Goal: Task Accomplishment & Management: Use online tool/utility

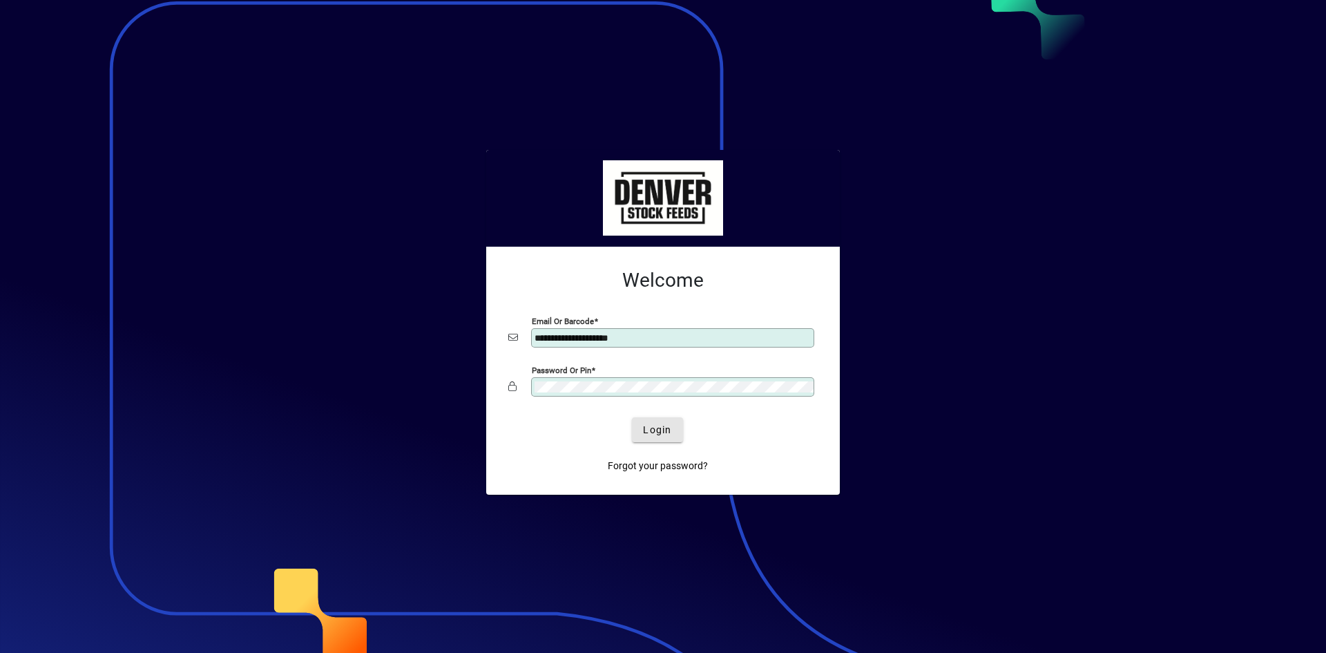
click at [662, 433] on span "Login" at bounding box center [657, 430] width 28 height 15
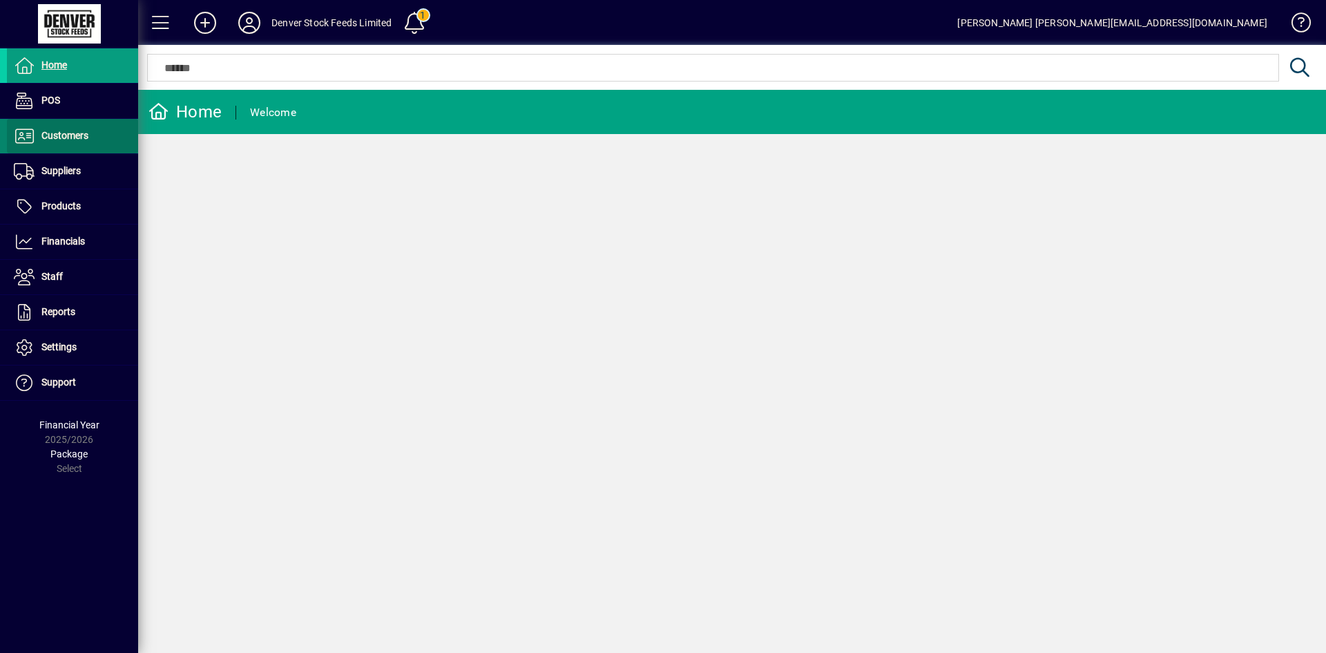
click at [27, 135] on icon at bounding box center [24, 136] width 21 height 17
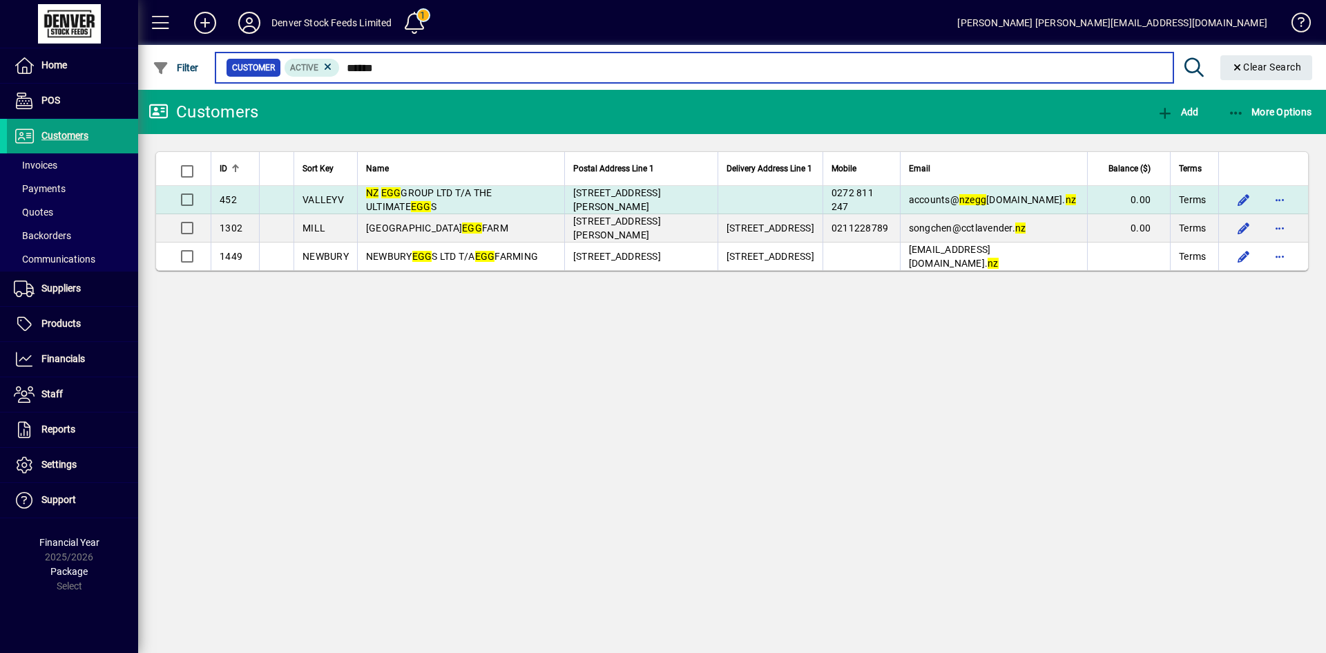
type input "******"
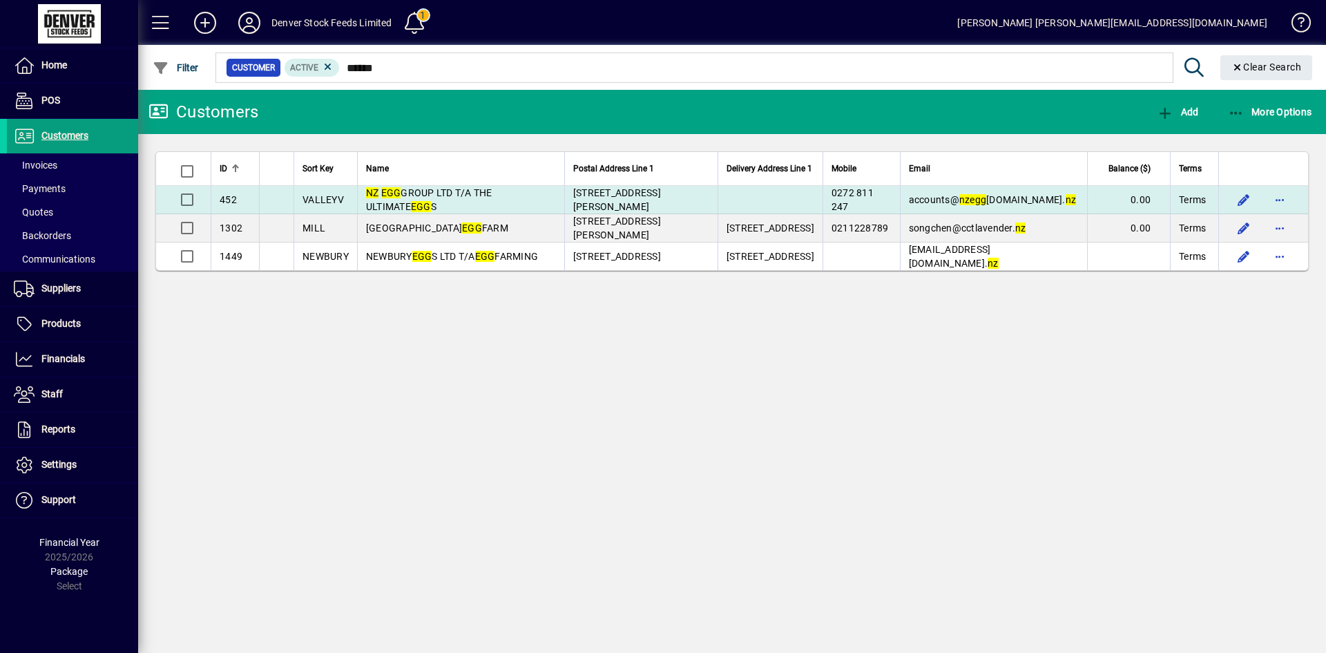
click at [507, 198] on td "NZ EGG GROUP LTD T/A THE ULTIMATE EGG S" at bounding box center [460, 200] width 207 height 28
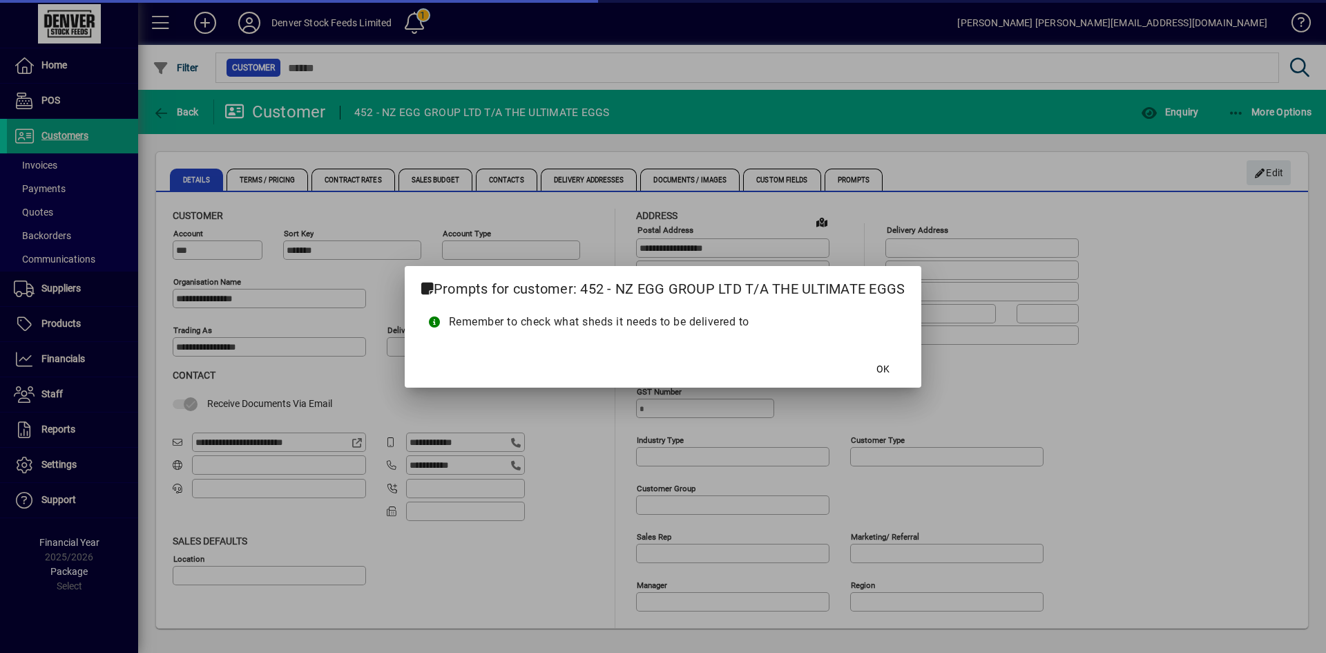
type input "**********"
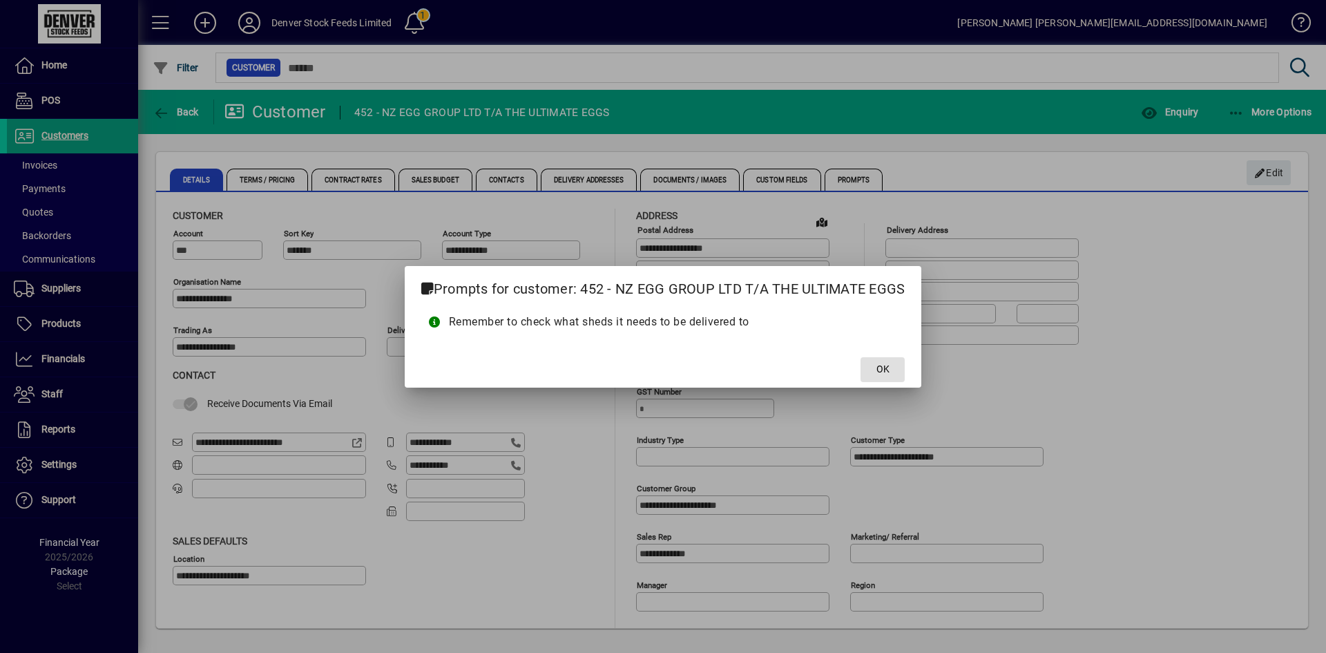
click at [893, 376] on span at bounding box center [883, 369] width 44 height 33
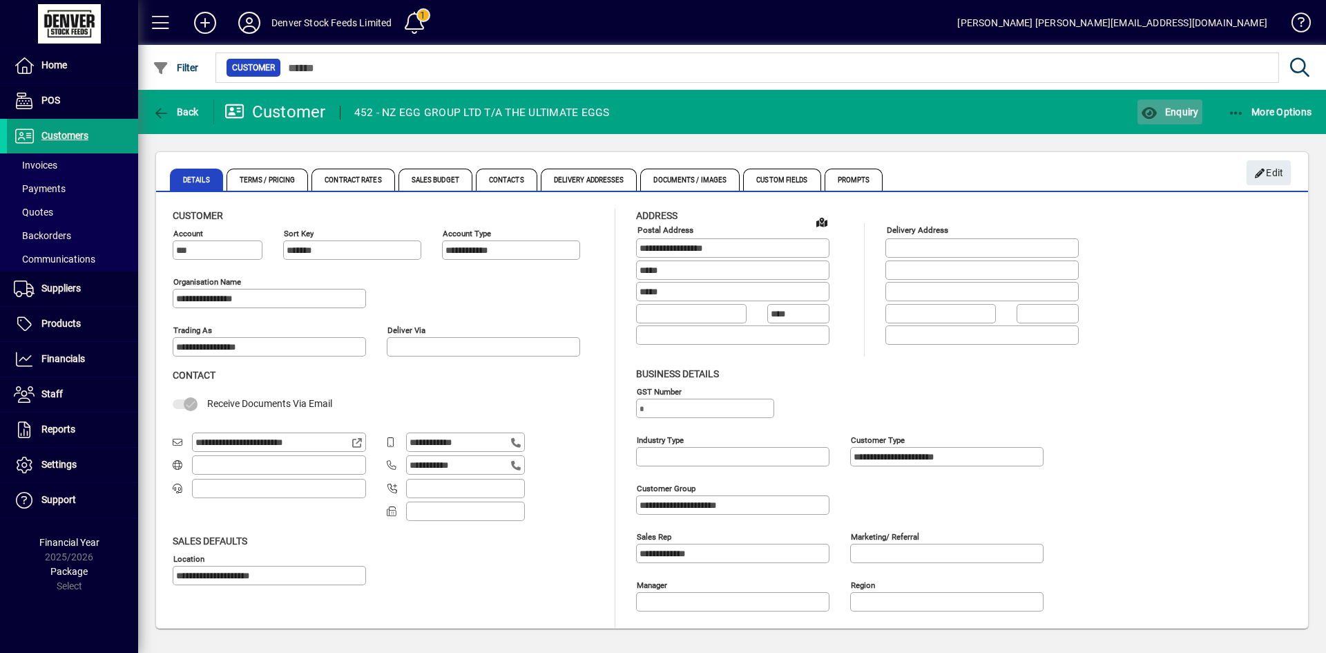
click at [1173, 117] on span "button" at bounding box center [1170, 111] width 64 height 33
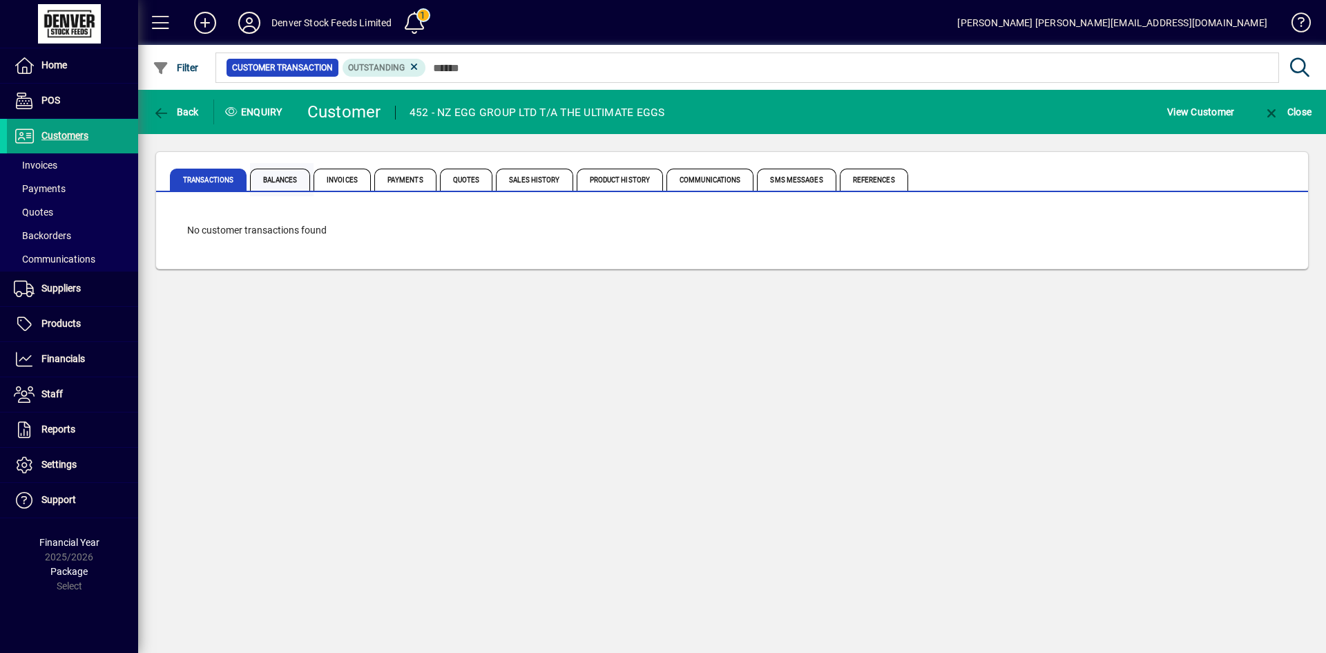
click at [279, 179] on span "Balances" at bounding box center [280, 180] width 60 height 22
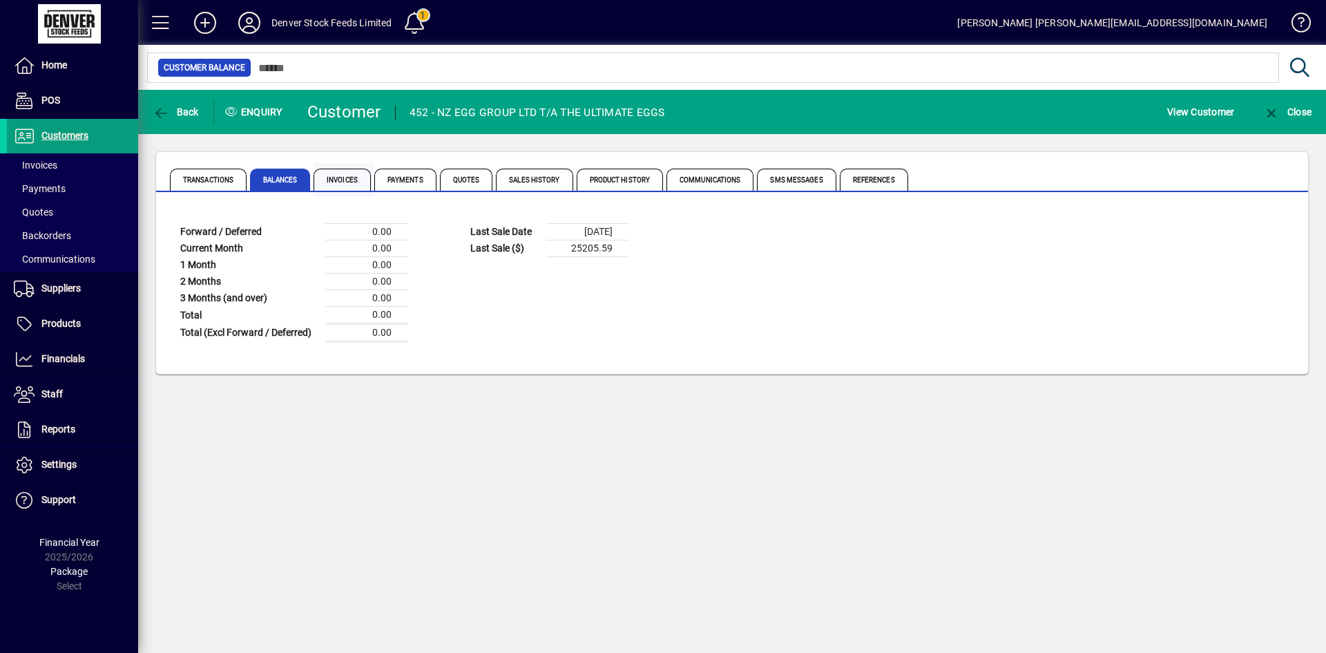
click at [341, 182] on span "Invoices" at bounding box center [342, 180] width 57 height 22
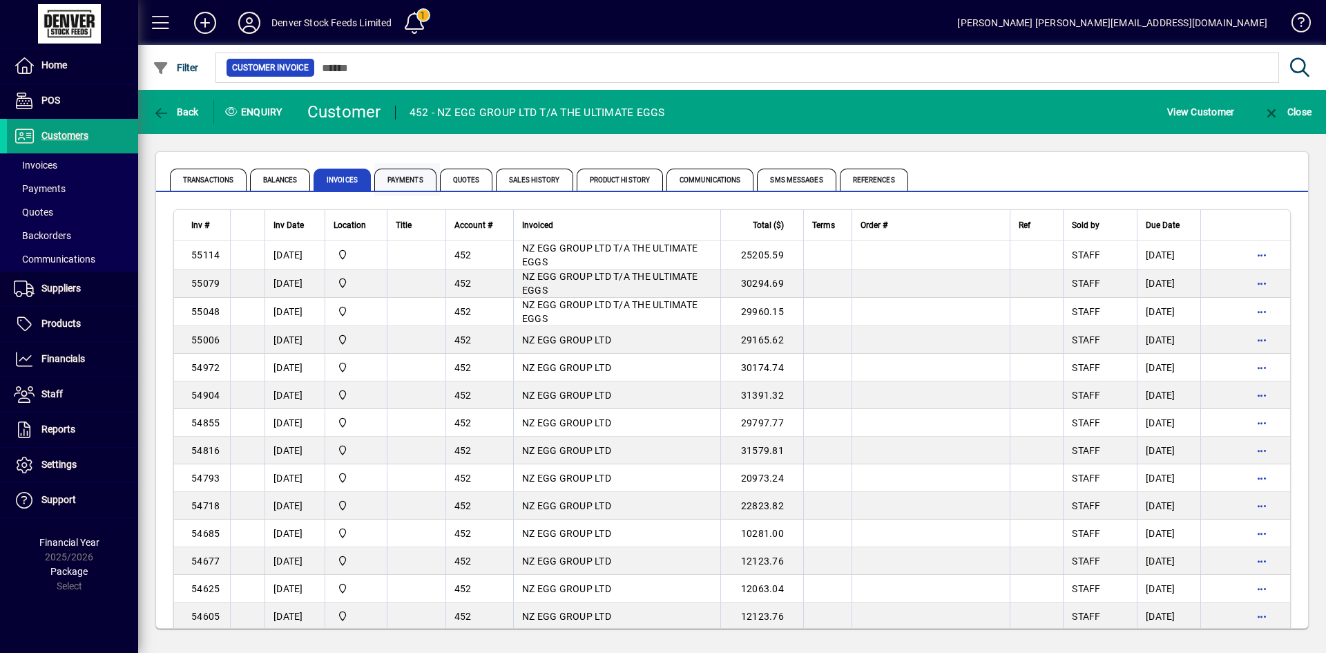
click at [403, 182] on span "Payments" at bounding box center [405, 180] width 62 height 22
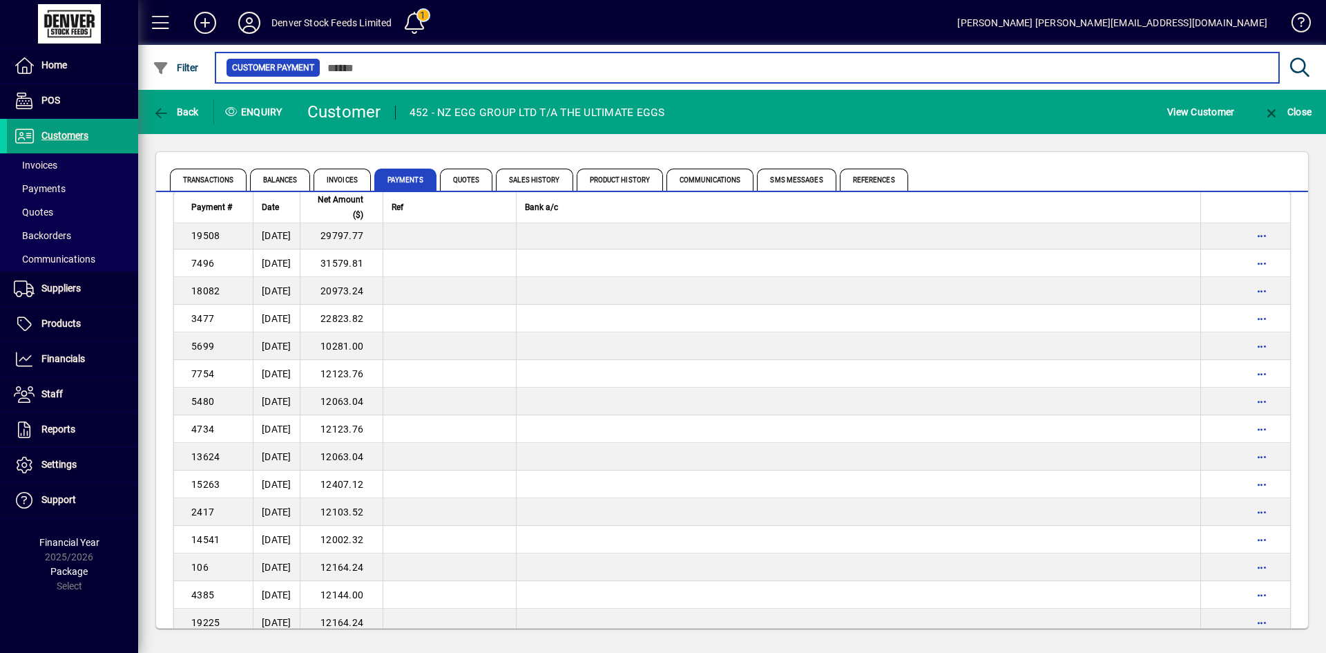
scroll to position [92, 0]
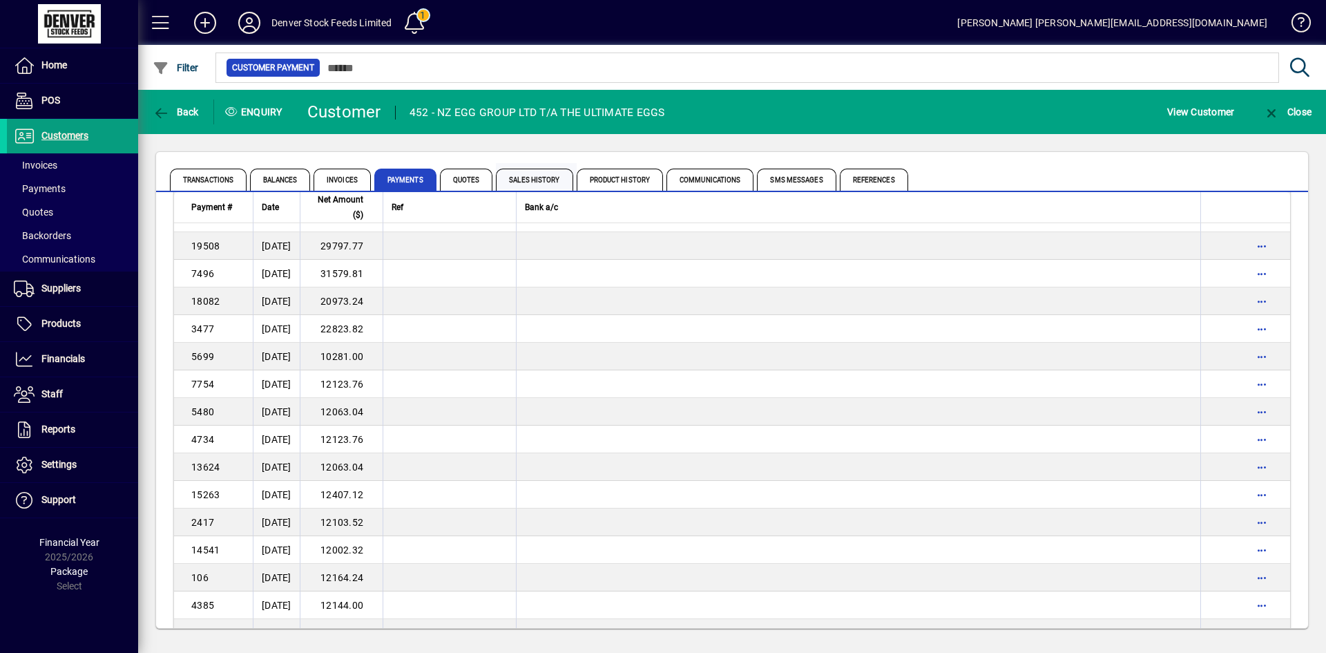
click at [532, 185] on span "Sales History" at bounding box center [534, 180] width 77 height 22
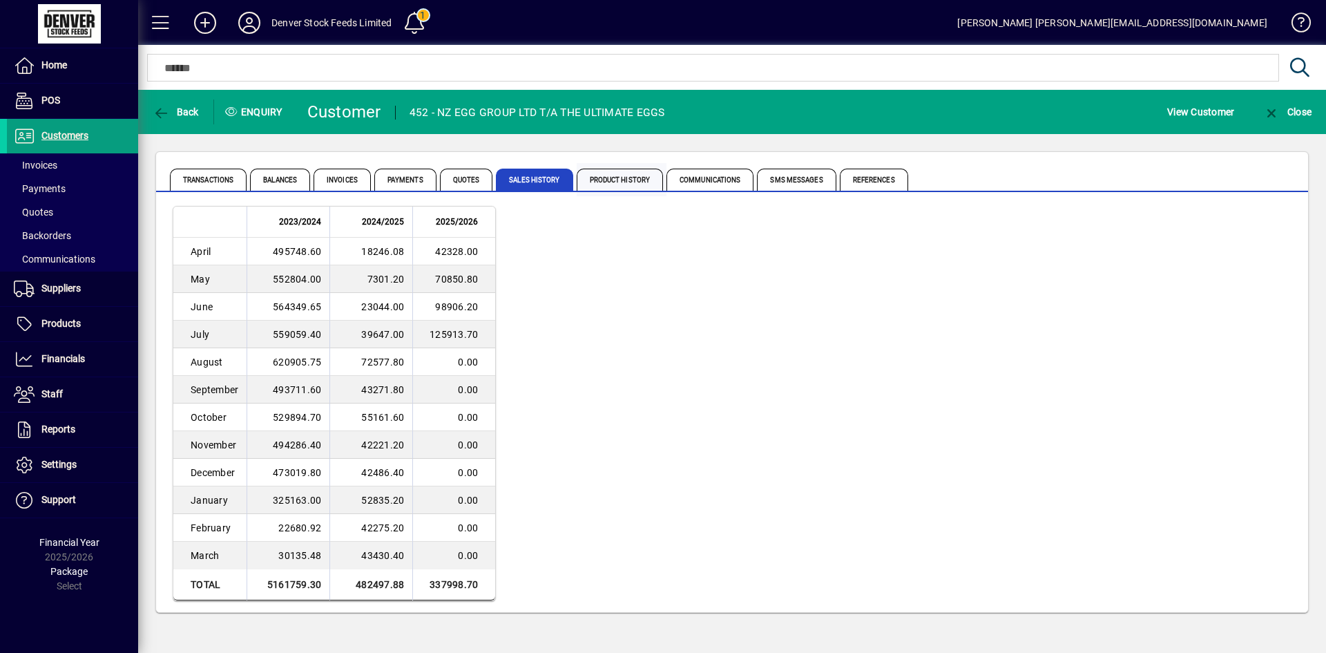
click at [628, 177] on span "Product History" at bounding box center [620, 180] width 87 height 22
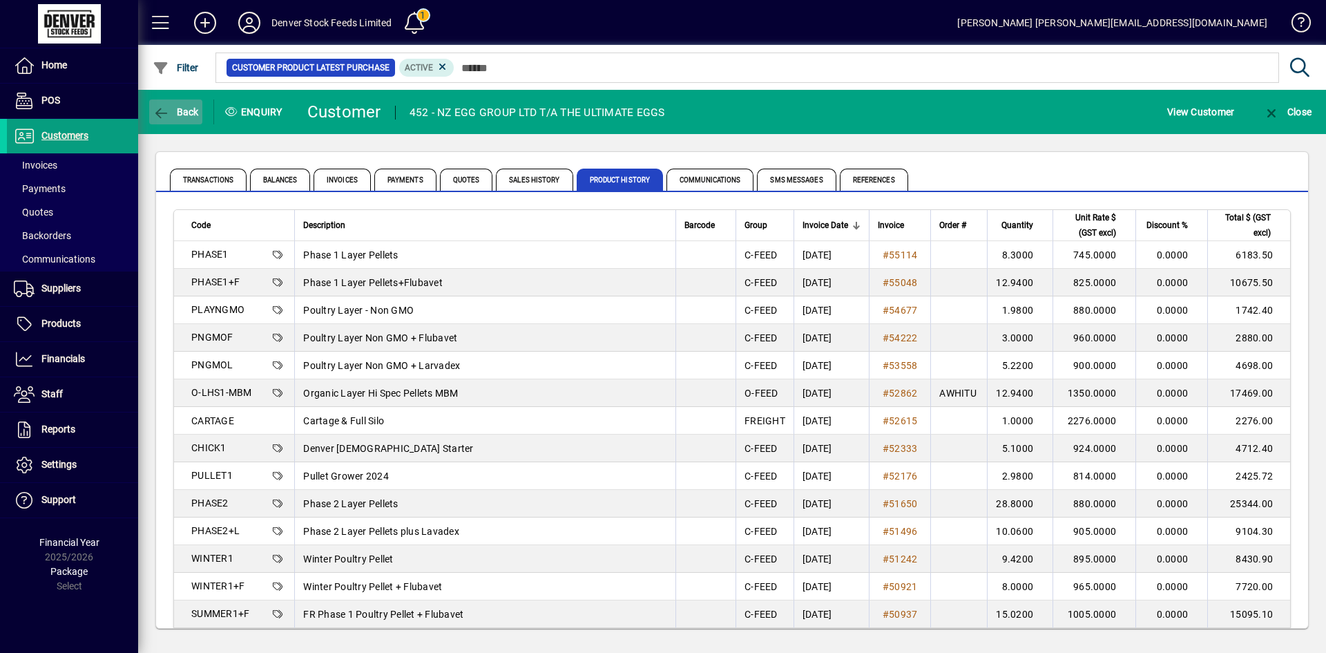
click at [178, 119] on span "button" at bounding box center [175, 111] width 53 height 33
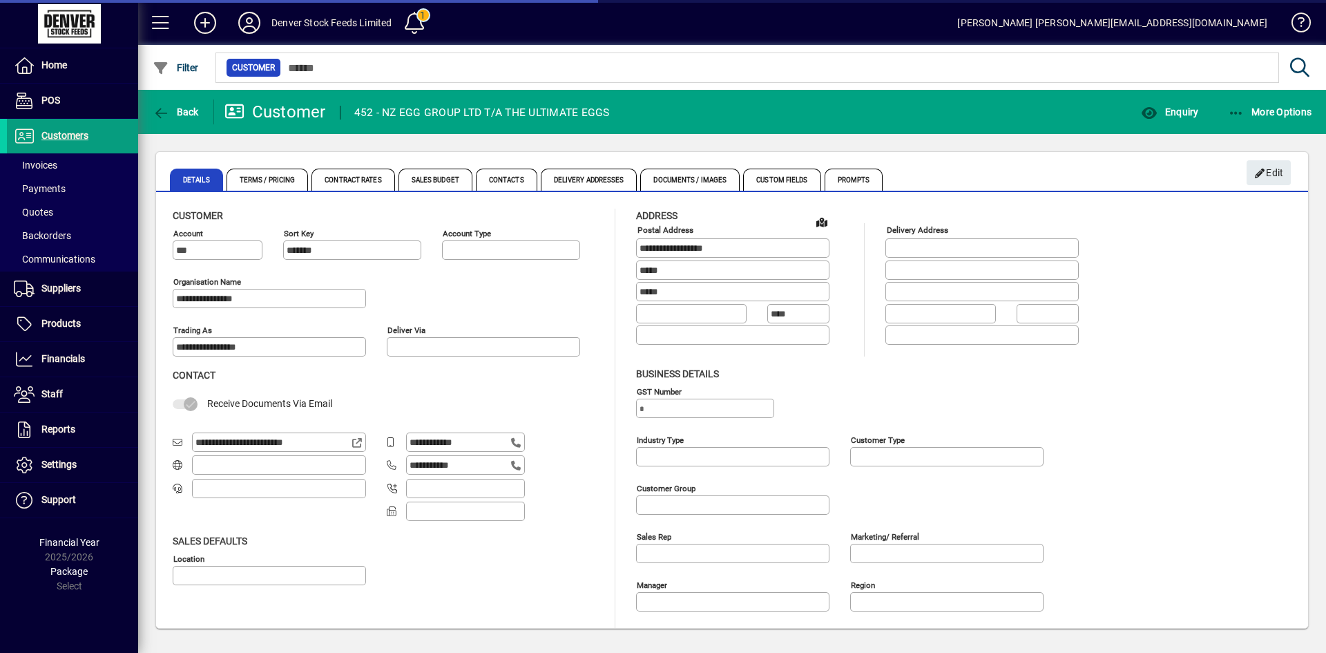
type input "**********"
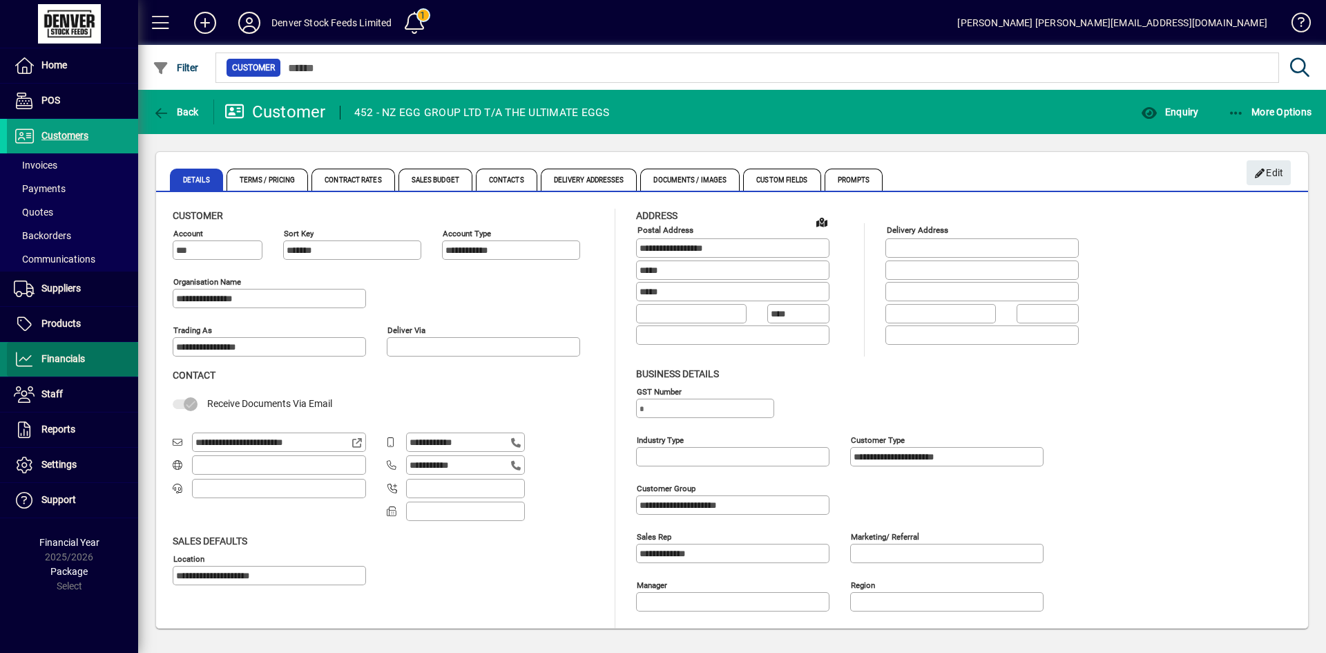
click at [18, 356] on icon at bounding box center [24, 359] width 21 height 17
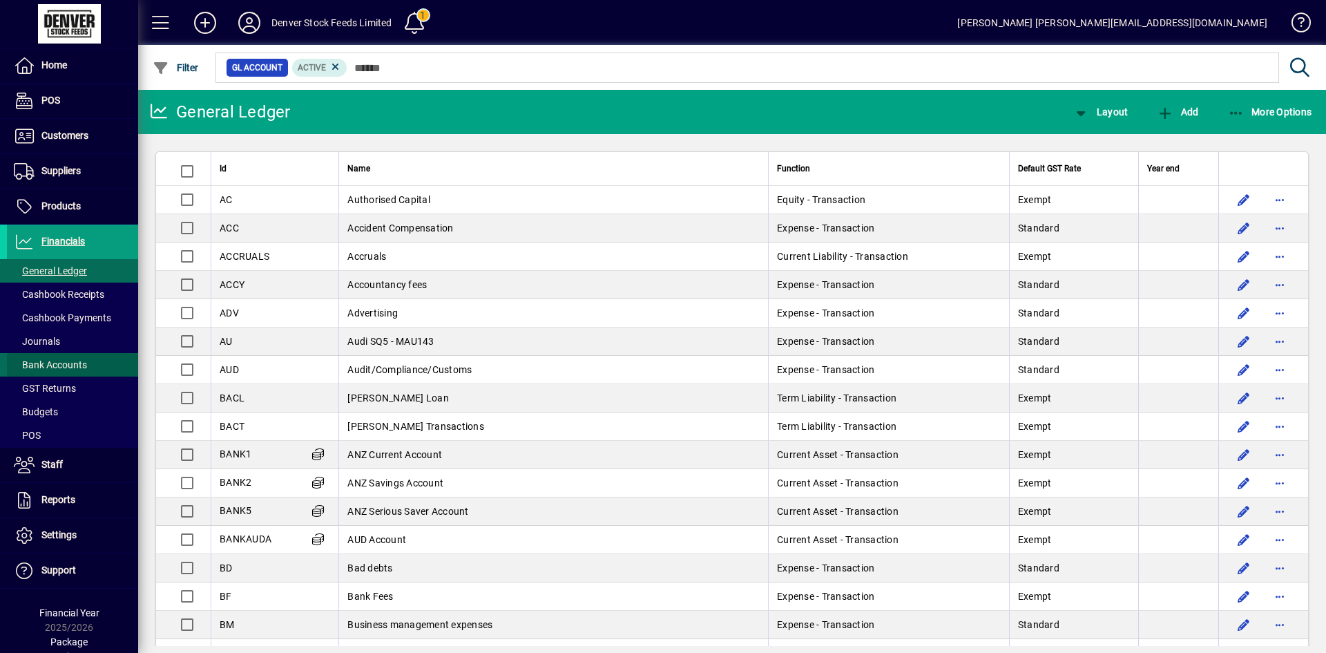
click at [76, 363] on span "Bank Accounts" at bounding box center [50, 364] width 73 height 11
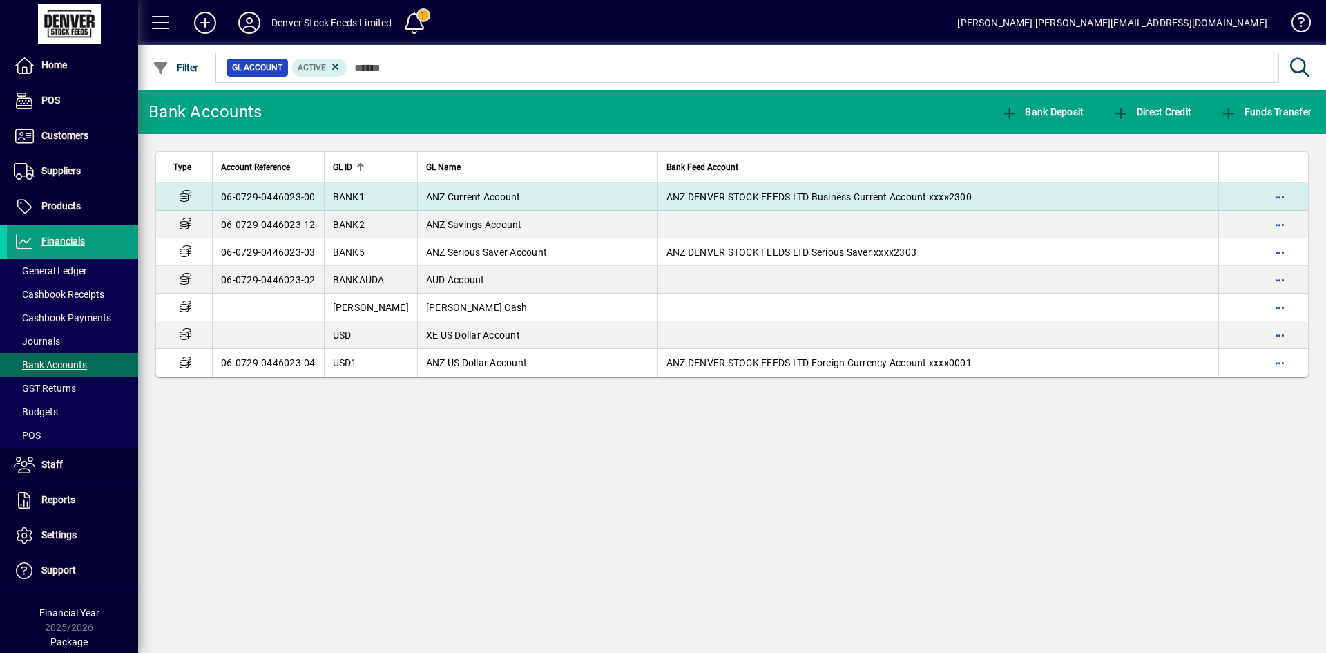
click at [563, 196] on td "ANZ Current Account" at bounding box center [537, 197] width 240 height 28
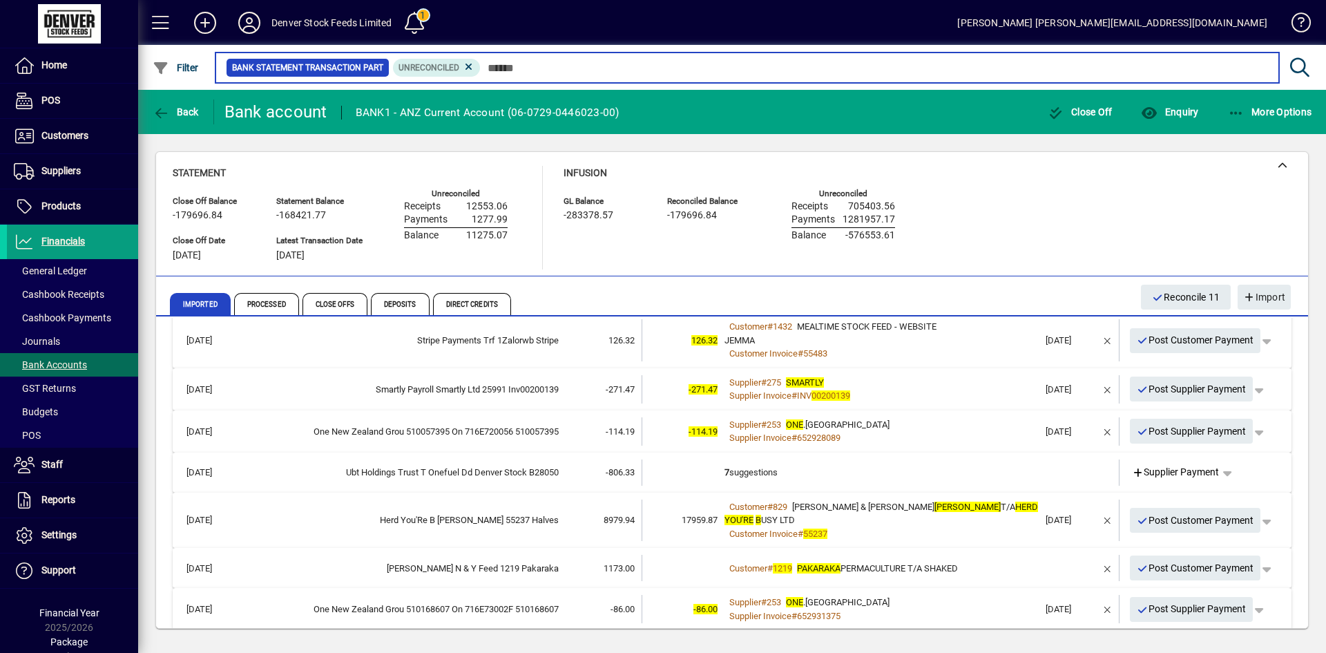
scroll to position [174, 0]
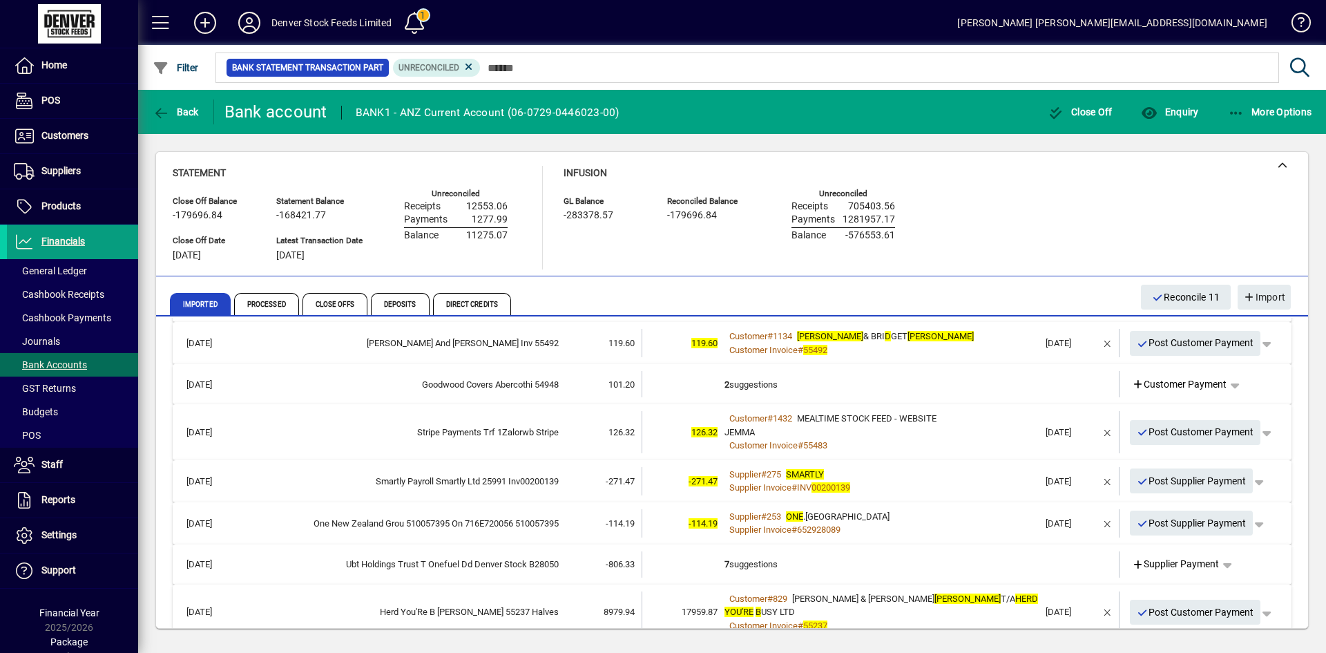
click at [741, 385] on td "2 suggestions" at bounding box center [882, 384] width 314 height 26
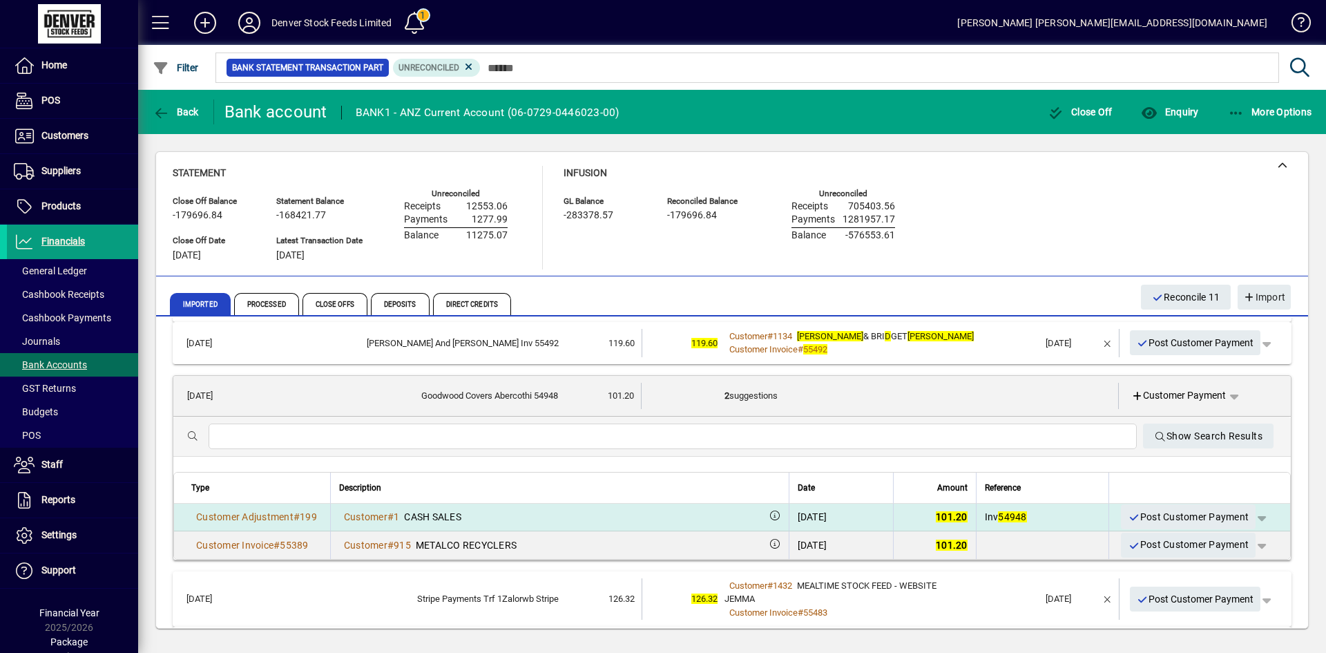
click at [495, 514] on div "Customer # 1 CASH SALES" at bounding box center [559, 517] width 441 height 14
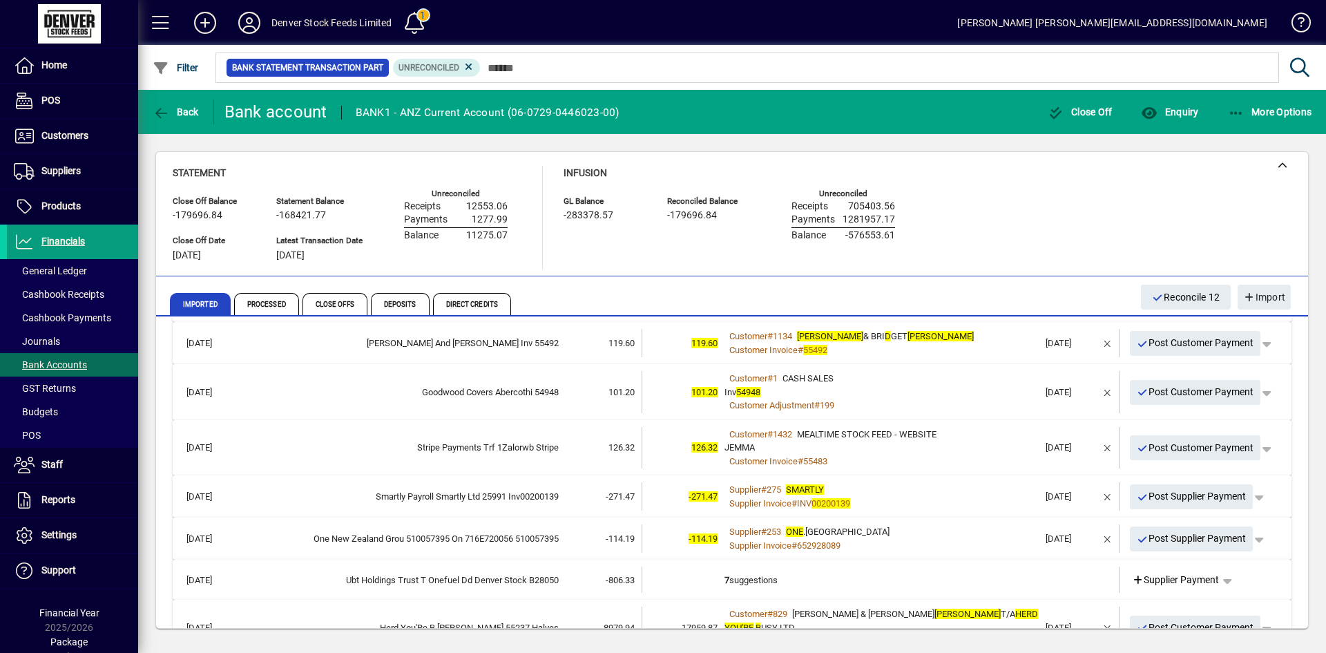
scroll to position [266, 0]
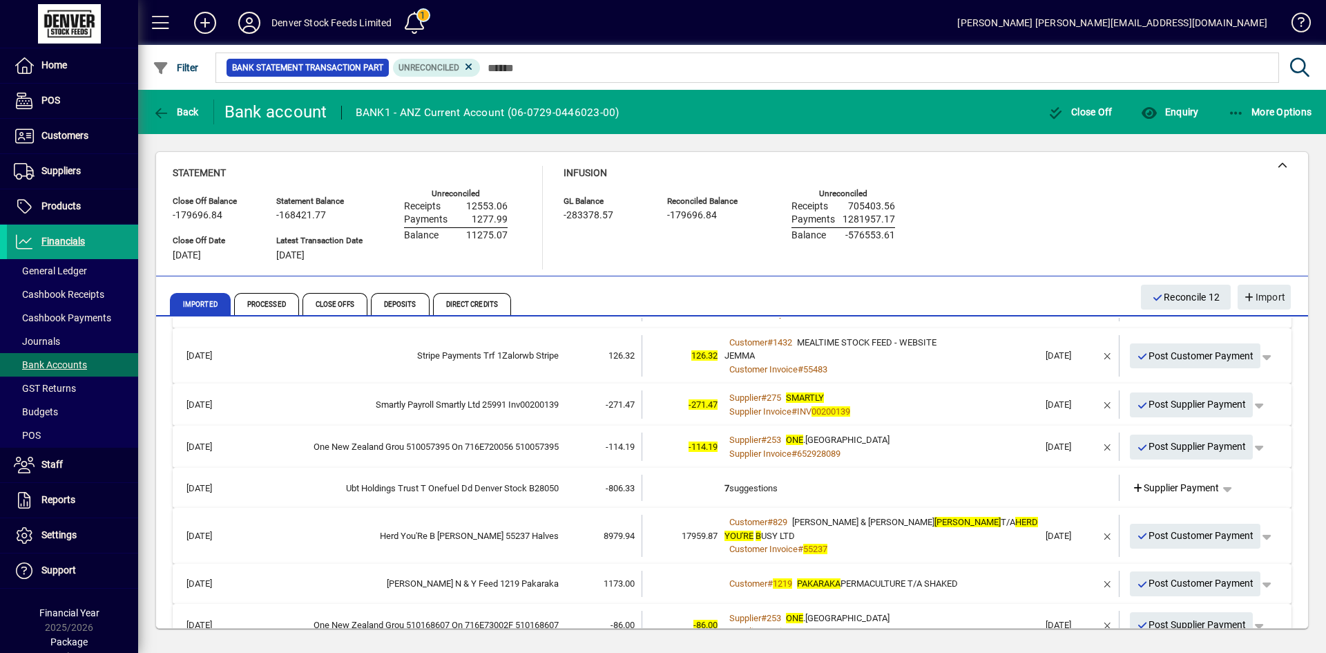
click at [736, 488] on td "7 suggestions" at bounding box center [882, 488] width 314 height 26
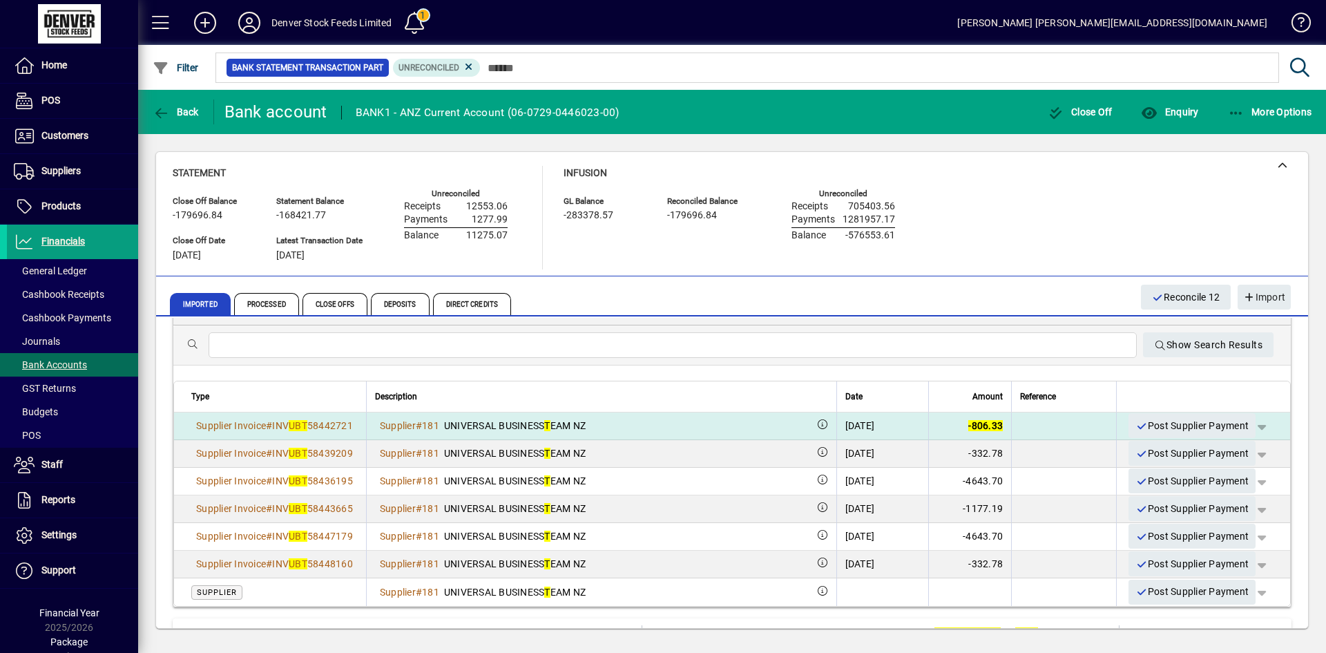
scroll to position [0, 0]
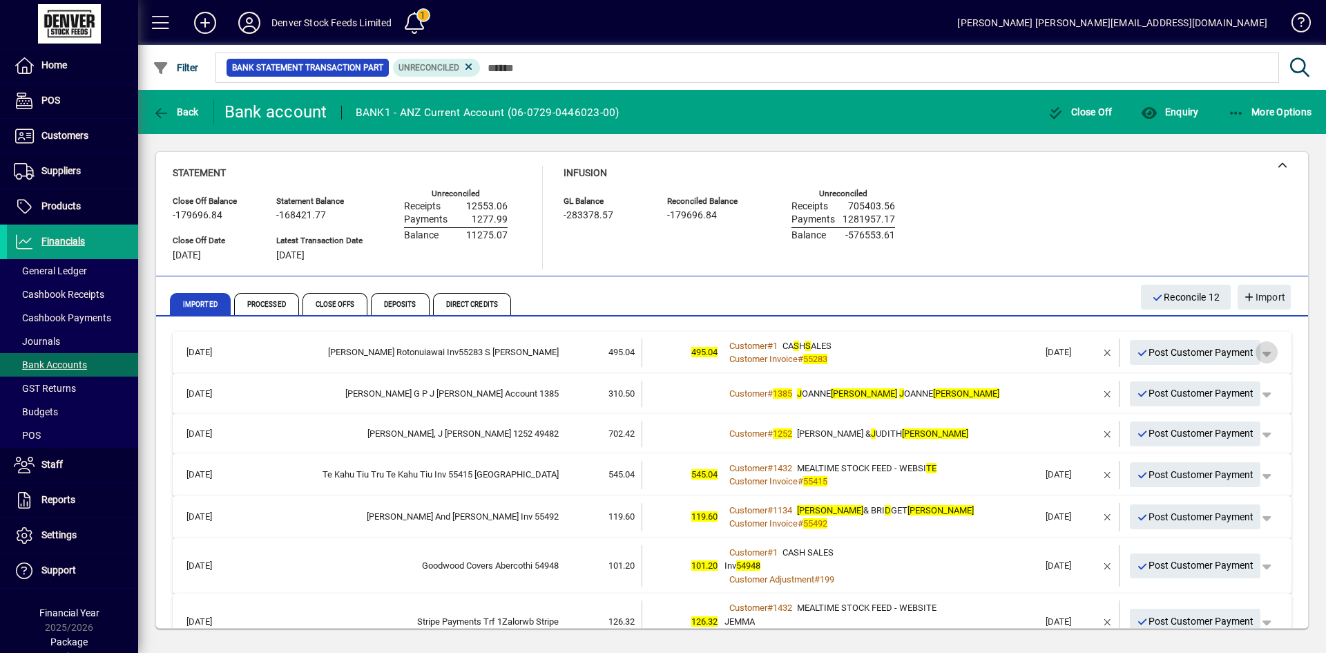
click at [1259, 355] on span "button" at bounding box center [1266, 352] width 33 height 33
click at [1207, 382] on span "Customer Payment" at bounding box center [1213, 381] width 101 height 17
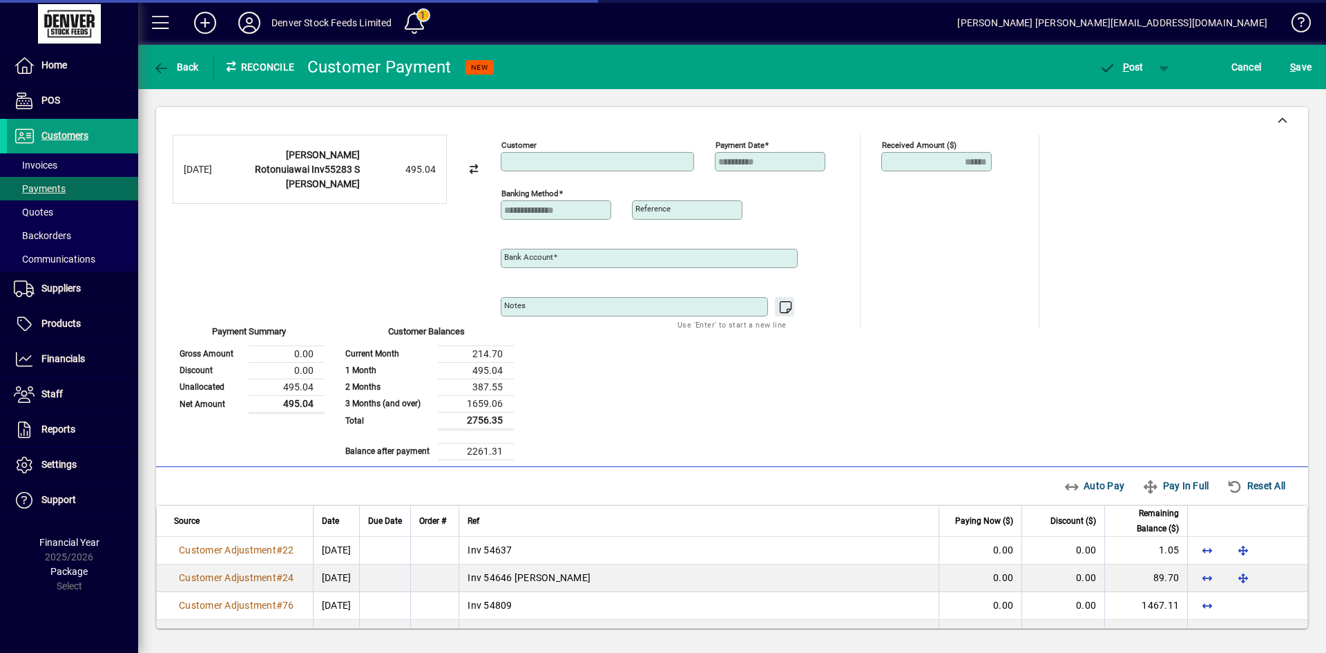
type input "**********"
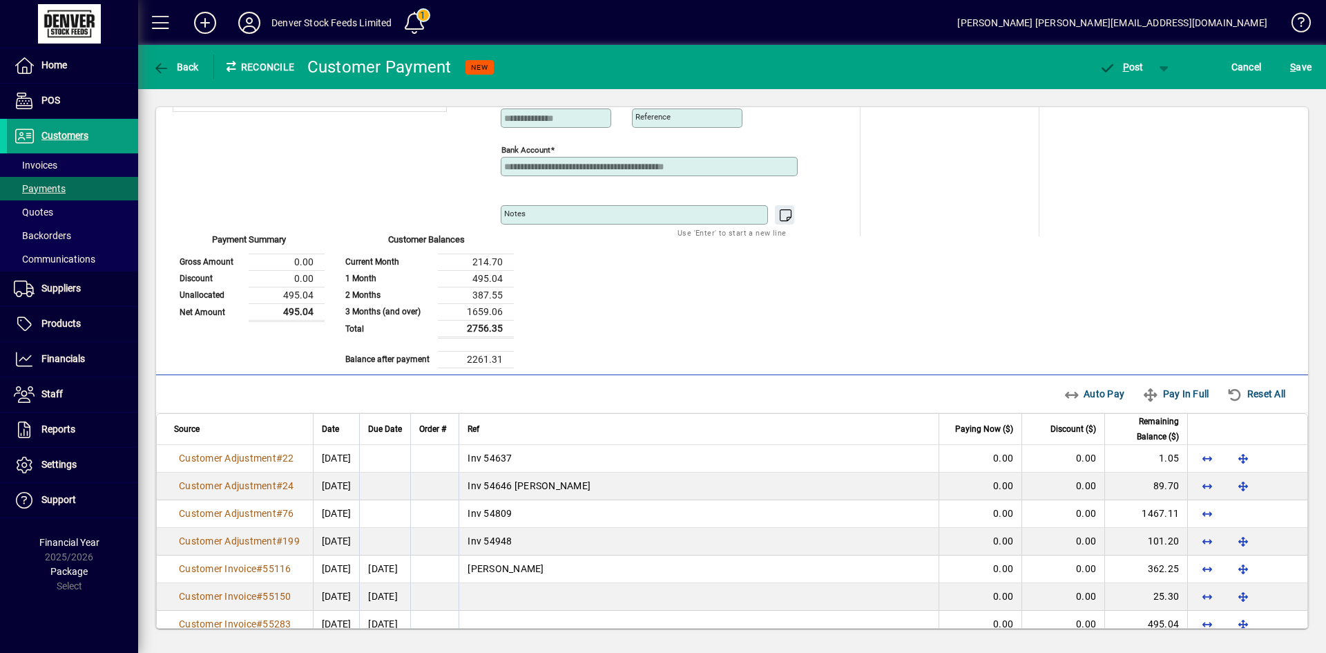
scroll to position [169, 0]
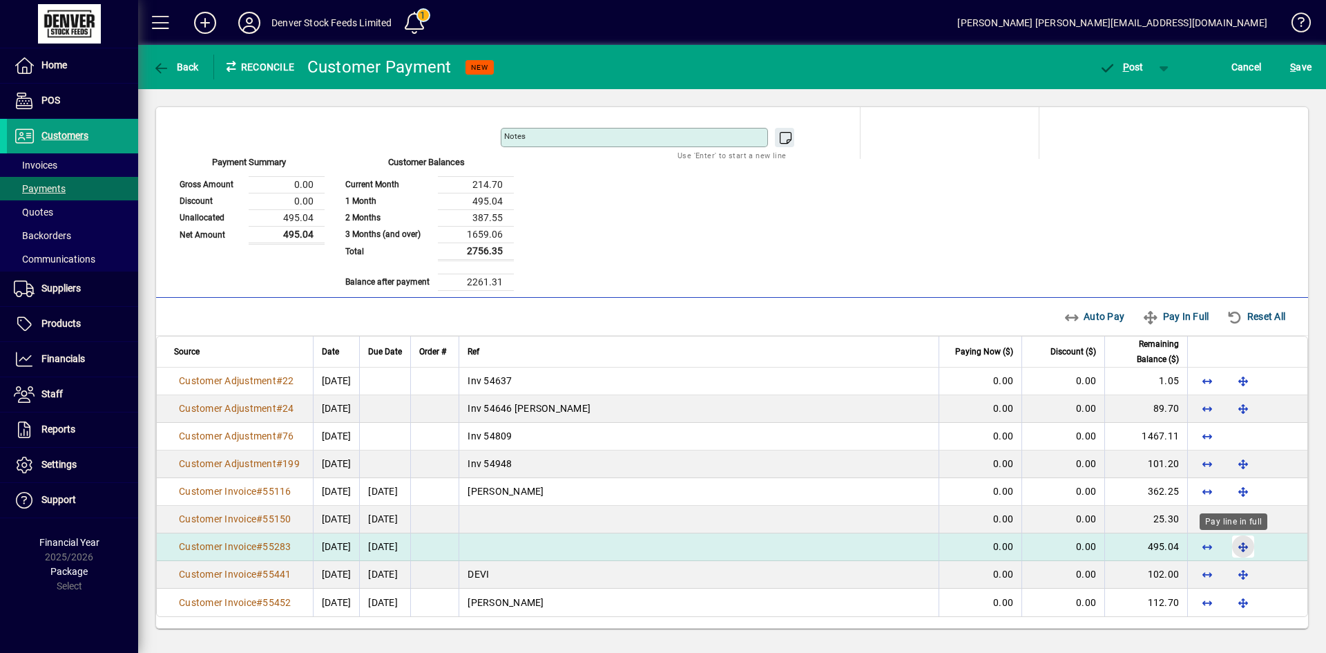
click at [1233, 545] on span "button" at bounding box center [1243, 546] width 33 height 33
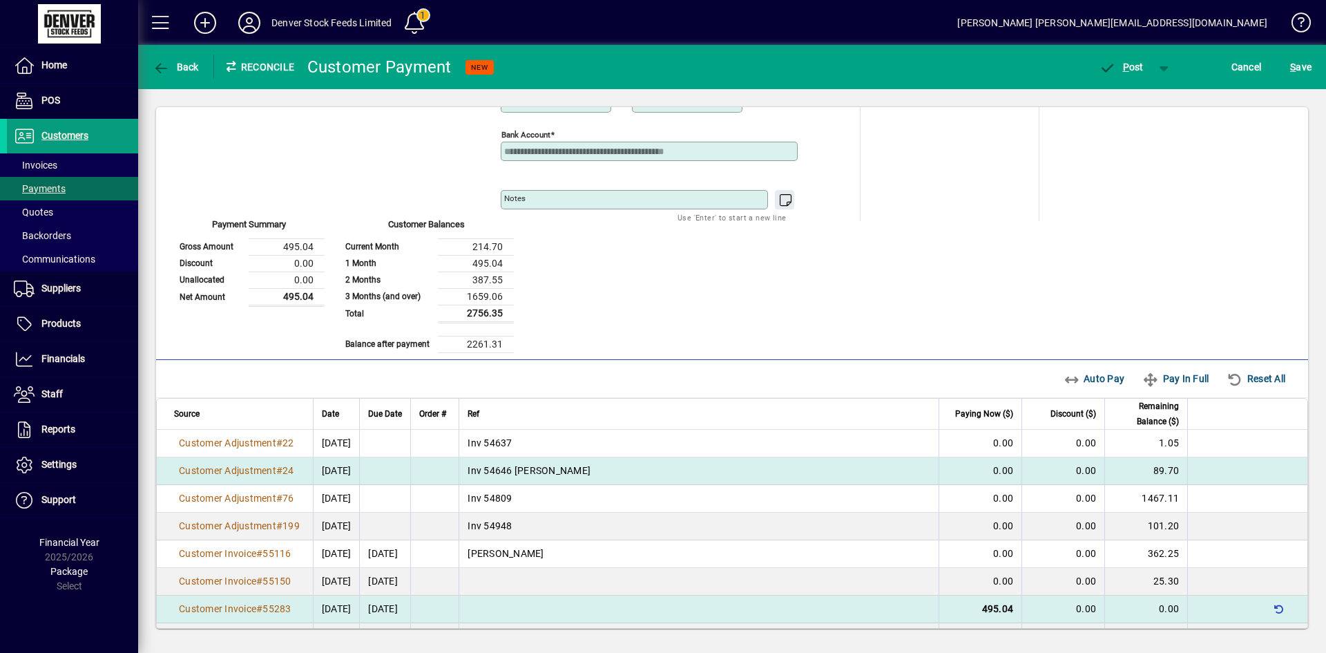
scroll to position [77, 0]
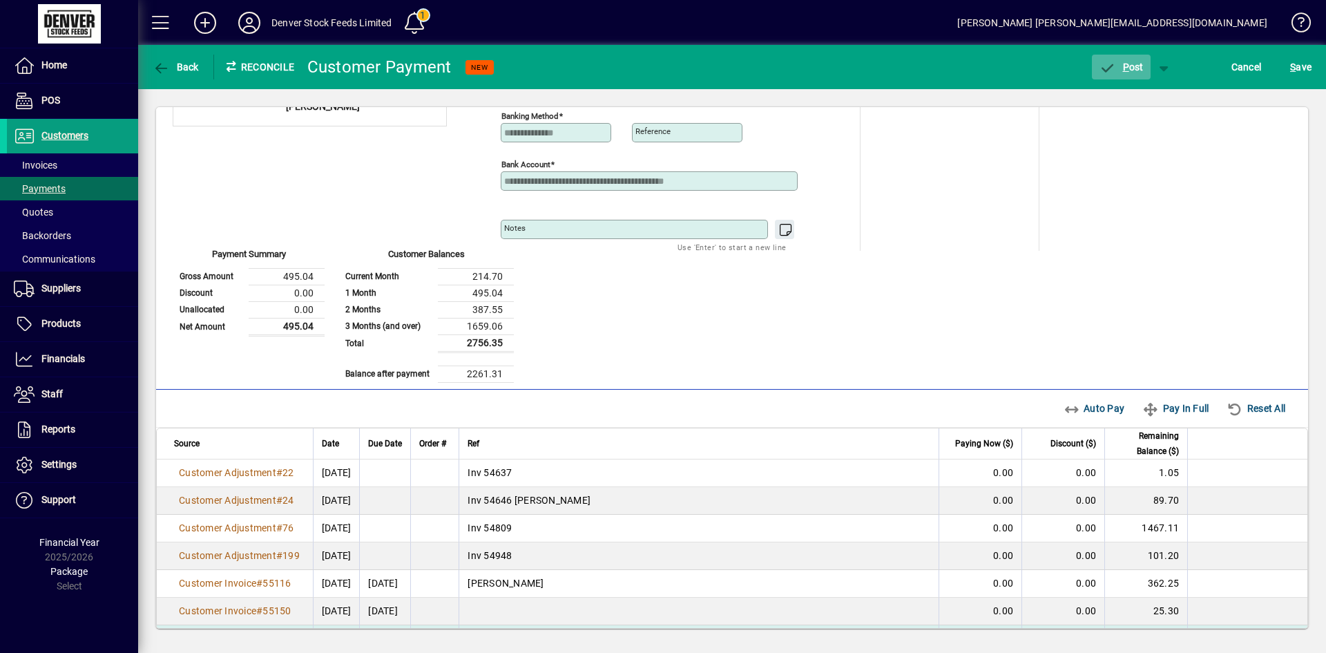
click at [1123, 66] on span "P" at bounding box center [1126, 66] width 6 height 11
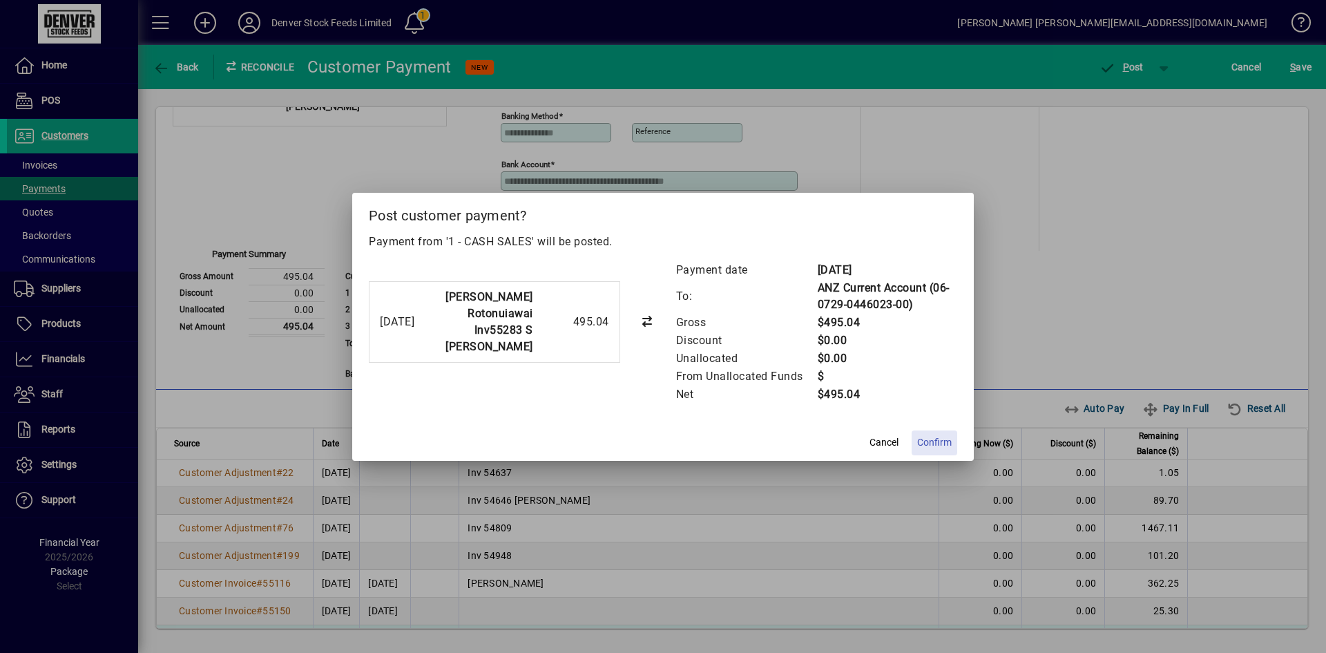
click at [936, 441] on span "Confirm" at bounding box center [934, 442] width 35 height 15
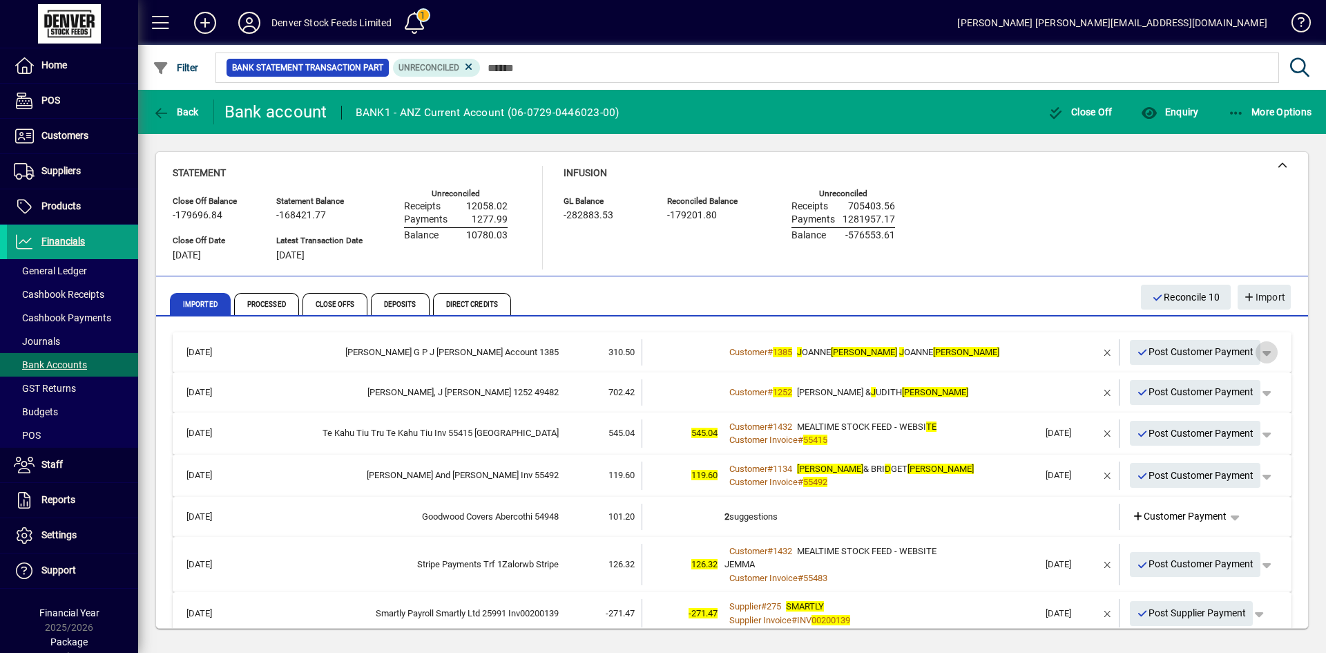
click at [1261, 352] on span "button" at bounding box center [1266, 352] width 33 height 33
click at [1227, 381] on span "Customer Payment" at bounding box center [1213, 381] width 101 height 17
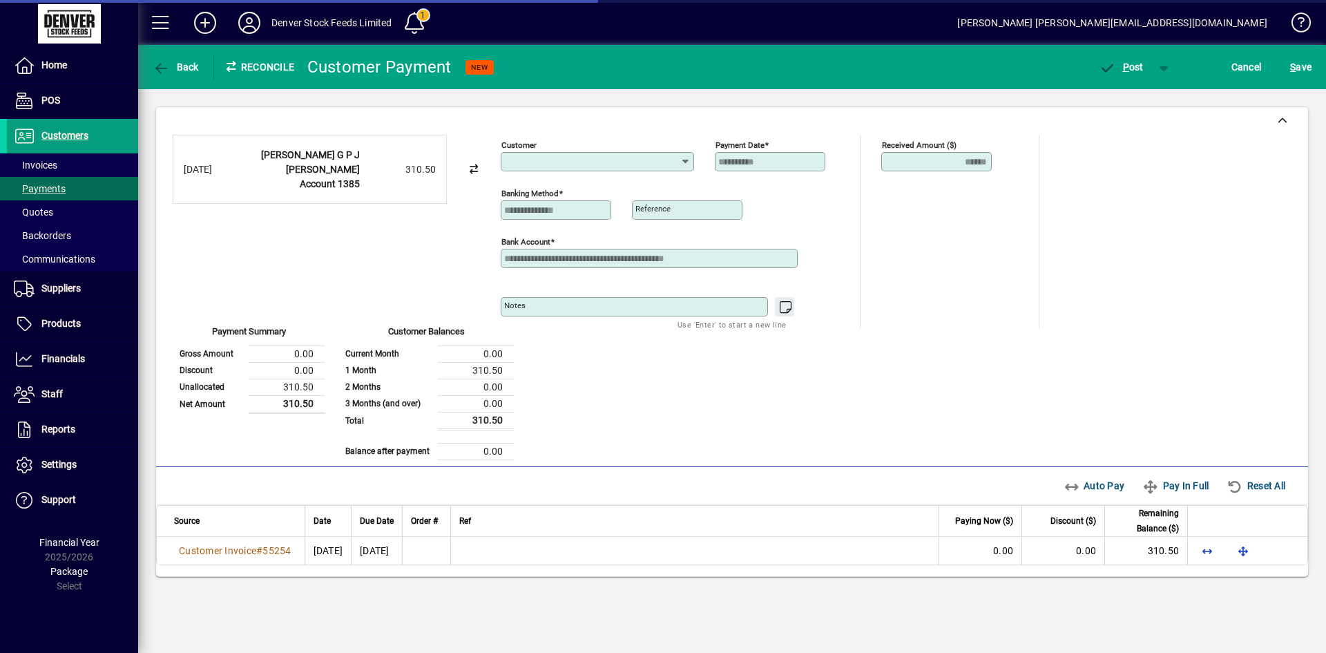
type input "**********"
click at [1084, 489] on span "Auto Pay" at bounding box center [1094, 486] width 61 height 22
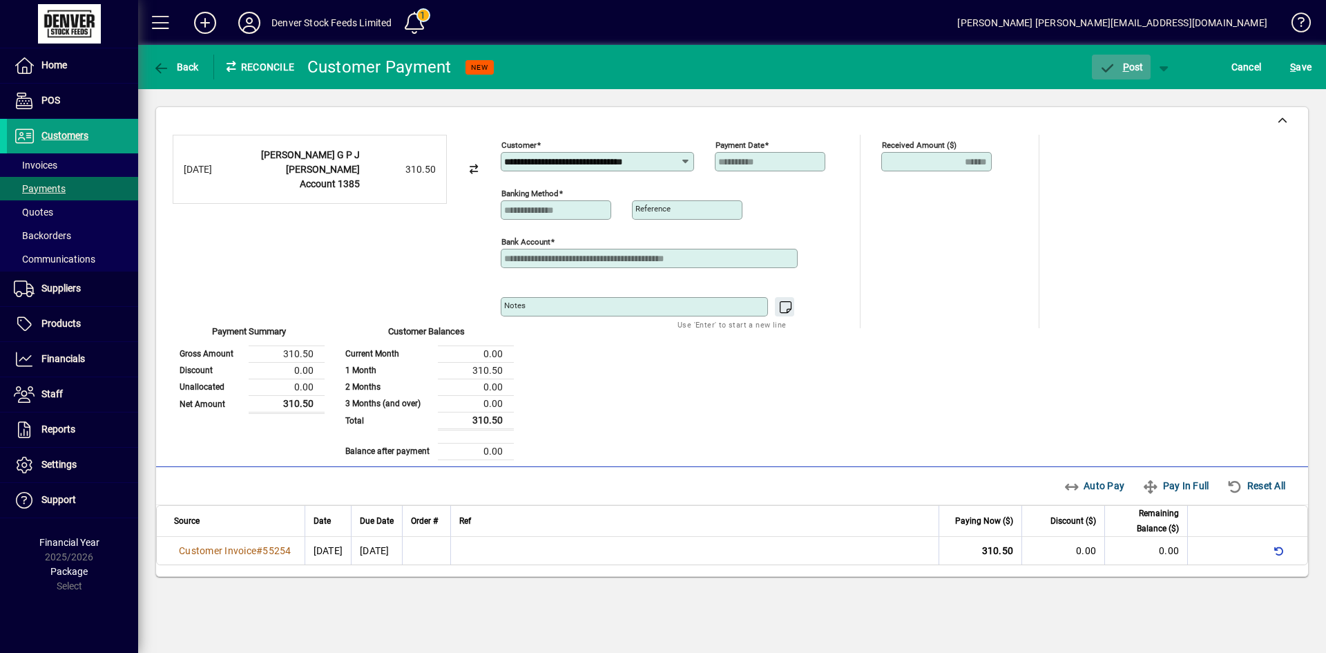
click at [1118, 66] on span "P ost" at bounding box center [1121, 66] width 45 height 11
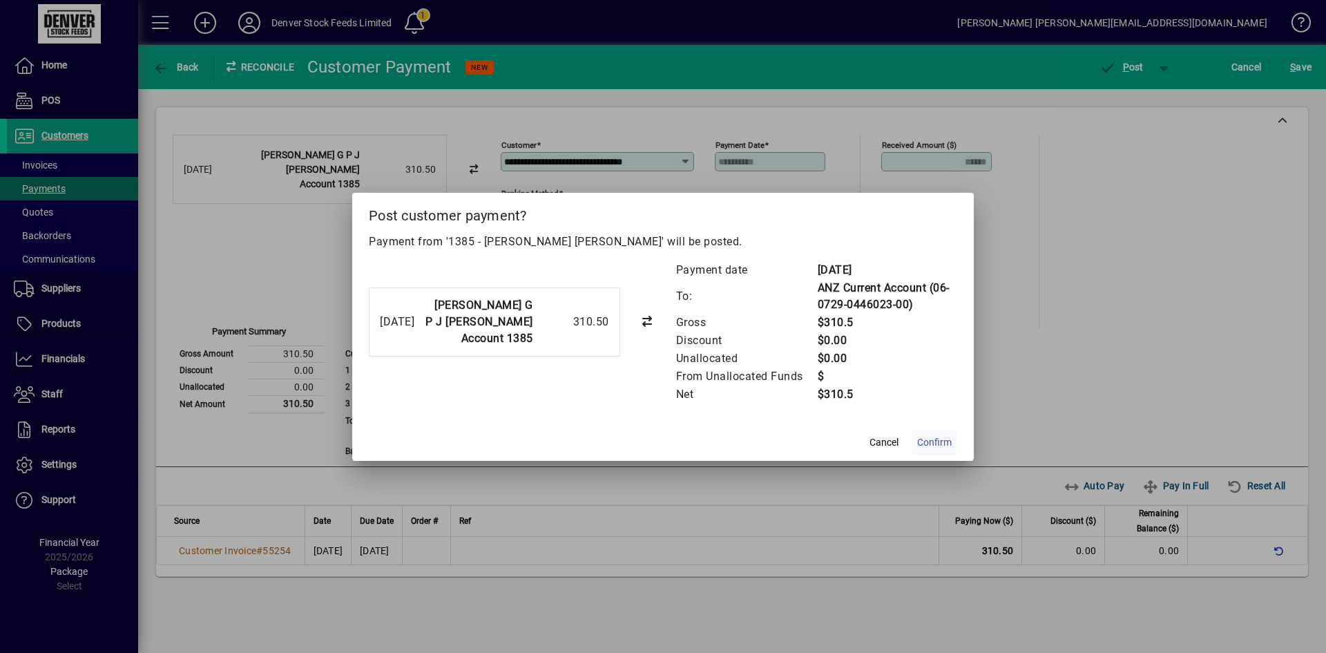
click at [943, 443] on span "Confirm" at bounding box center [934, 442] width 35 height 15
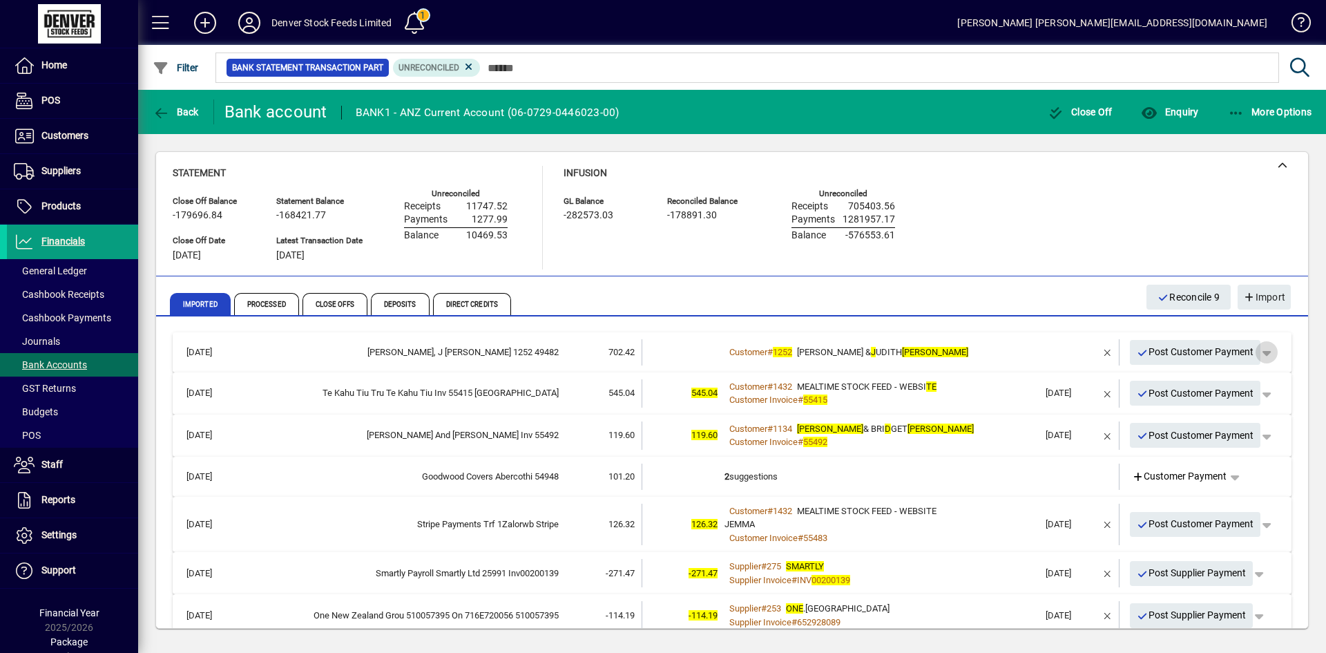
click at [1264, 349] on span "button" at bounding box center [1266, 352] width 33 height 33
click at [1218, 383] on span "Customer Payment" at bounding box center [1213, 381] width 101 height 17
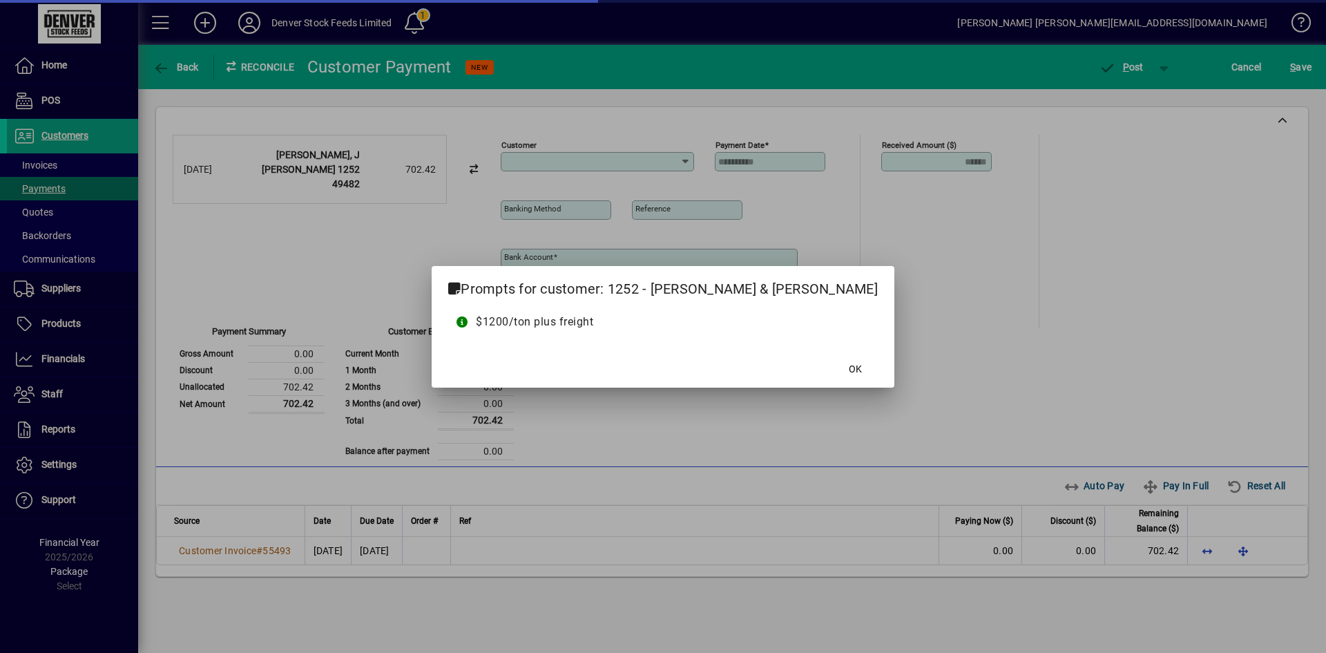
type input "**********"
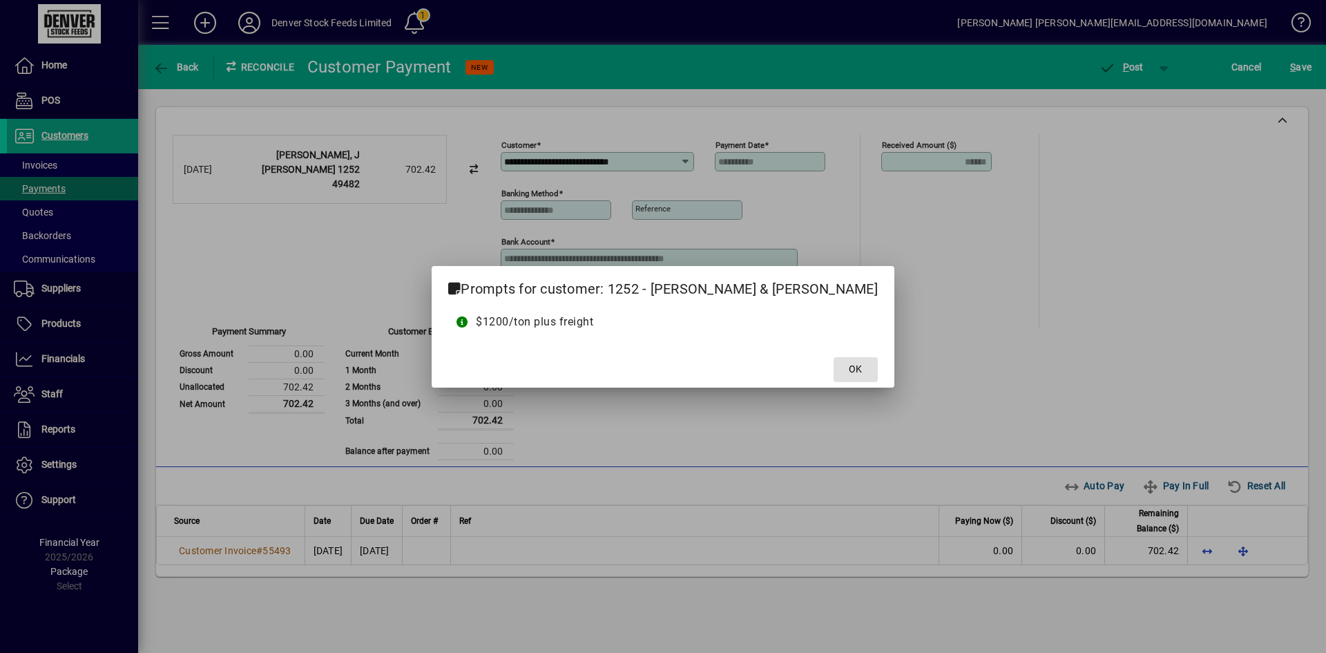
click at [849, 370] on span "OK" at bounding box center [855, 369] width 13 height 15
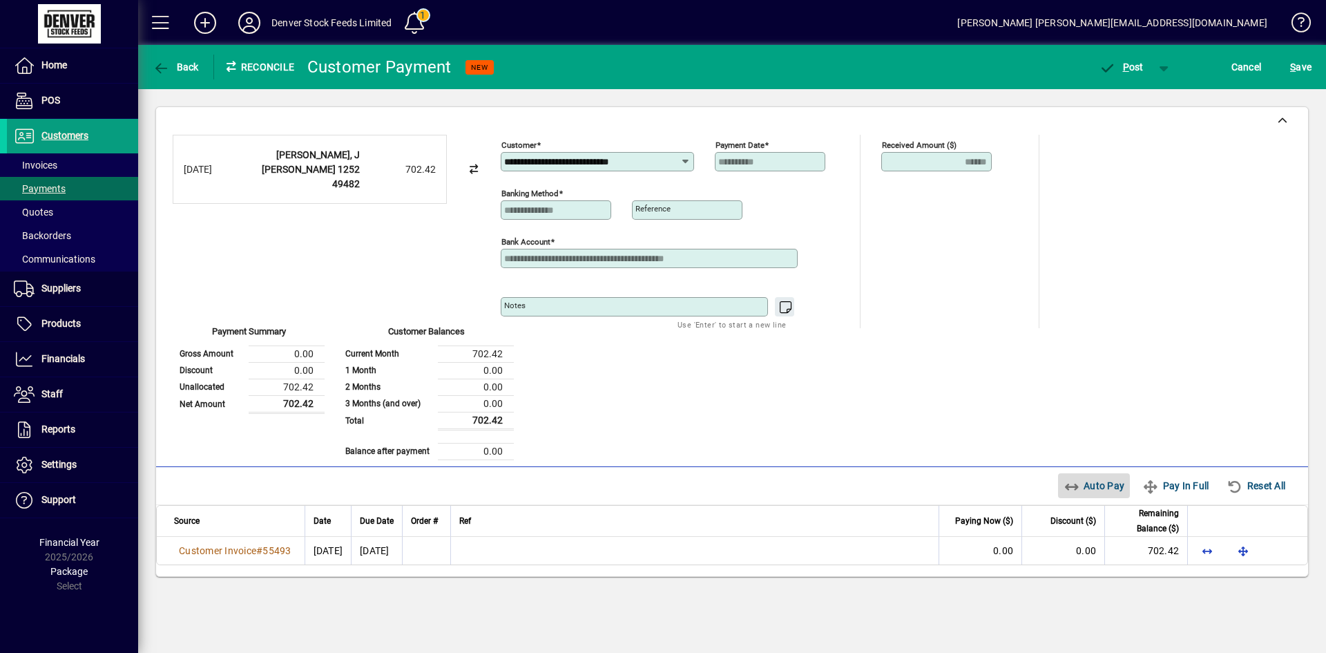
click at [1084, 484] on span "Auto Pay" at bounding box center [1094, 486] width 61 height 22
click at [1121, 65] on span "P ost" at bounding box center [1121, 66] width 45 height 11
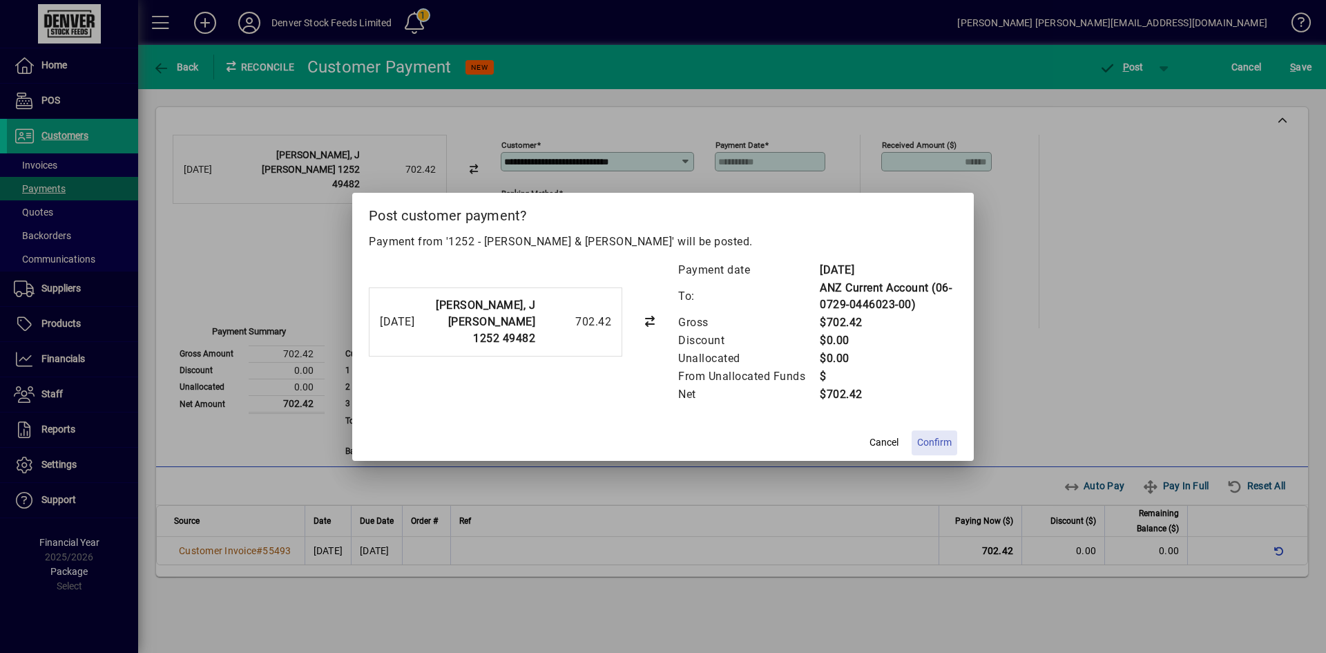
click at [938, 443] on span "Confirm" at bounding box center [934, 442] width 35 height 15
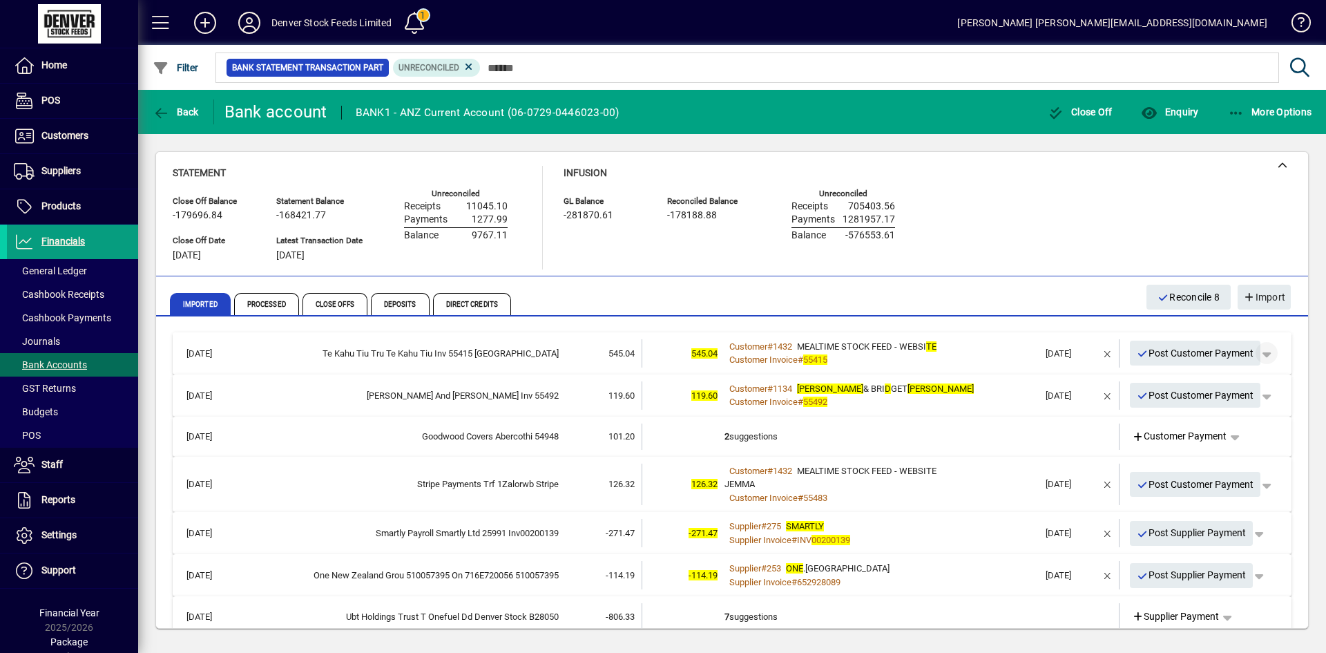
click at [1260, 354] on span "button" at bounding box center [1266, 352] width 33 height 33
click at [1212, 382] on span "Customer Payment" at bounding box center [1213, 382] width 101 height 17
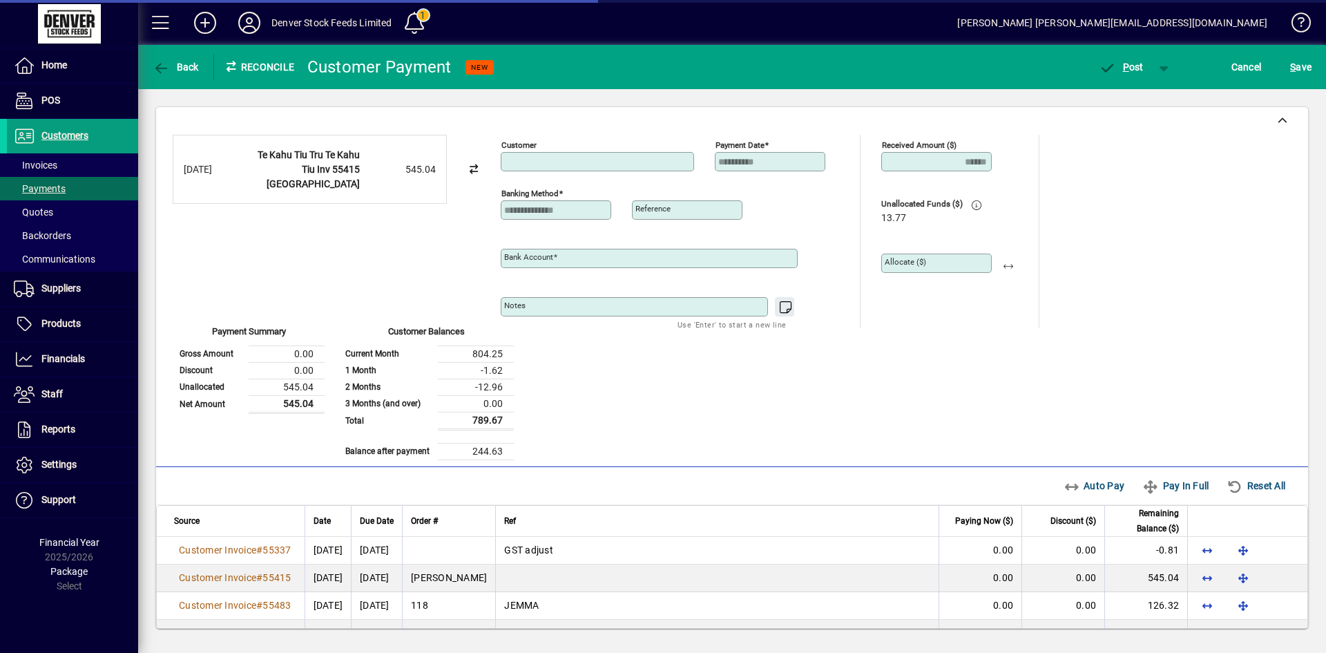
type input "**********"
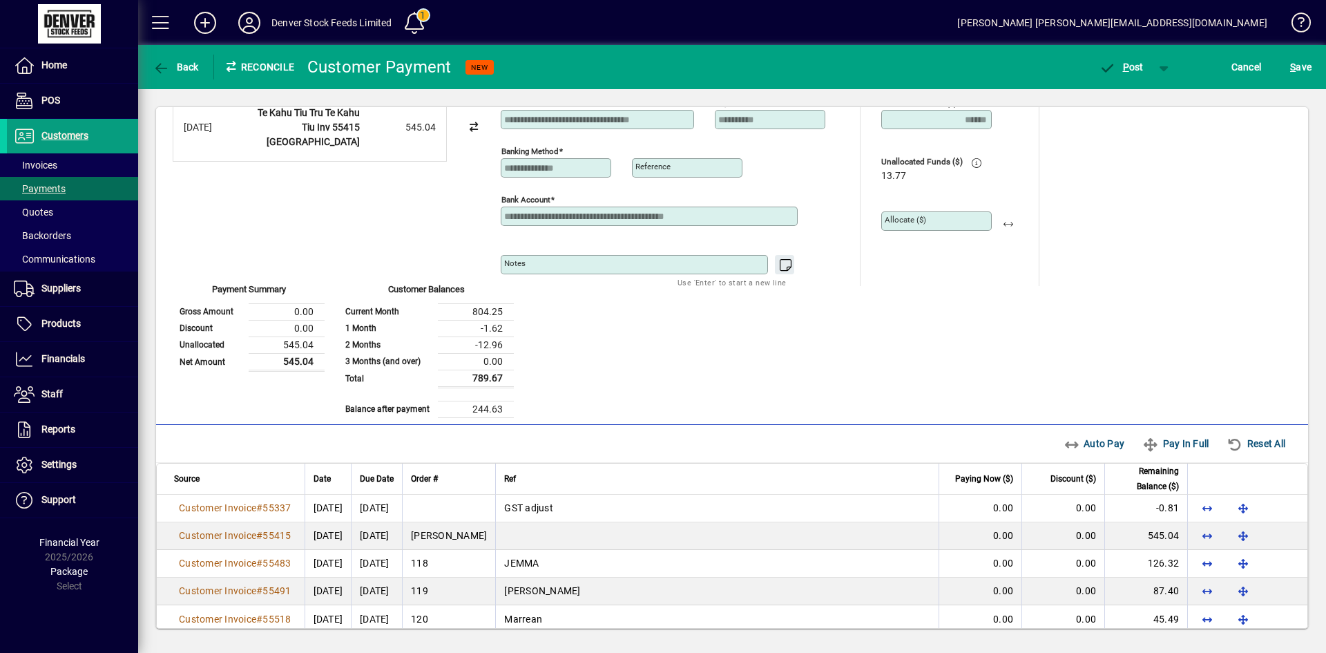
scroll to position [59, 0]
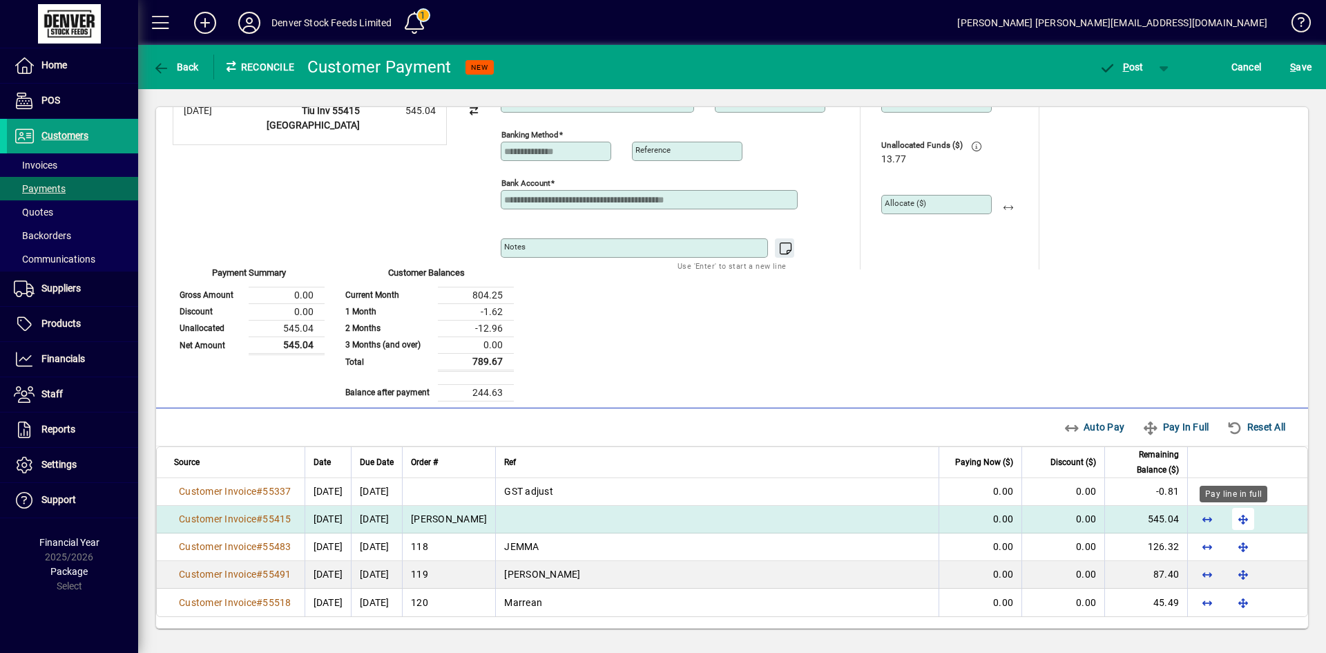
click at [1234, 518] on span "button" at bounding box center [1243, 518] width 33 height 33
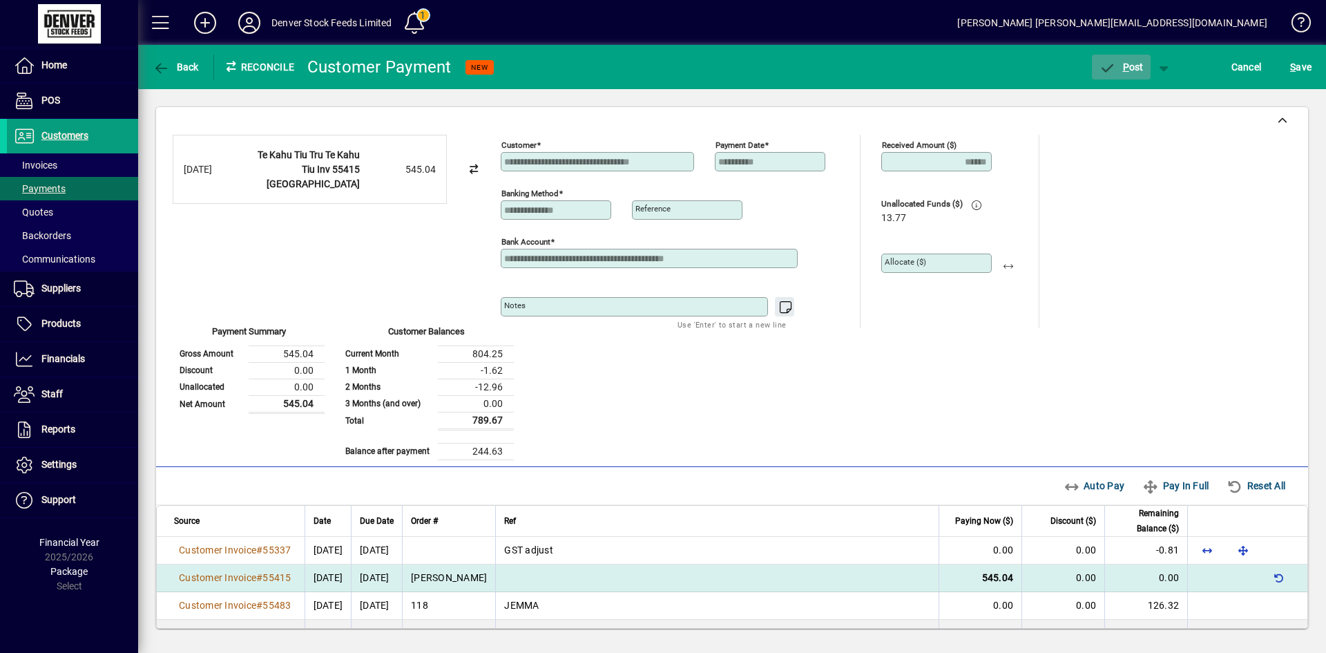
click at [1124, 66] on span "P" at bounding box center [1126, 66] width 6 height 11
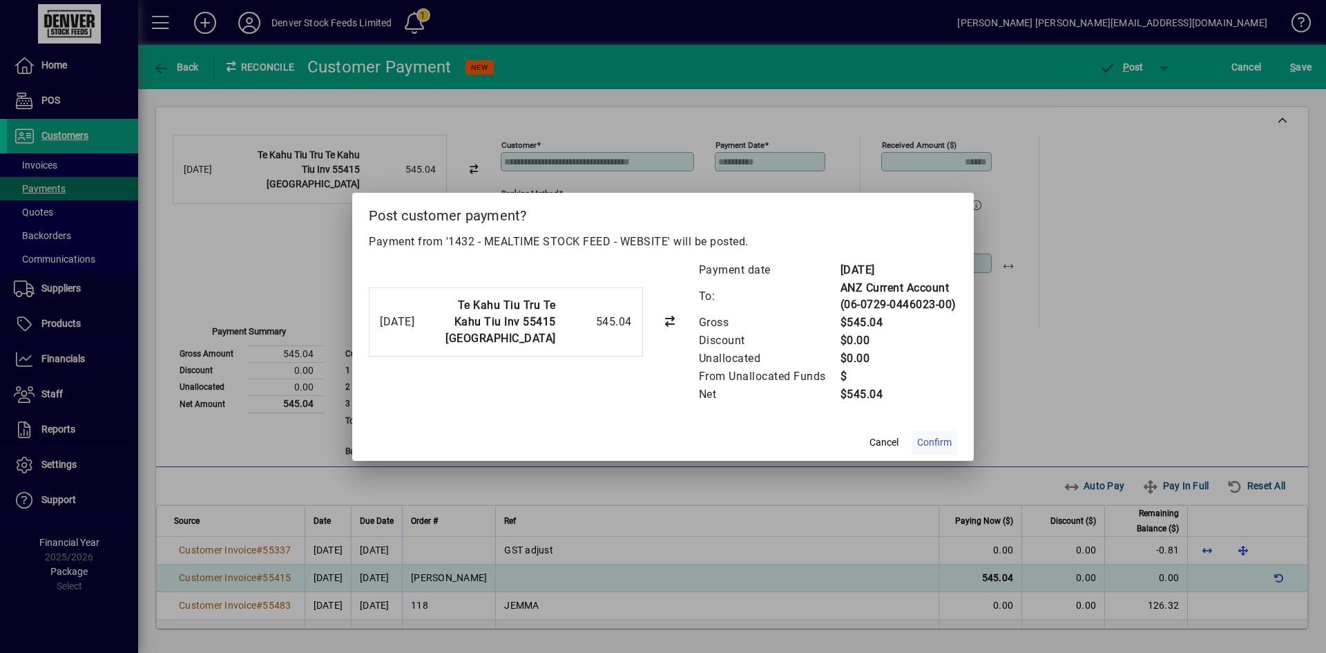
click at [939, 443] on span "Confirm" at bounding box center [934, 442] width 35 height 15
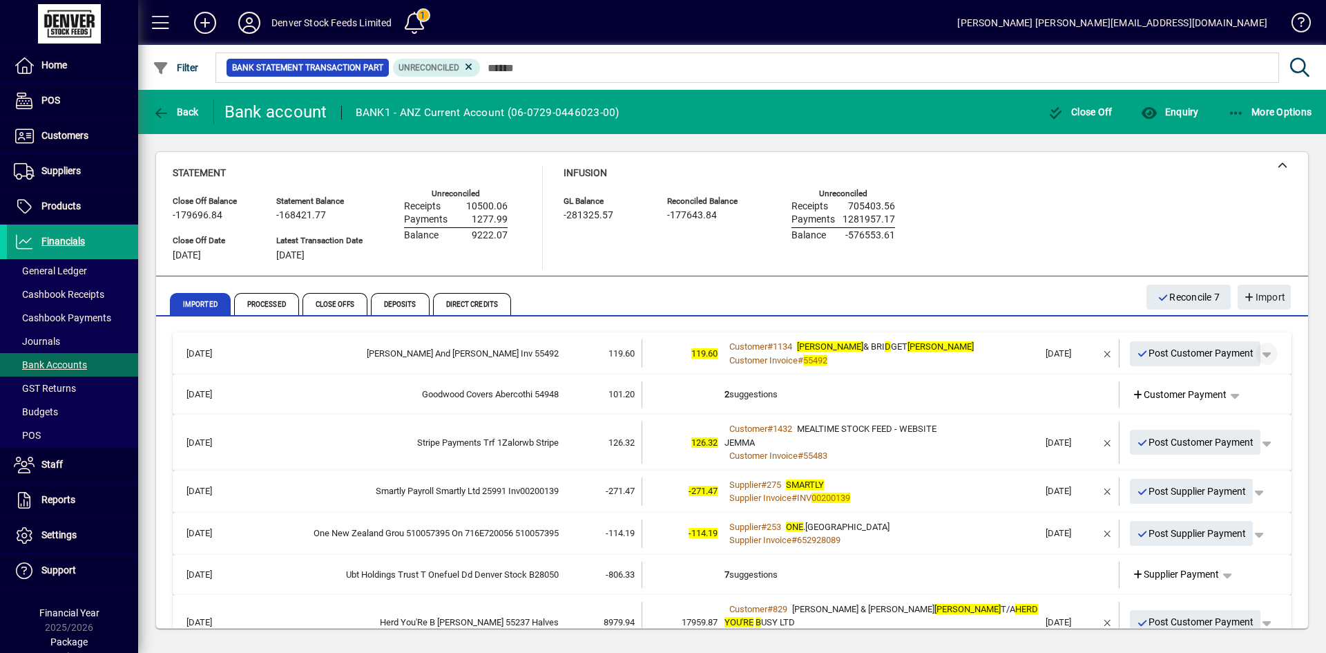
click at [1263, 354] on span "button" at bounding box center [1266, 353] width 33 height 33
click at [1220, 381] on span "Customer Payment" at bounding box center [1213, 382] width 101 height 17
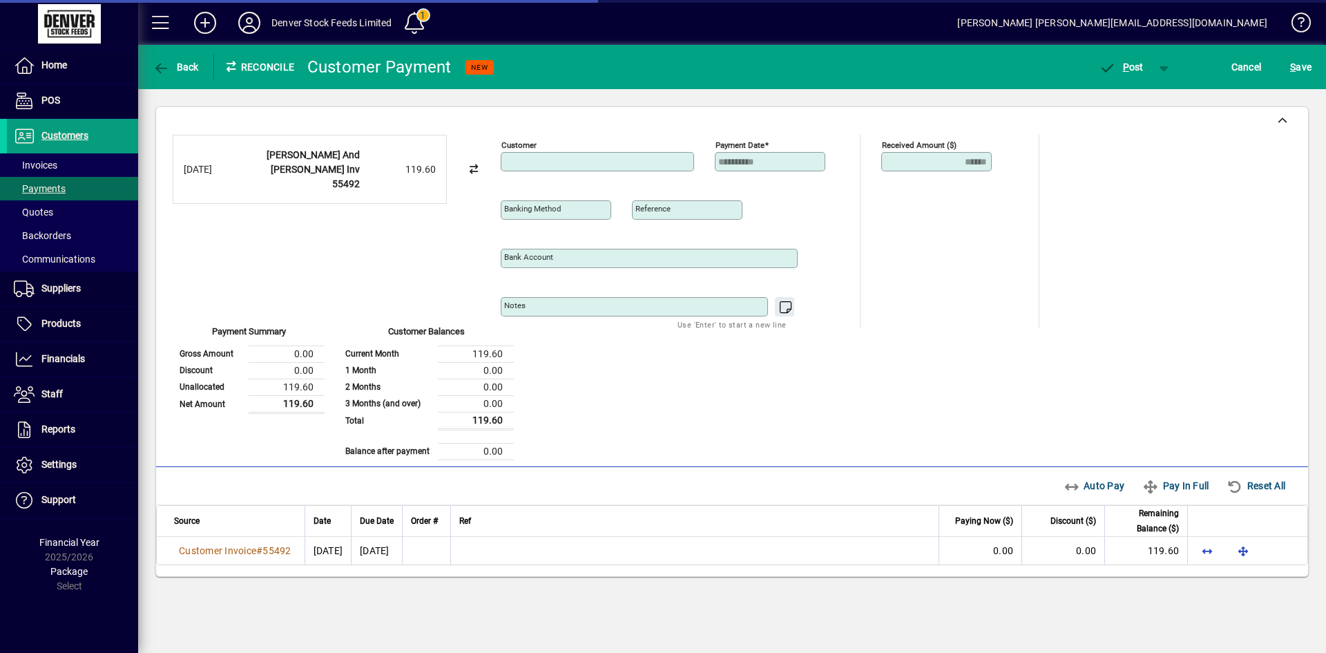
type input "**********"
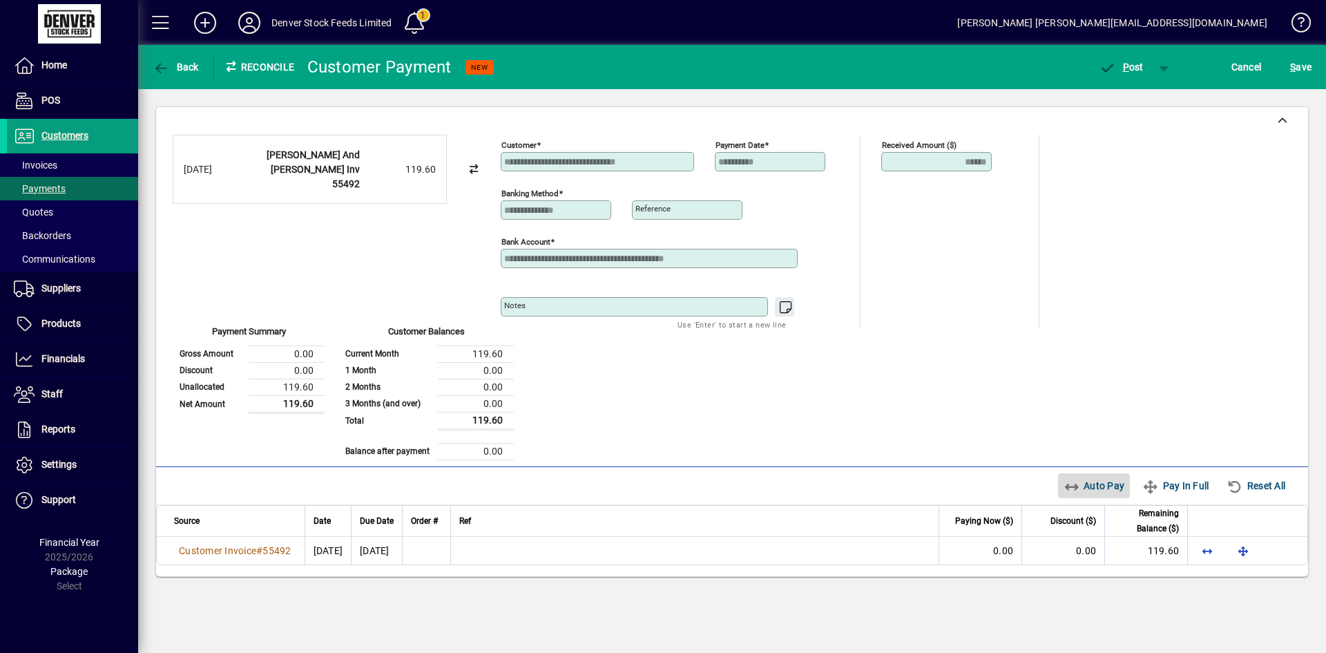
click at [1087, 486] on span "Auto Pay" at bounding box center [1094, 486] width 61 height 22
click at [1127, 67] on span "P" at bounding box center [1126, 66] width 6 height 11
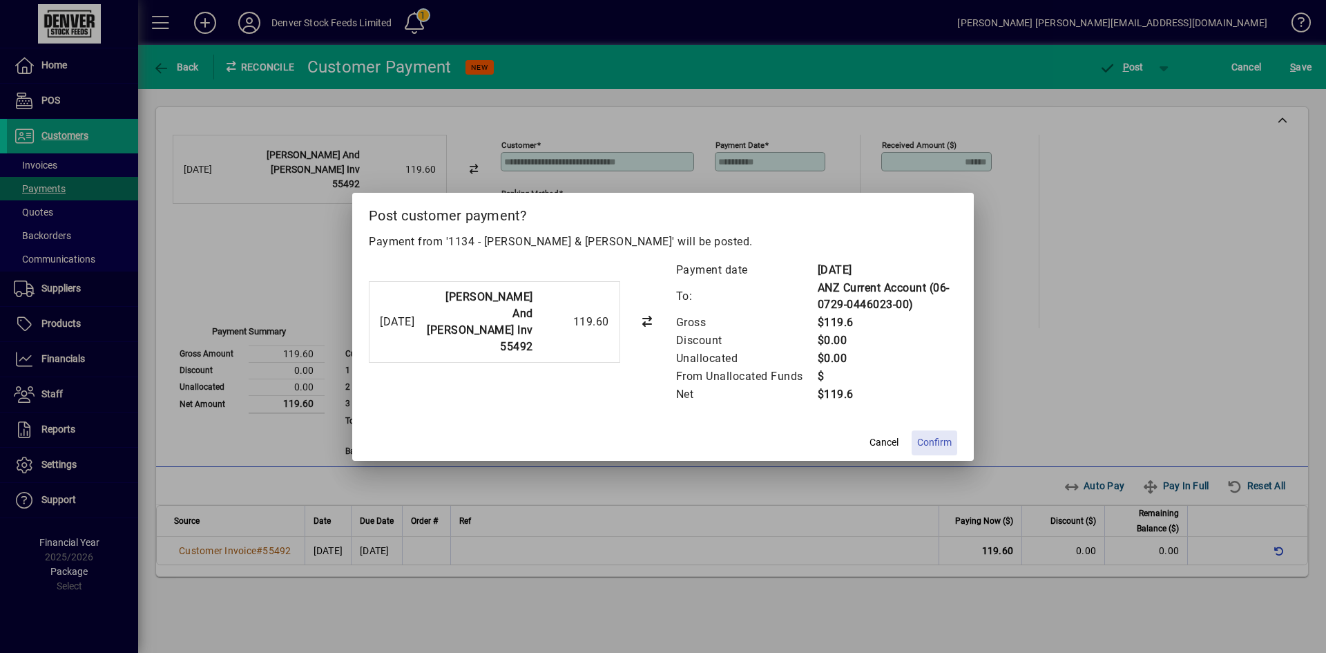
click at [941, 444] on span "Confirm" at bounding box center [934, 442] width 35 height 15
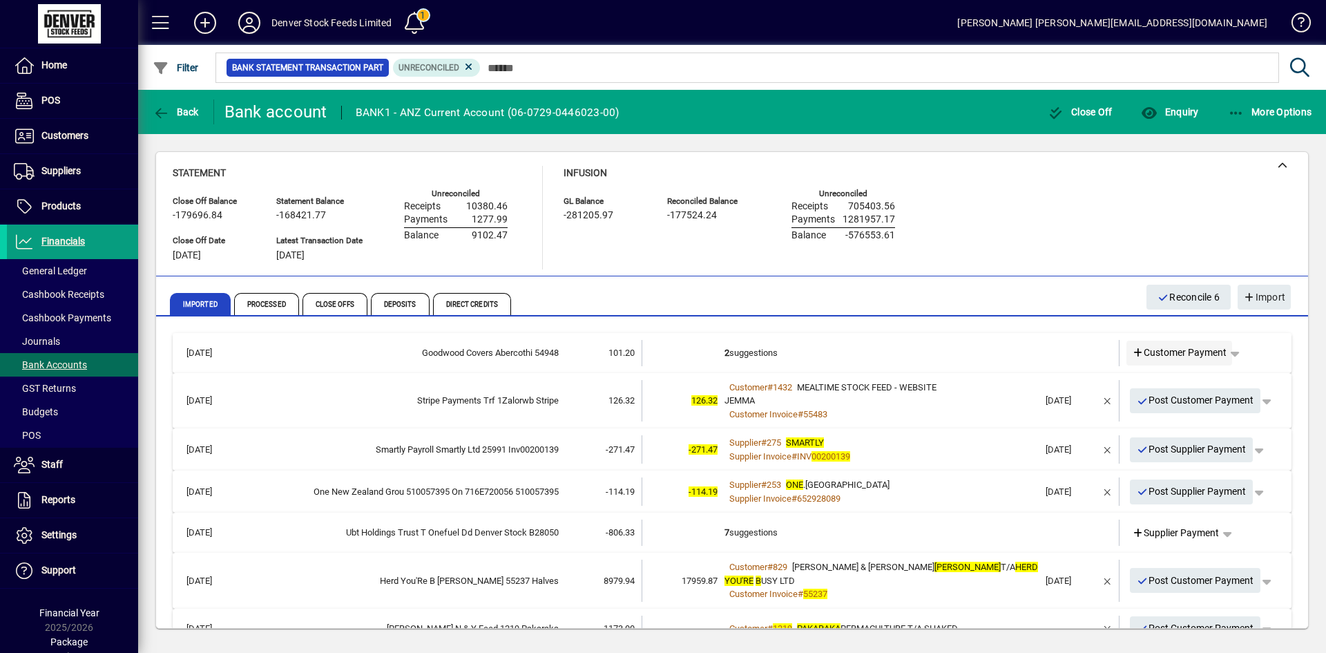
click at [1162, 352] on span "Customer Payment" at bounding box center [1179, 352] width 95 height 15
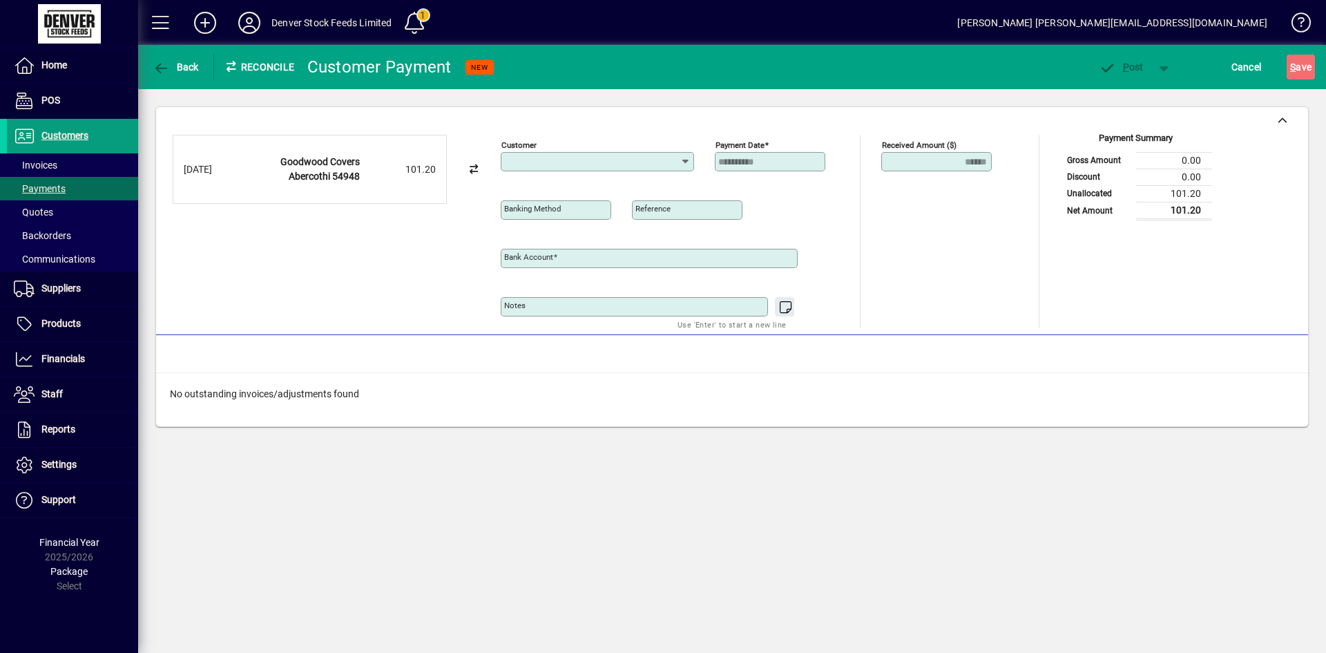
type input "**********"
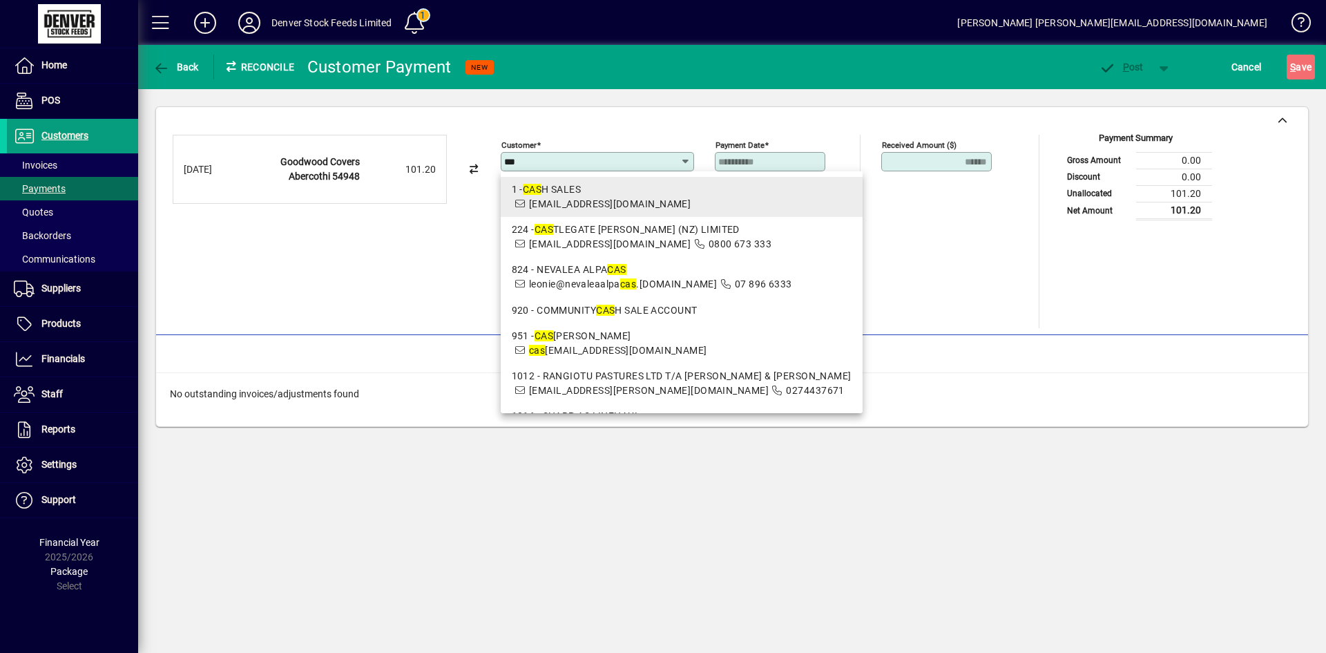
click at [586, 199] on span "[EMAIL_ADDRESS][DOMAIN_NAME]" at bounding box center [610, 203] width 162 height 11
type input "**********"
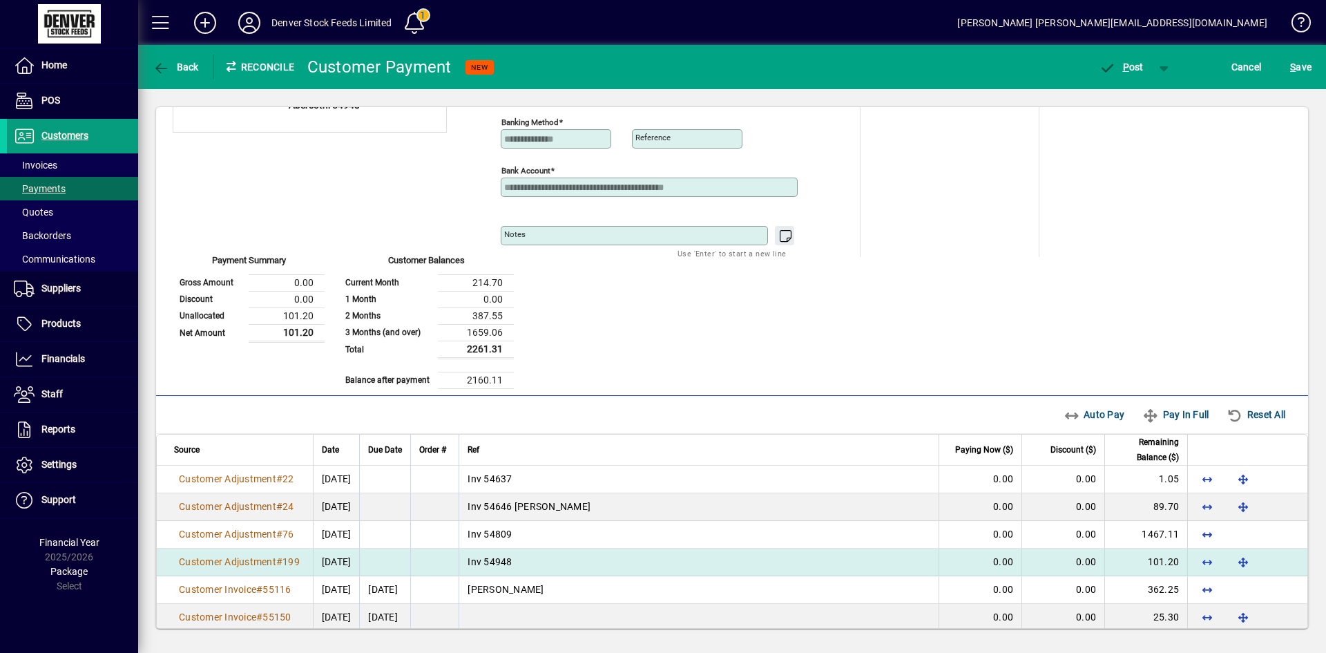
scroll to position [142, 0]
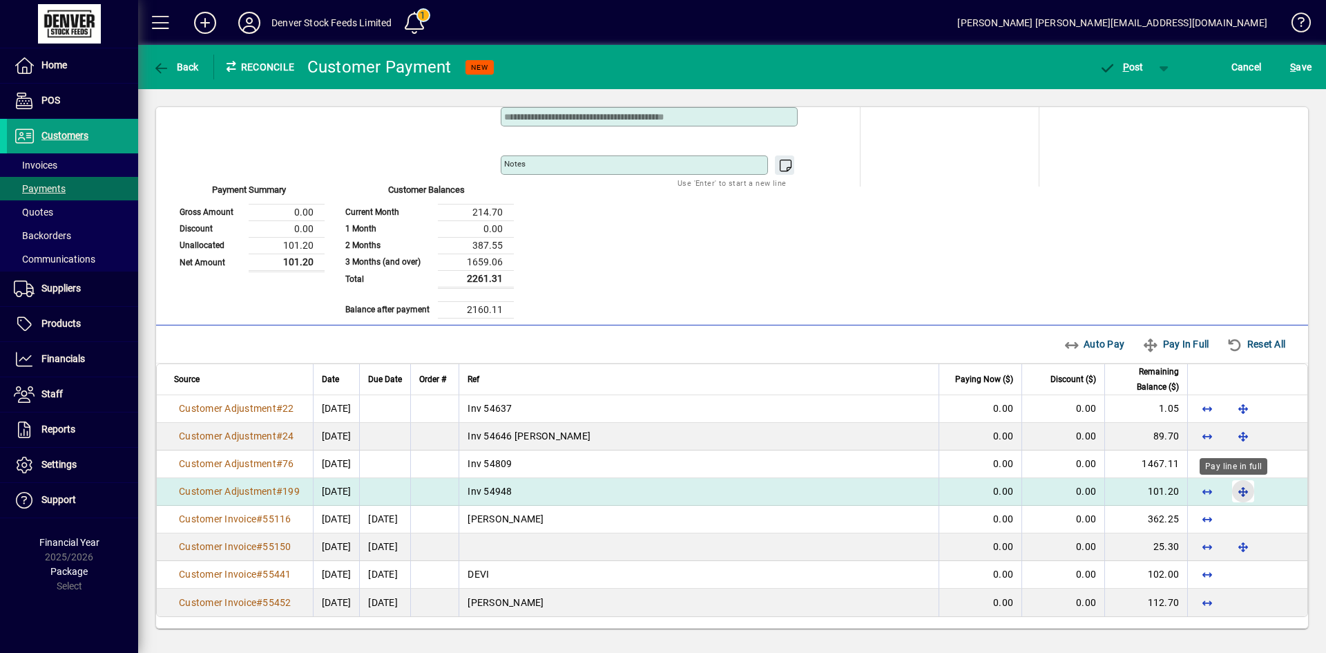
click at [1232, 493] on span "button" at bounding box center [1243, 491] width 33 height 33
click at [1120, 67] on span "P ost" at bounding box center [1121, 66] width 45 height 11
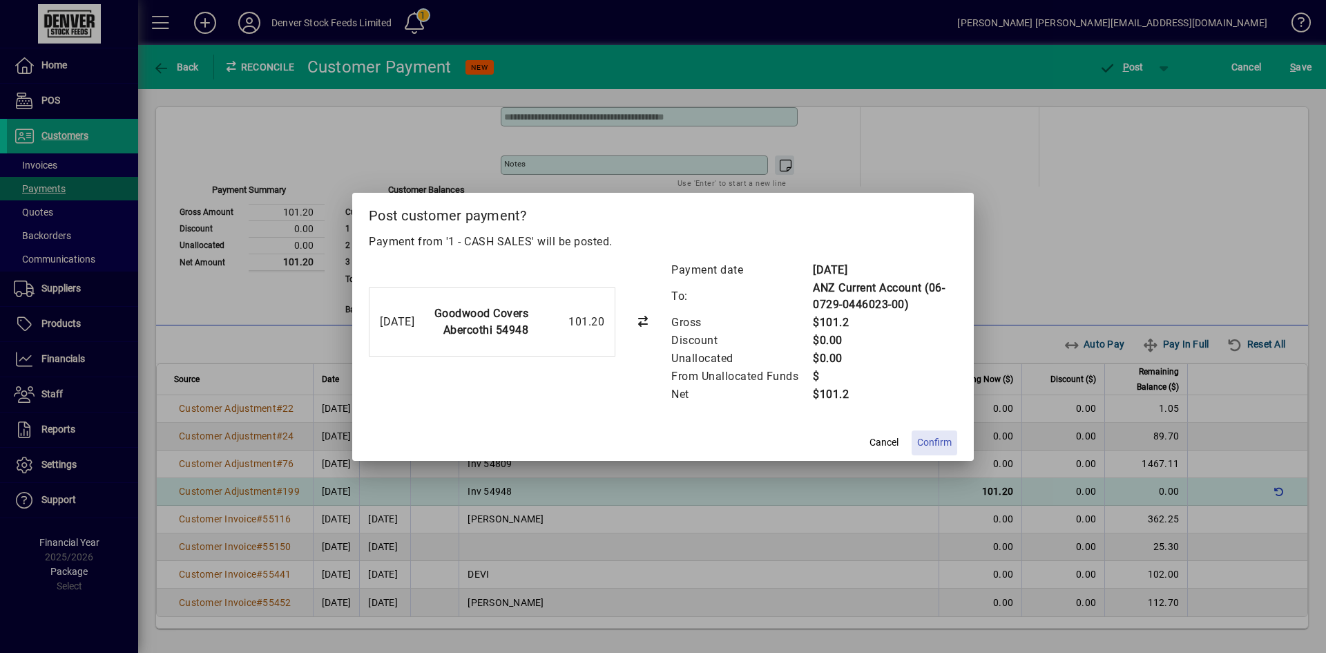
click at [938, 443] on span "Confirm" at bounding box center [934, 442] width 35 height 15
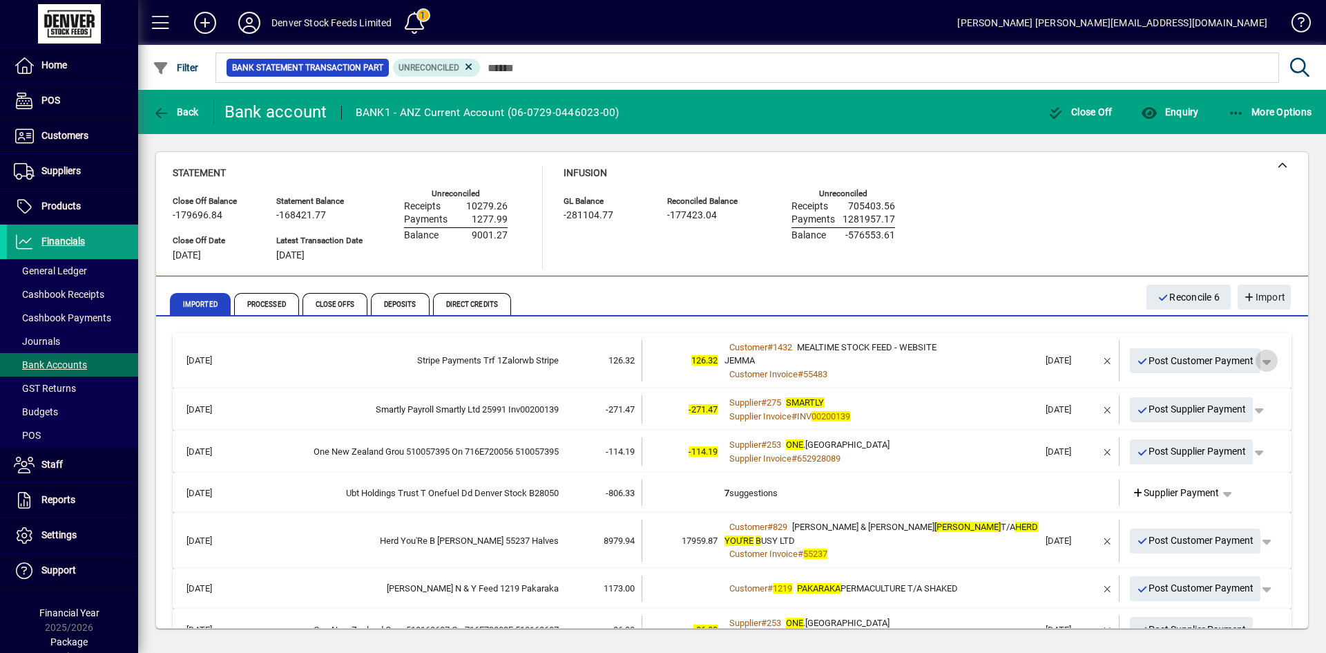
click at [1261, 362] on span "button" at bounding box center [1266, 360] width 33 height 33
click at [1204, 387] on span "Customer Payment" at bounding box center [1213, 389] width 101 height 17
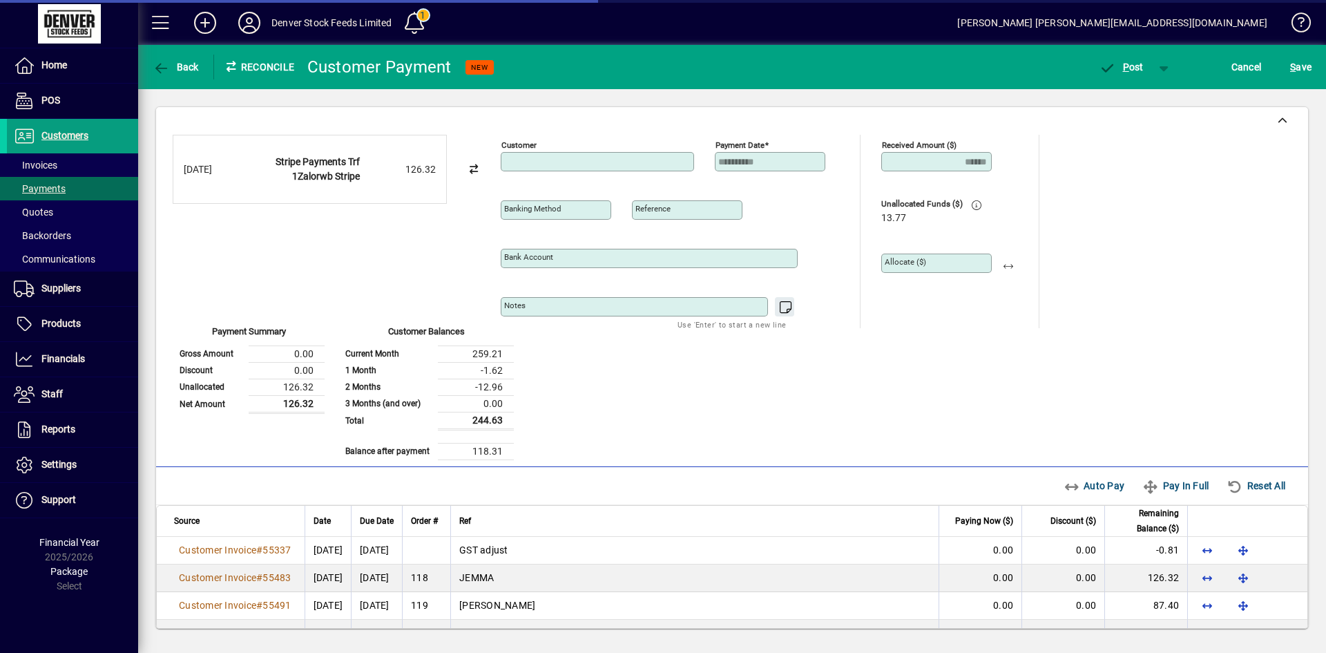
type input "**********"
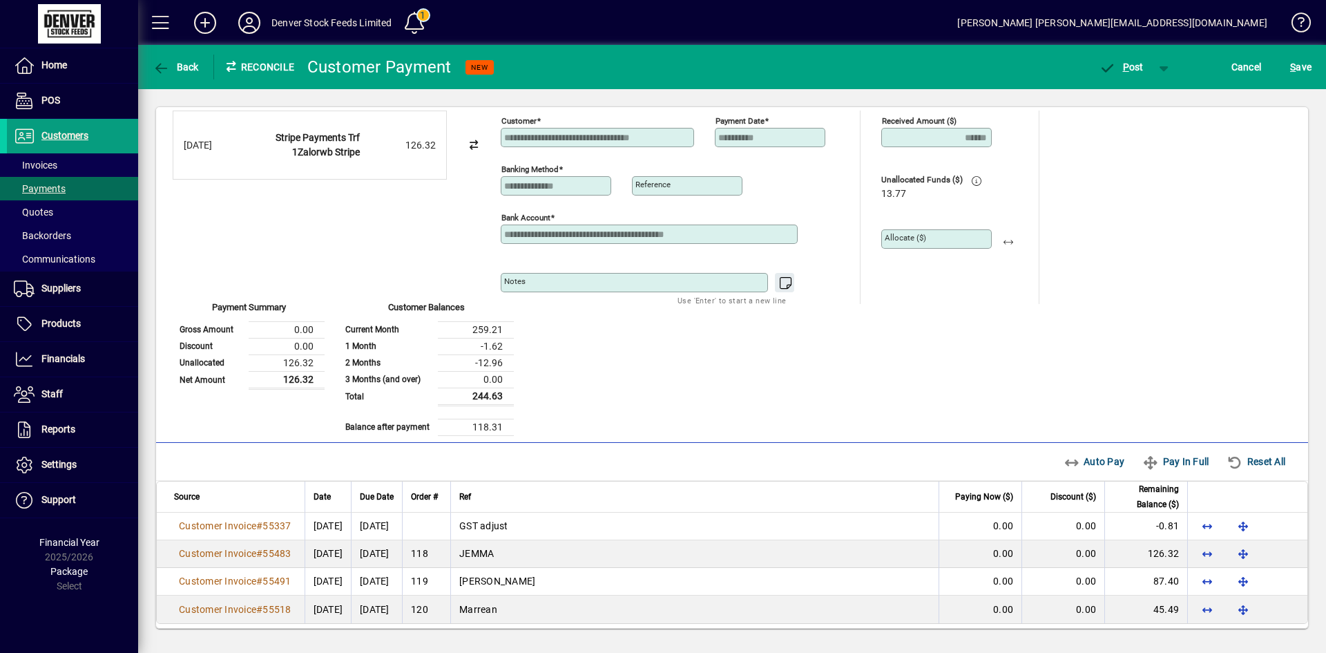
scroll to position [31, 0]
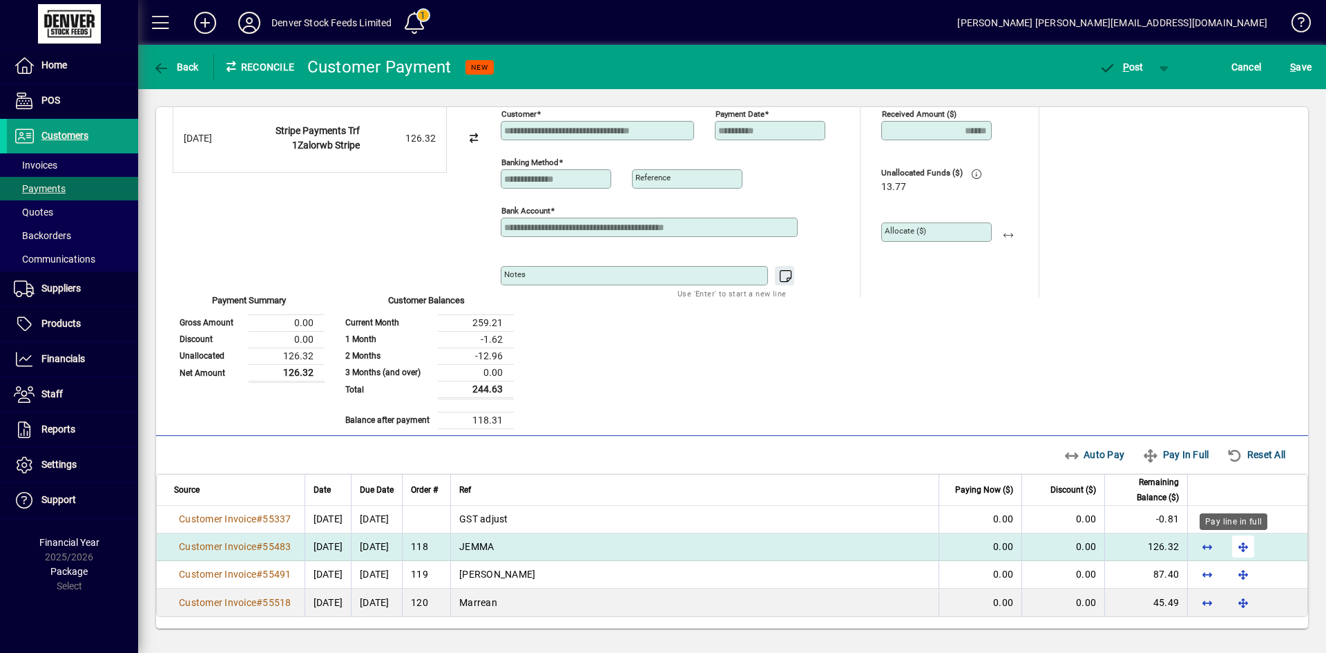
click at [1233, 546] on span "button" at bounding box center [1243, 546] width 33 height 33
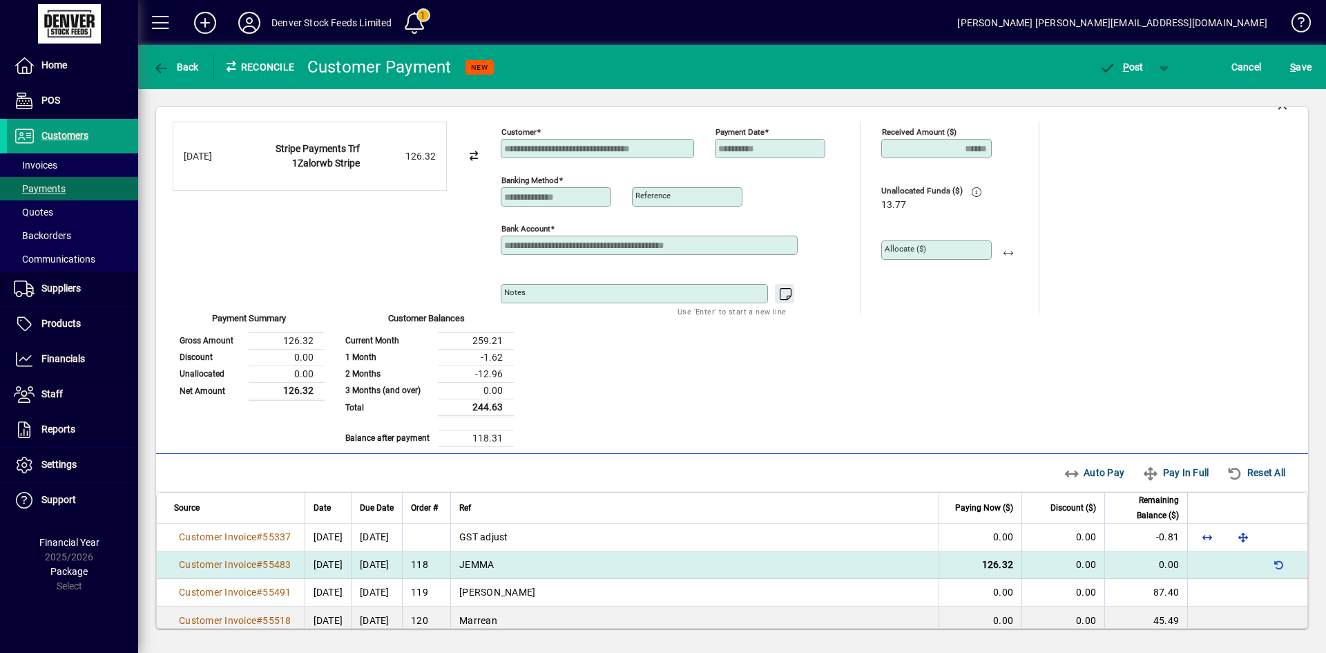
scroll to position [0, 0]
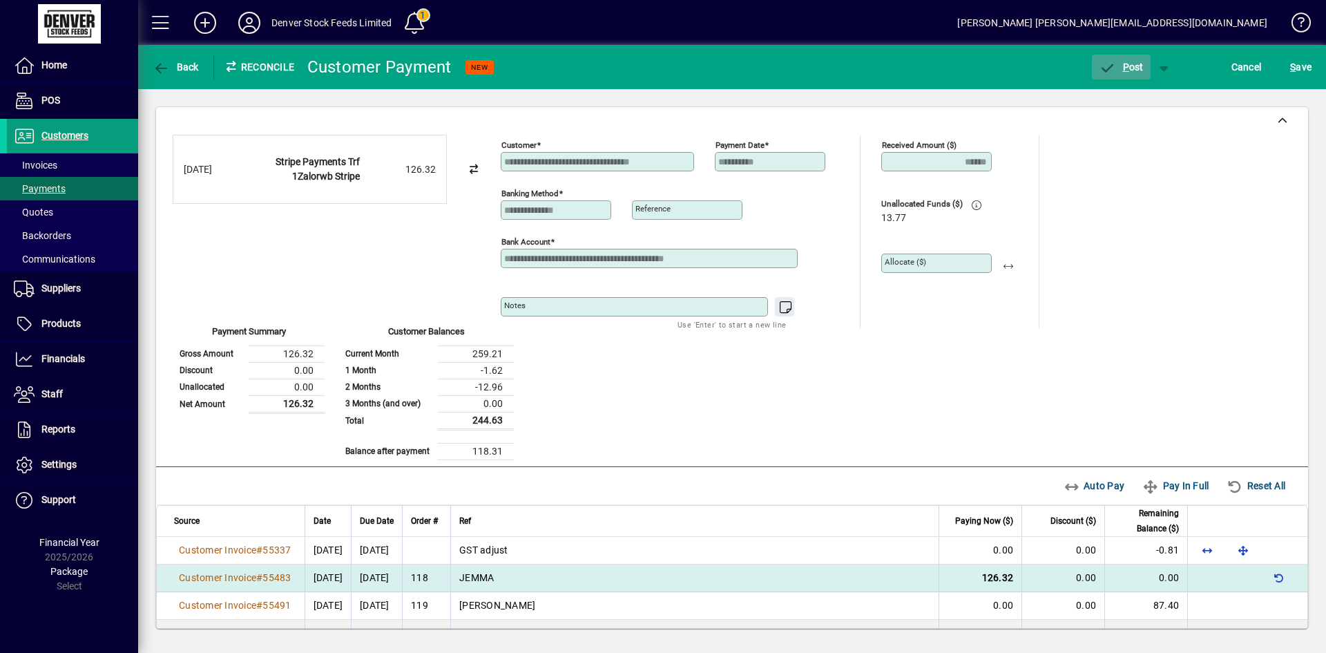
click at [1124, 68] on span "P" at bounding box center [1126, 66] width 6 height 11
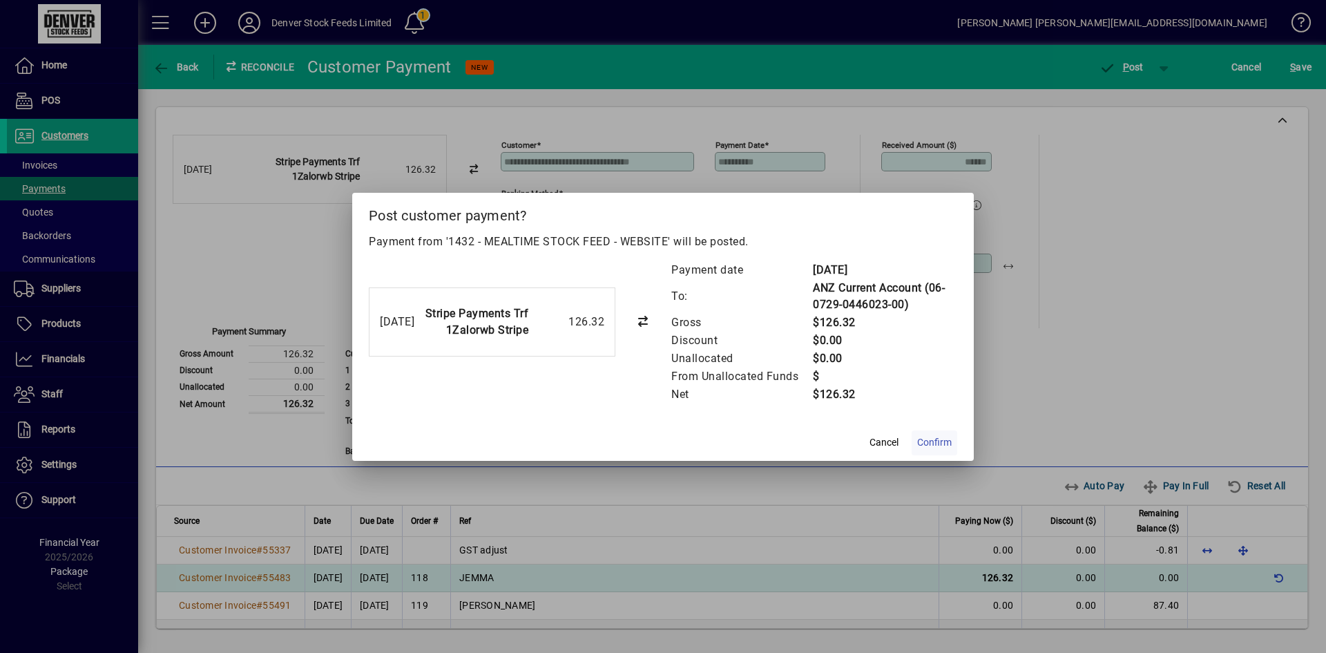
click at [934, 441] on span "Confirm" at bounding box center [934, 442] width 35 height 15
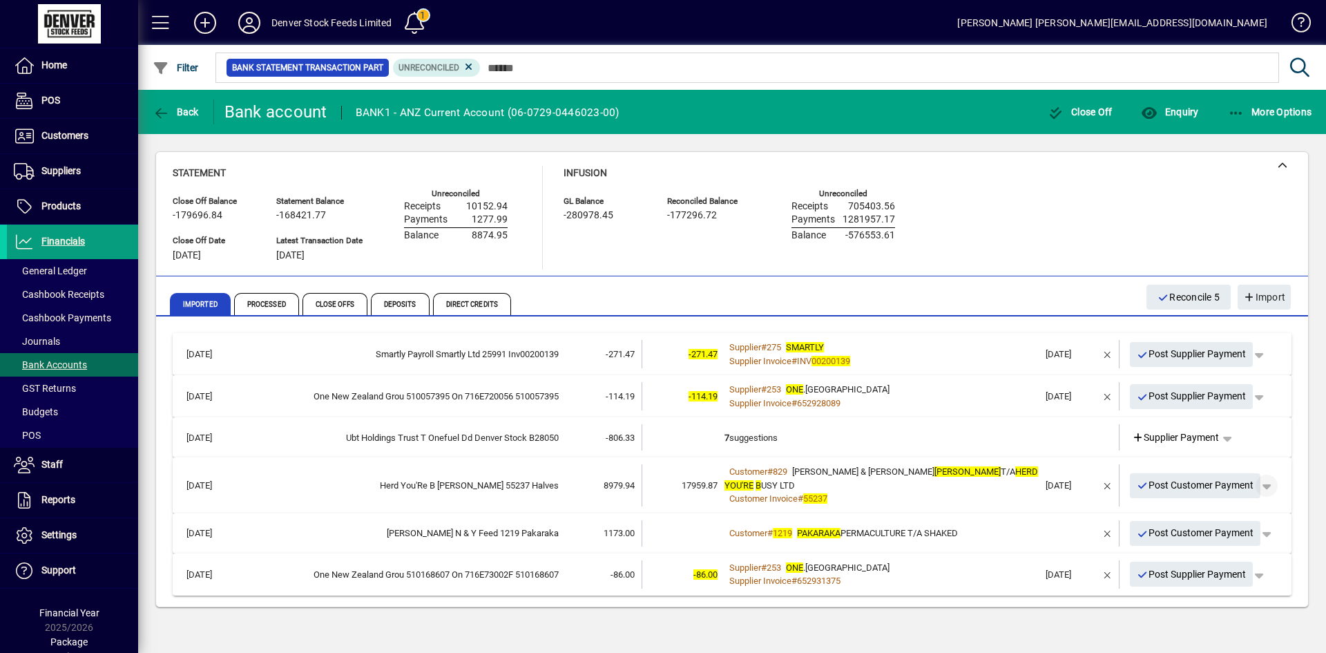
click at [1274, 480] on span "button" at bounding box center [1266, 485] width 33 height 33
click at [1225, 505] on span "Customer Payment" at bounding box center [1223, 507] width 101 height 17
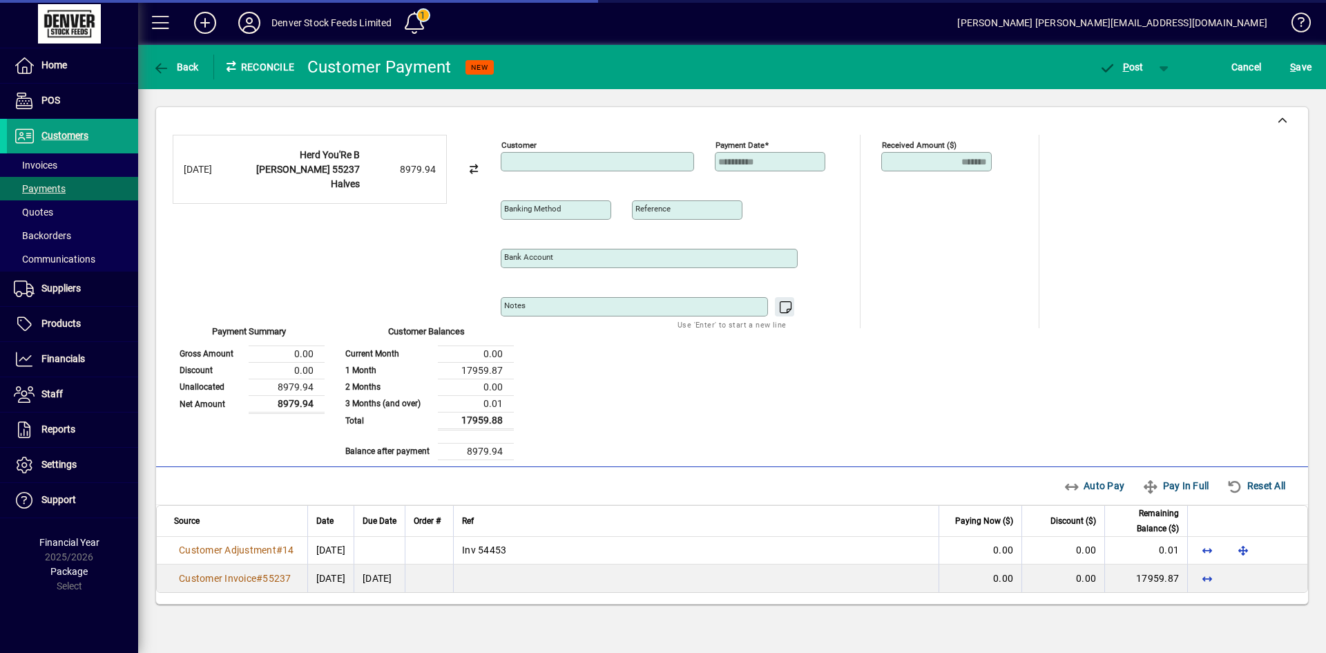
type input "**********"
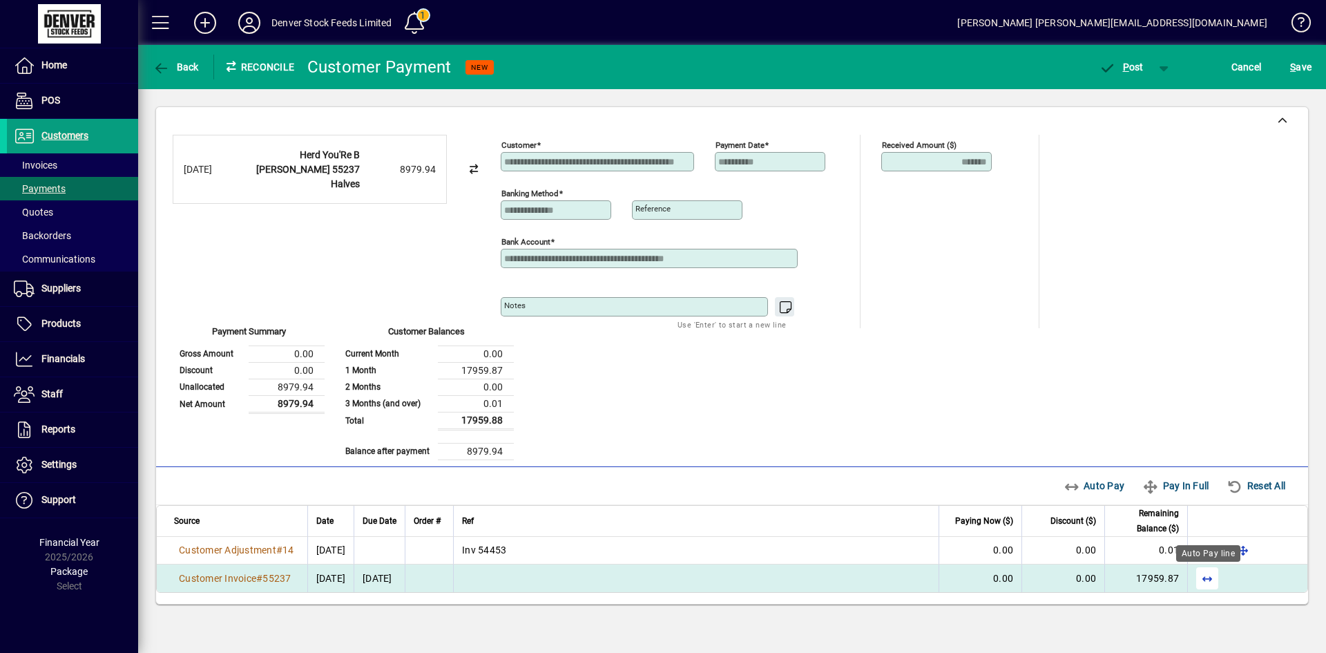
click at [1207, 582] on span "button" at bounding box center [1207, 578] width 33 height 33
click at [1124, 70] on span "P" at bounding box center [1126, 66] width 6 height 11
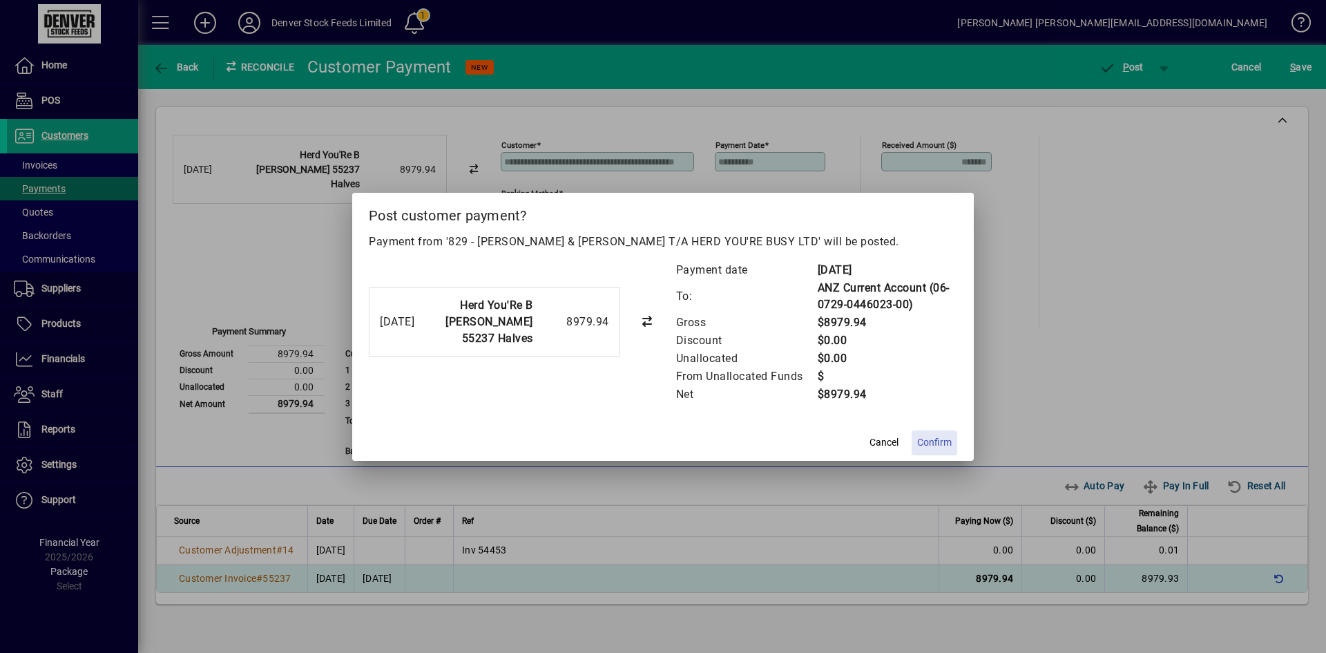
click at [940, 443] on span "Confirm" at bounding box center [934, 442] width 35 height 15
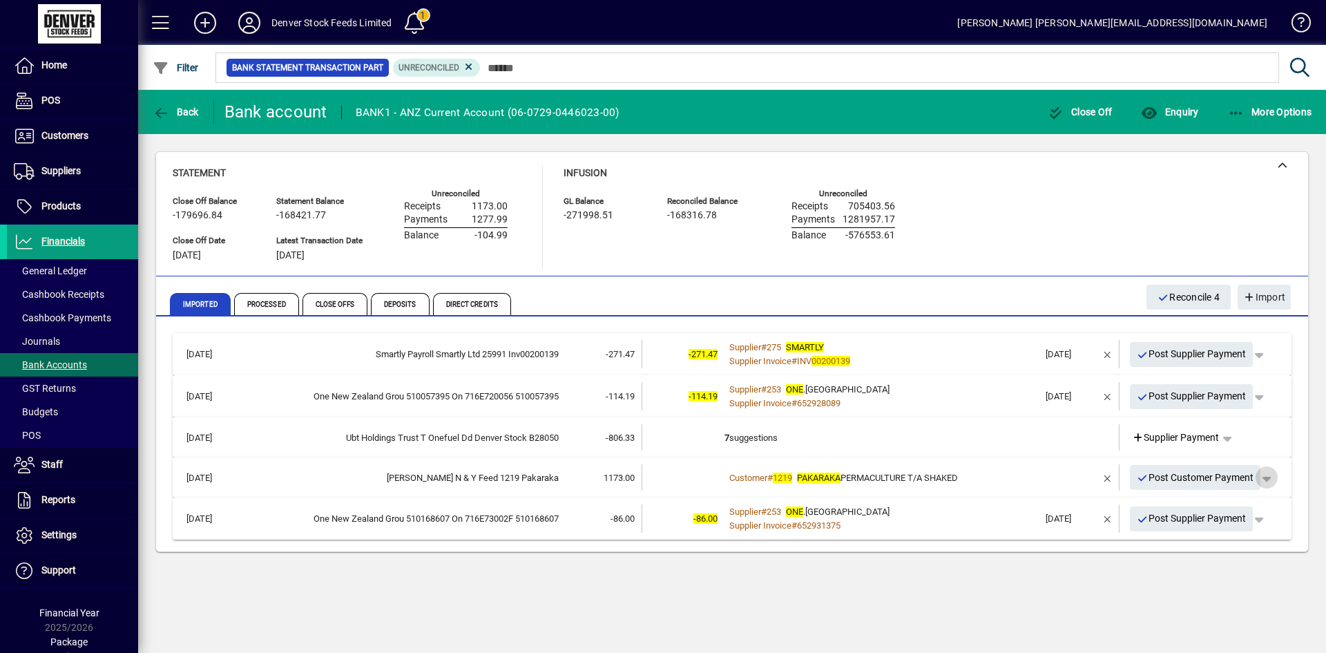
click at [1269, 479] on span "button" at bounding box center [1266, 477] width 33 height 33
click at [1226, 508] on span "Customer Payment" at bounding box center [1223, 506] width 101 height 17
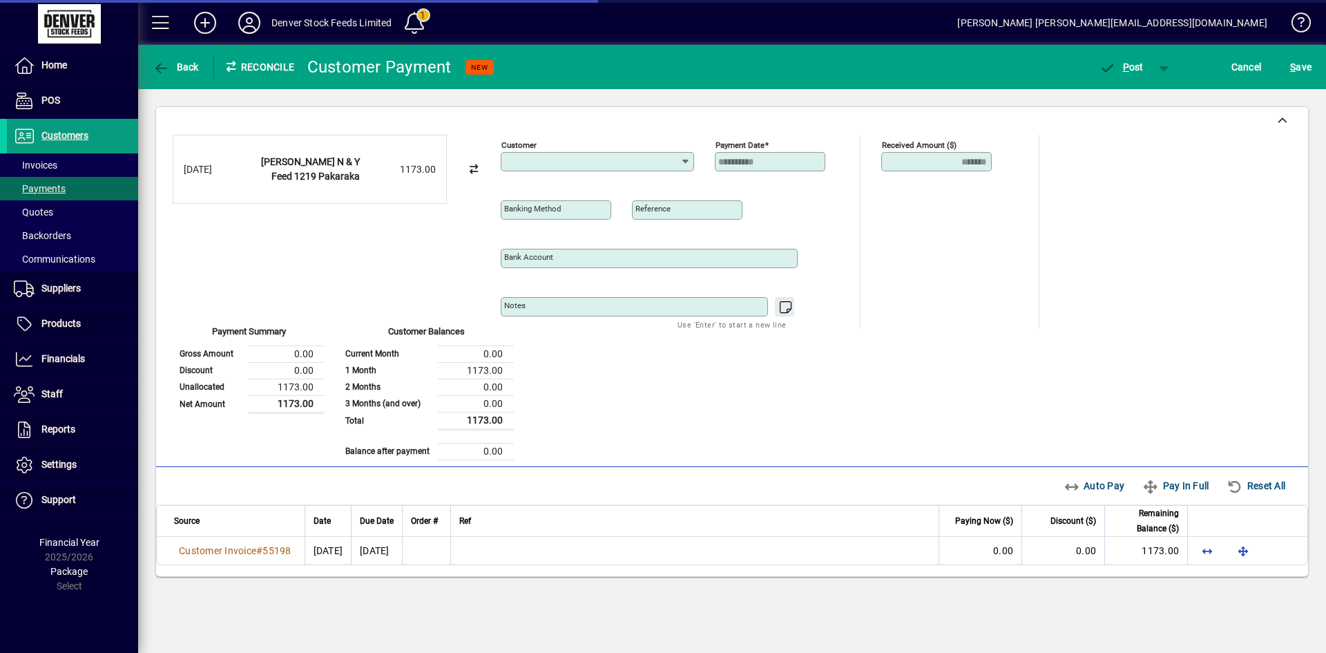
type input "**********"
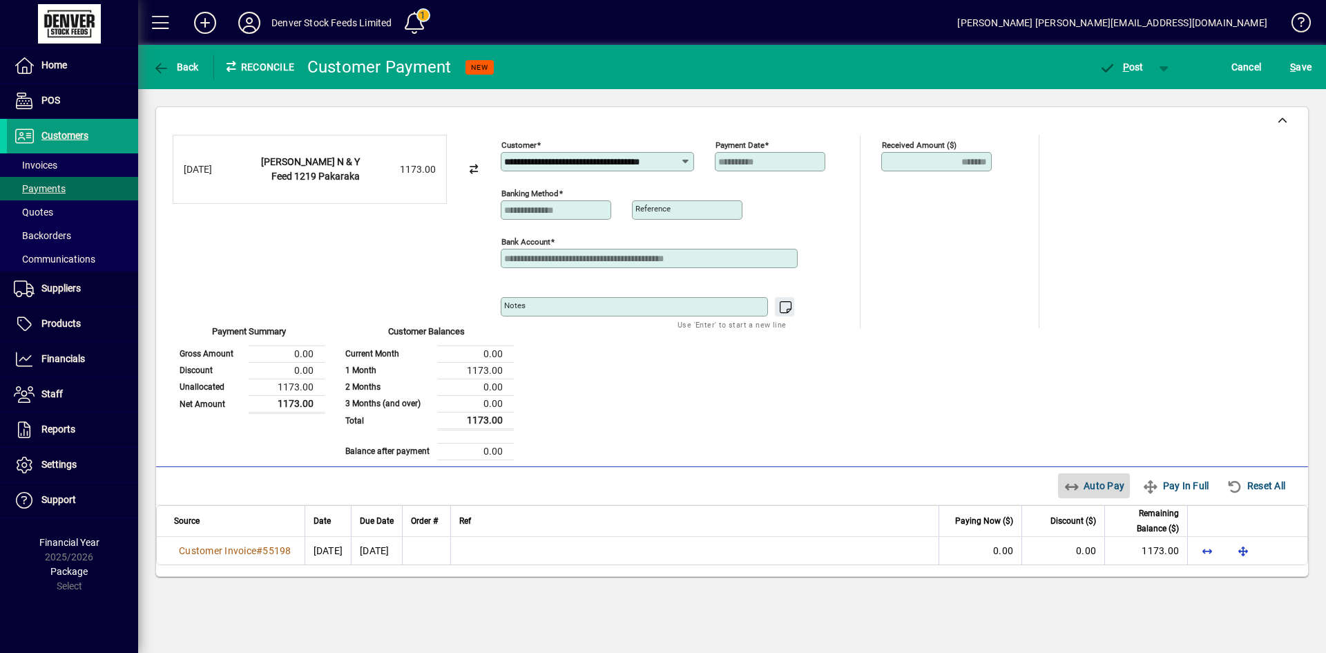
click at [1089, 486] on span "Auto Pay" at bounding box center [1094, 486] width 61 height 22
click at [1127, 66] on span "P" at bounding box center [1126, 66] width 6 height 11
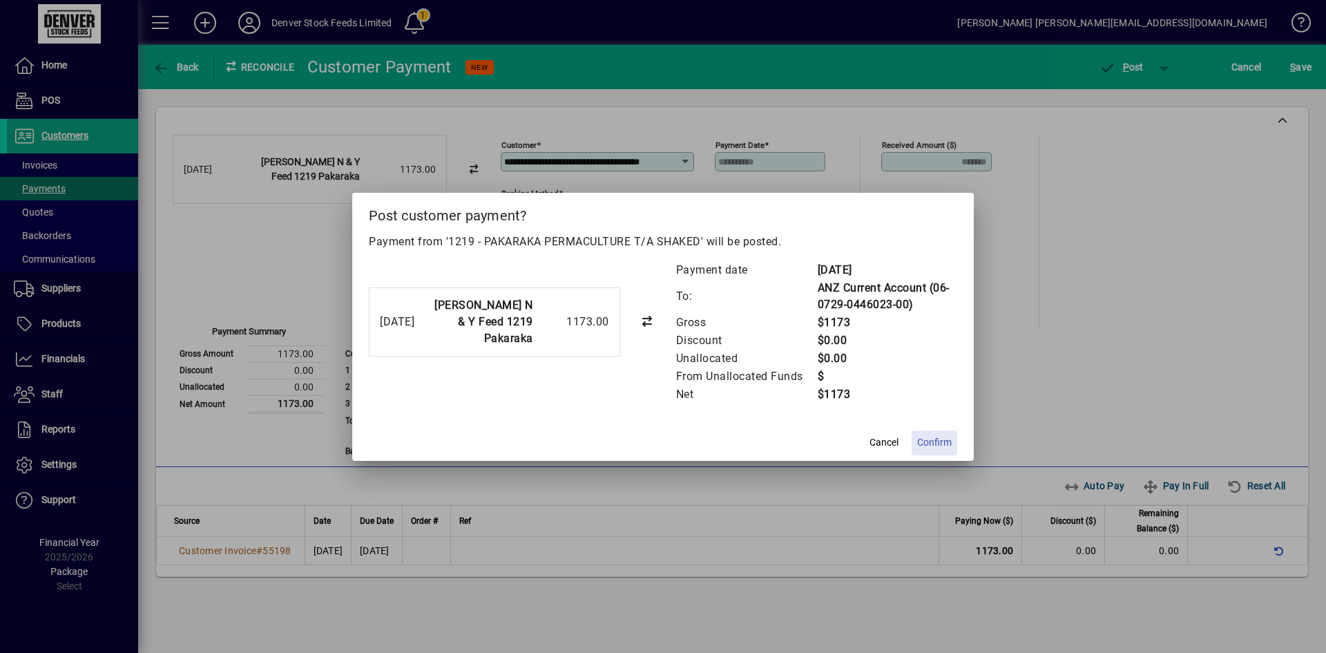
click at [938, 441] on span "Confirm" at bounding box center [934, 442] width 35 height 15
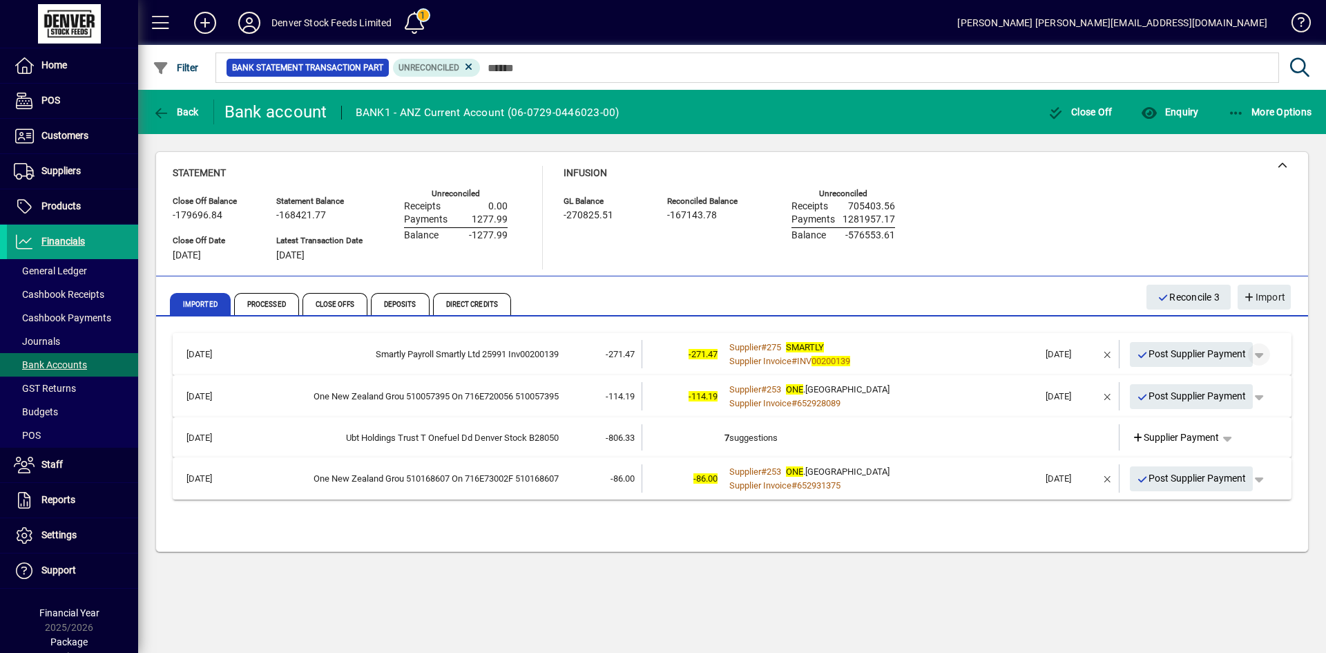
click at [1264, 352] on span "button" at bounding box center [1259, 354] width 33 height 33
click at [1225, 382] on span "Supplier Payment" at bounding box center [1220, 383] width 93 height 17
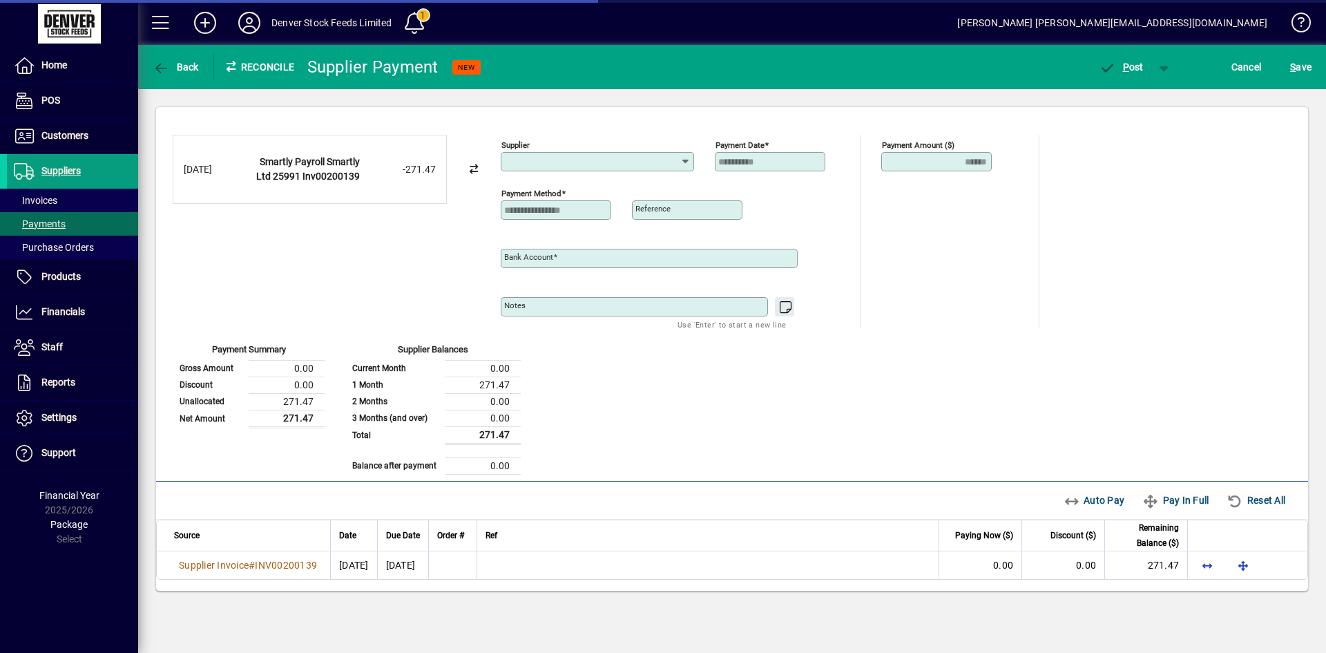
type input "**********"
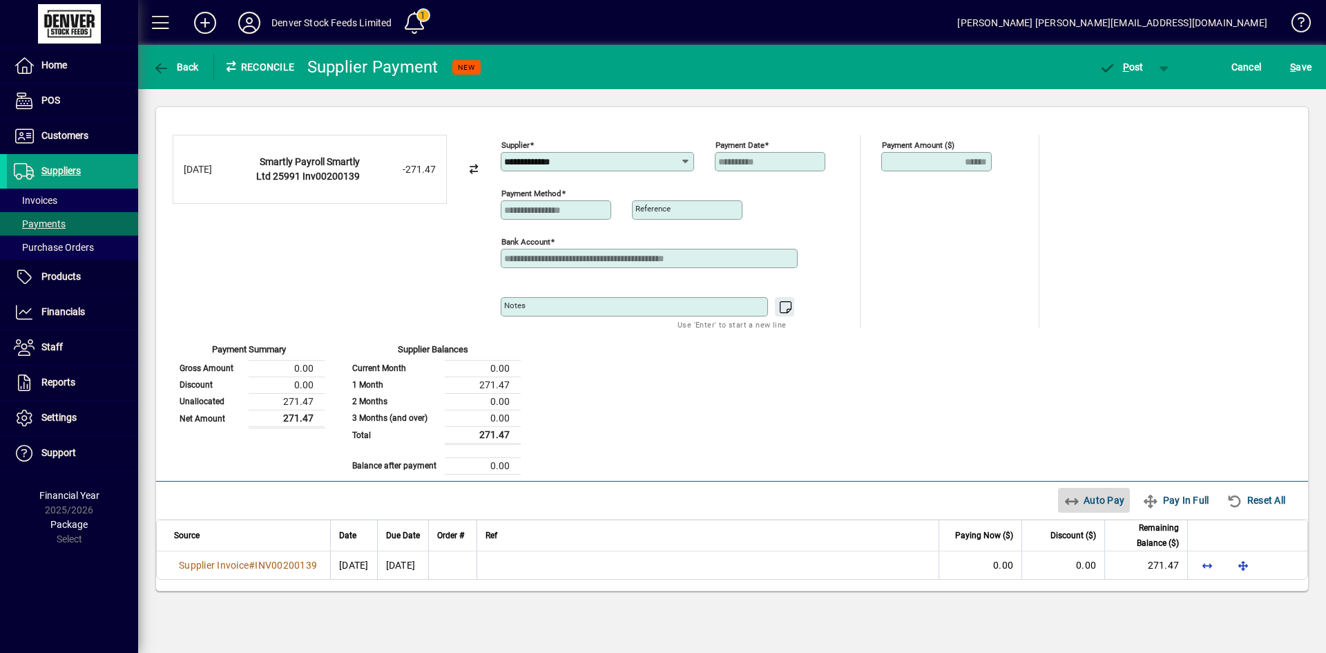
click at [1088, 499] on span "Auto Pay" at bounding box center [1094, 500] width 61 height 22
click at [1125, 73] on span "button" at bounding box center [1121, 66] width 59 height 33
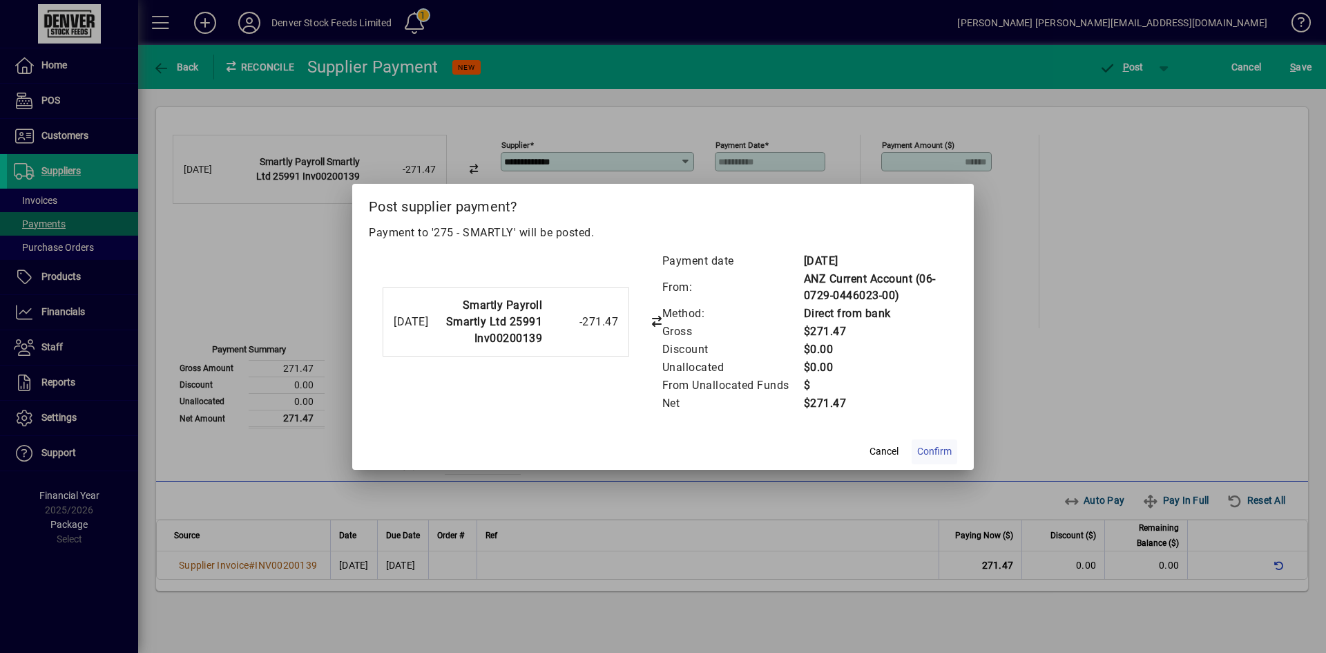
click at [937, 452] on span "Confirm" at bounding box center [934, 451] width 35 height 15
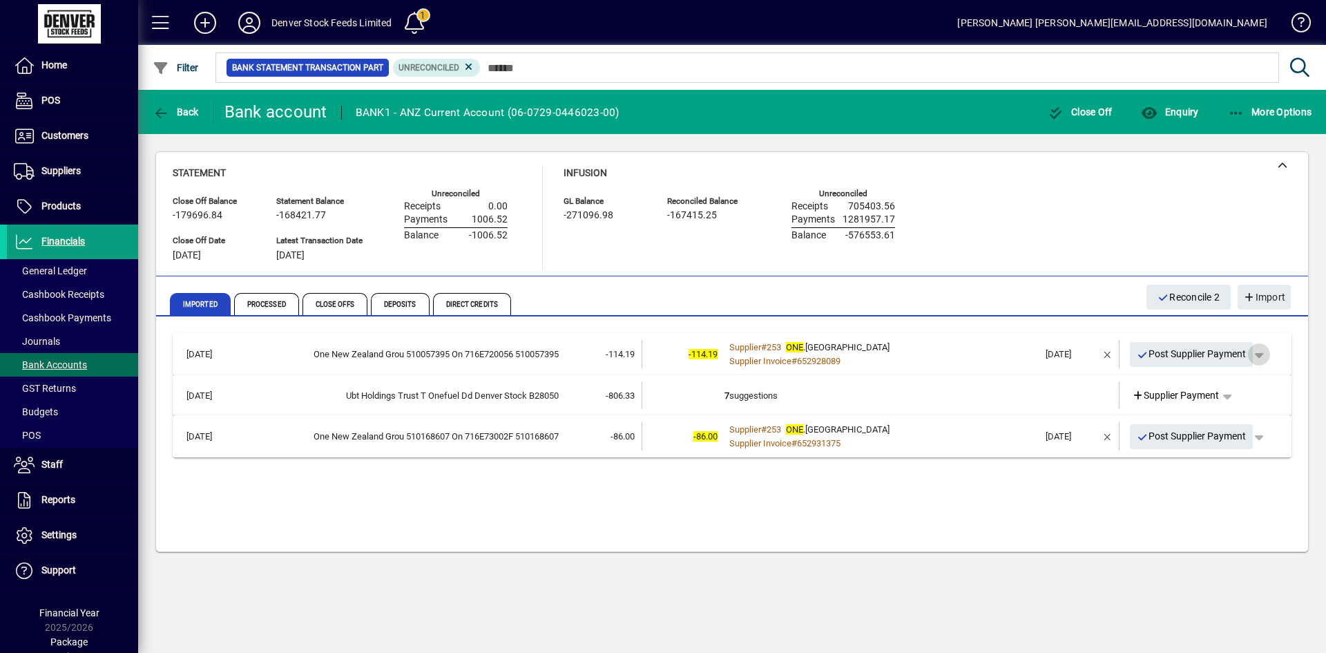
click at [1264, 353] on span "button" at bounding box center [1259, 354] width 33 height 33
click at [1229, 381] on span "Supplier Payment" at bounding box center [1220, 383] width 93 height 17
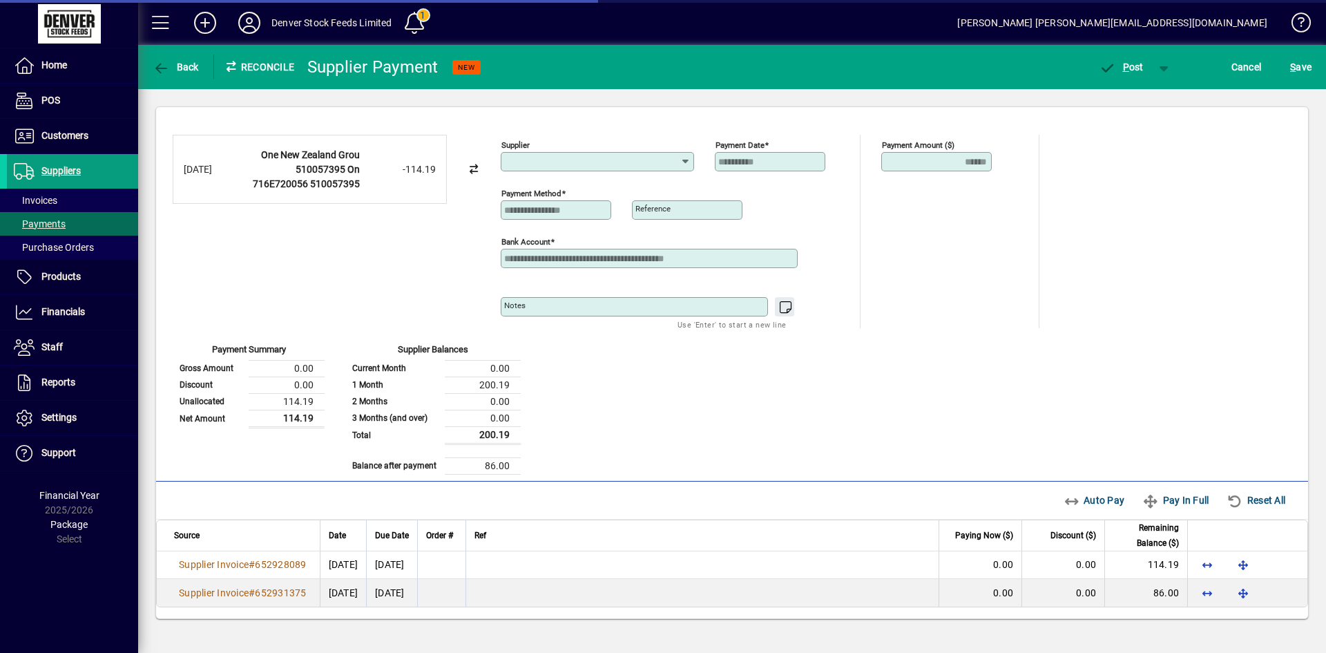
type input "**********"
click at [1085, 497] on span "Auto Pay" at bounding box center [1094, 500] width 61 height 22
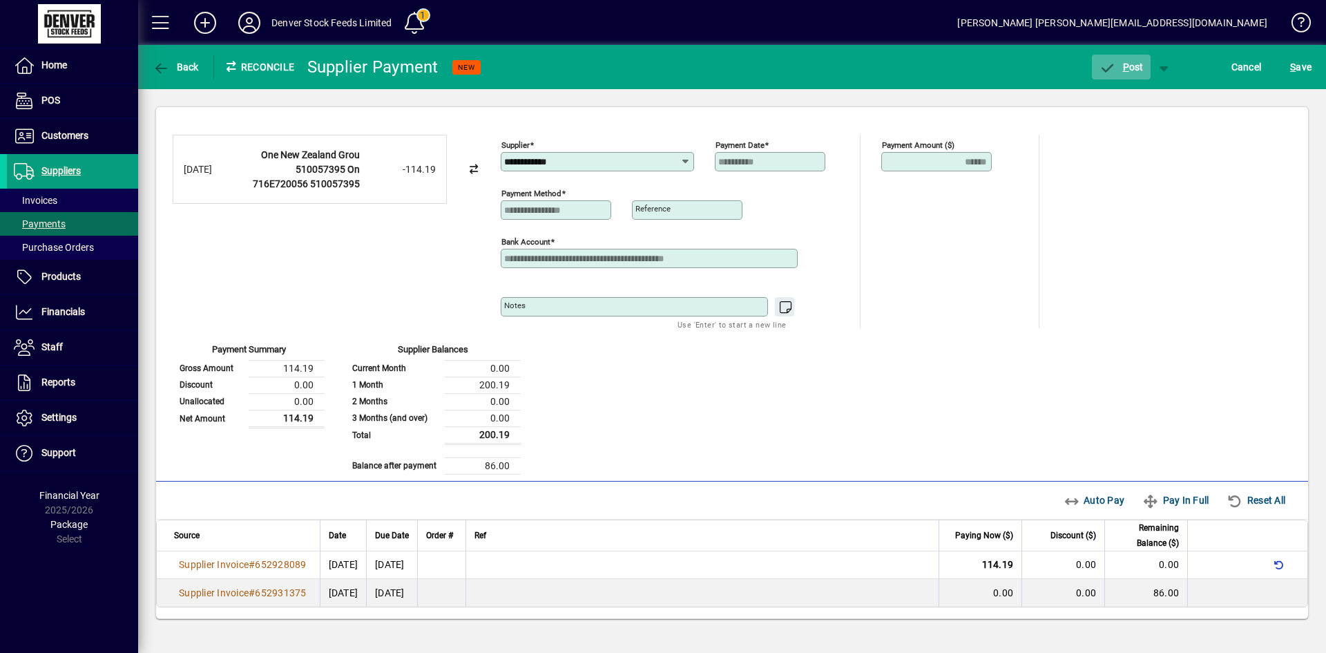
click at [1123, 67] on span "P" at bounding box center [1126, 66] width 6 height 11
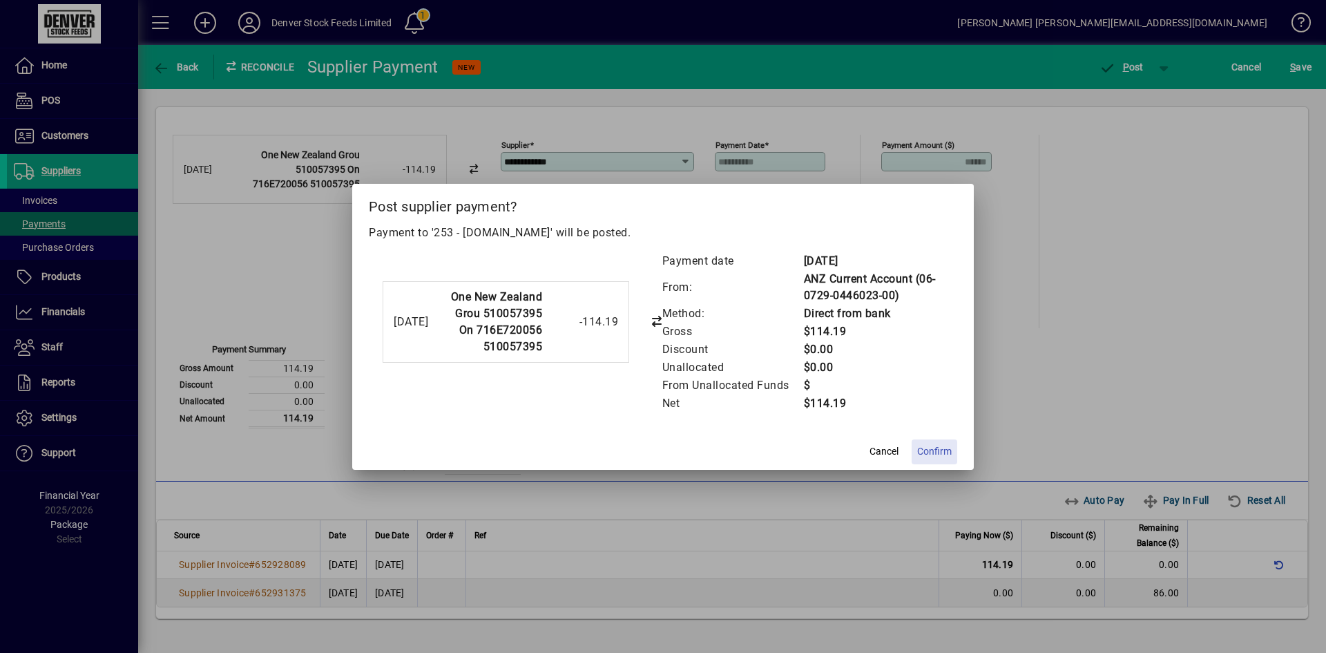
click at [938, 450] on span "Confirm" at bounding box center [934, 451] width 35 height 15
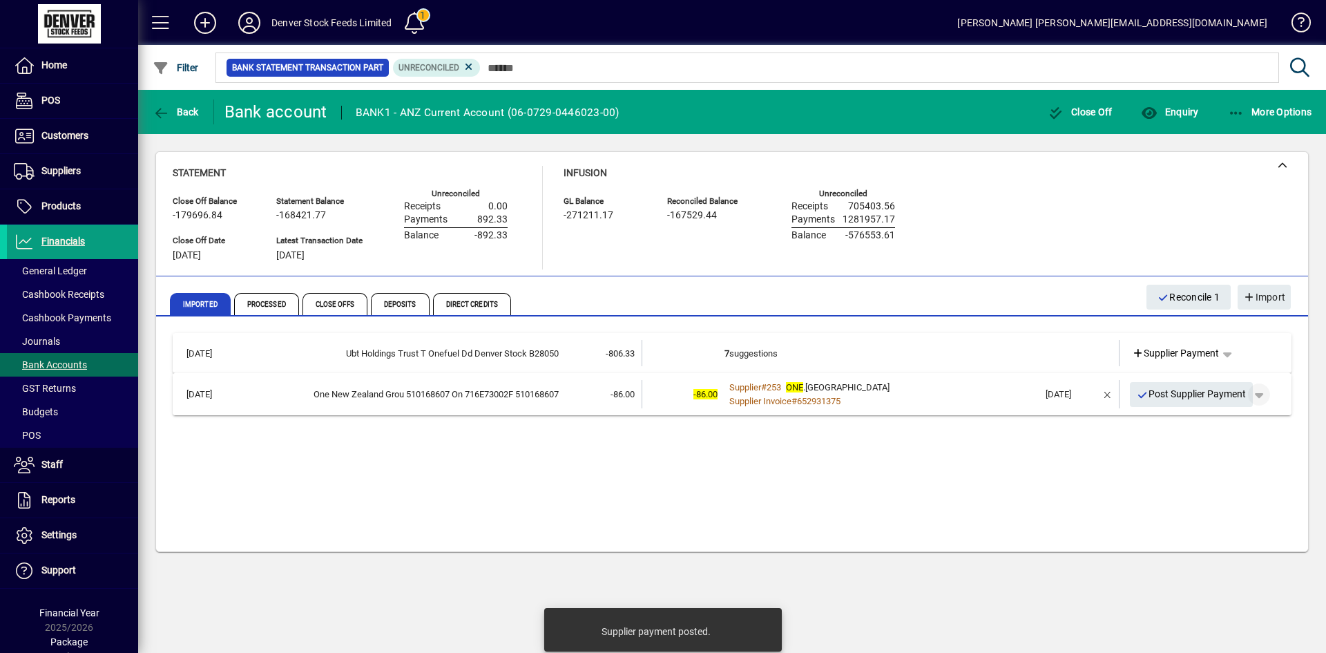
click at [1267, 396] on span "button" at bounding box center [1259, 394] width 33 height 33
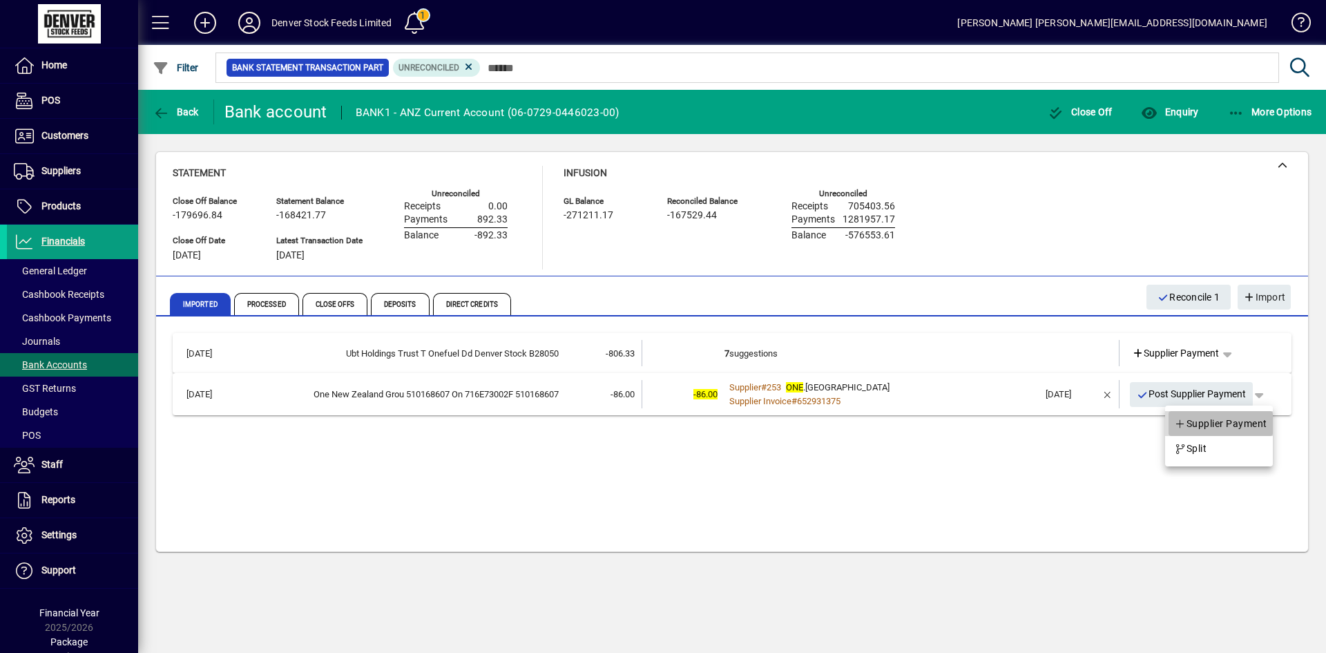
click at [1212, 421] on span "Supplier Payment" at bounding box center [1220, 423] width 93 height 17
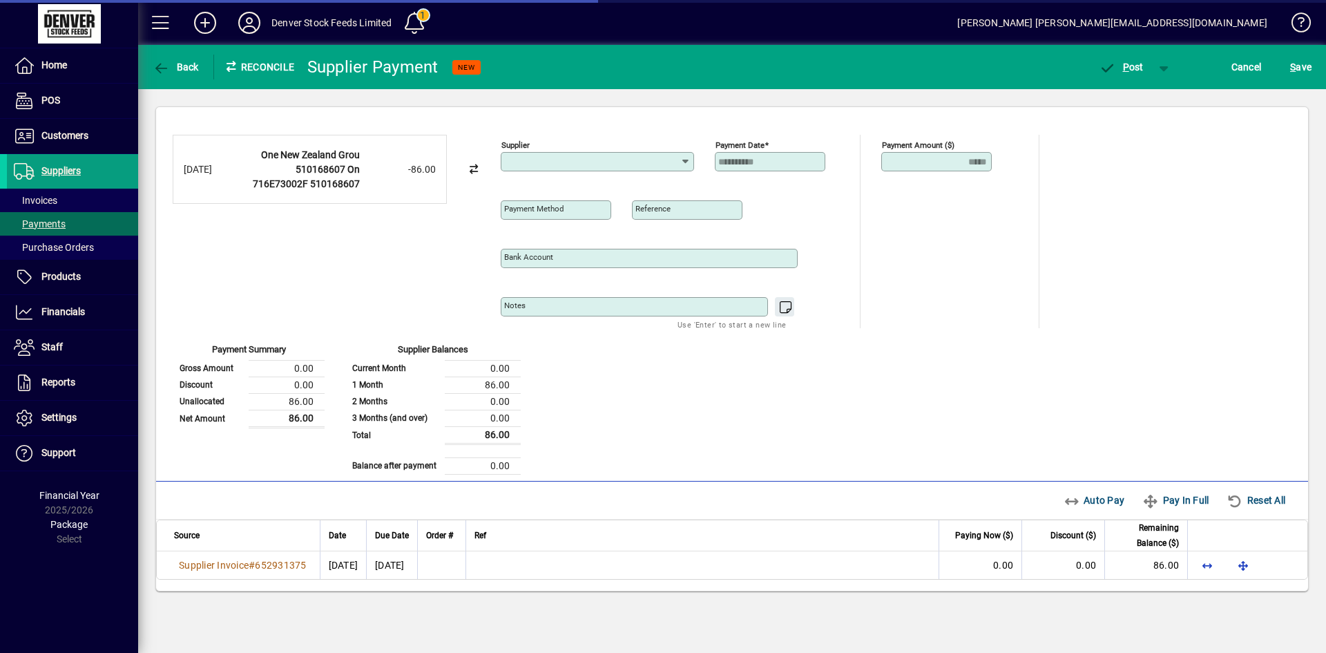
type input "**********"
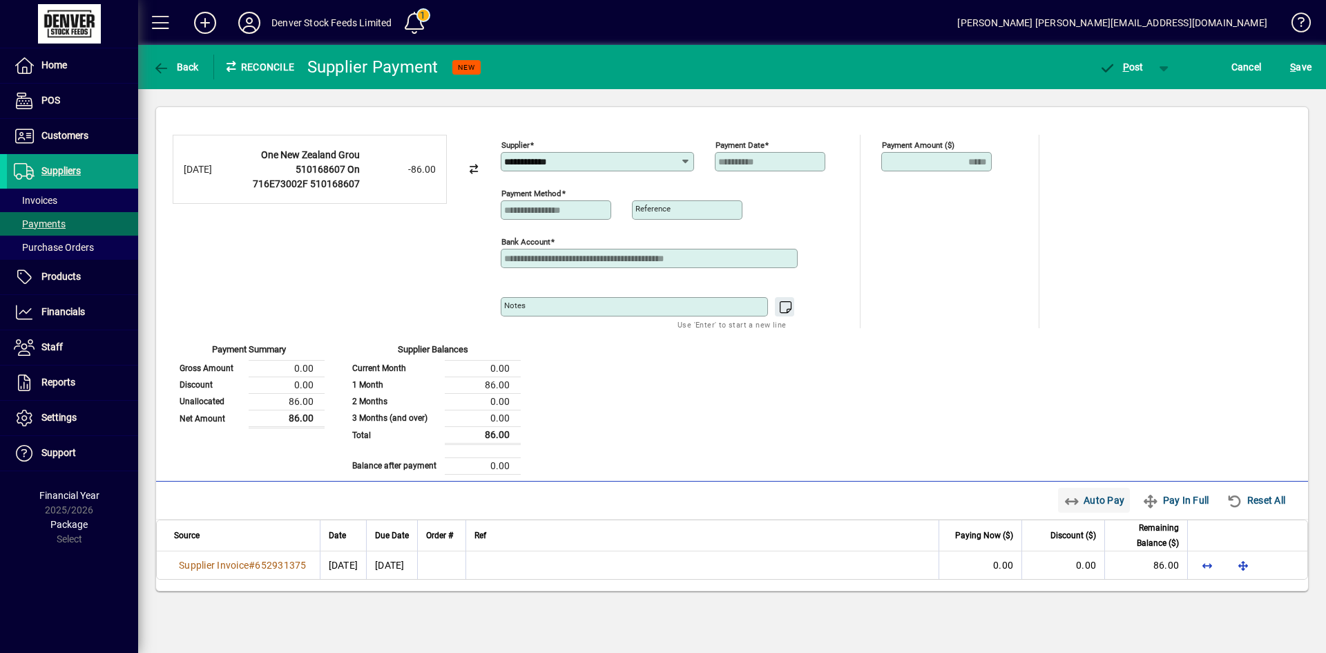
click at [1083, 501] on span "Auto Pay" at bounding box center [1094, 500] width 61 height 22
click at [1124, 70] on span "P" at bounding box center [1126, 66] width 6 height 11
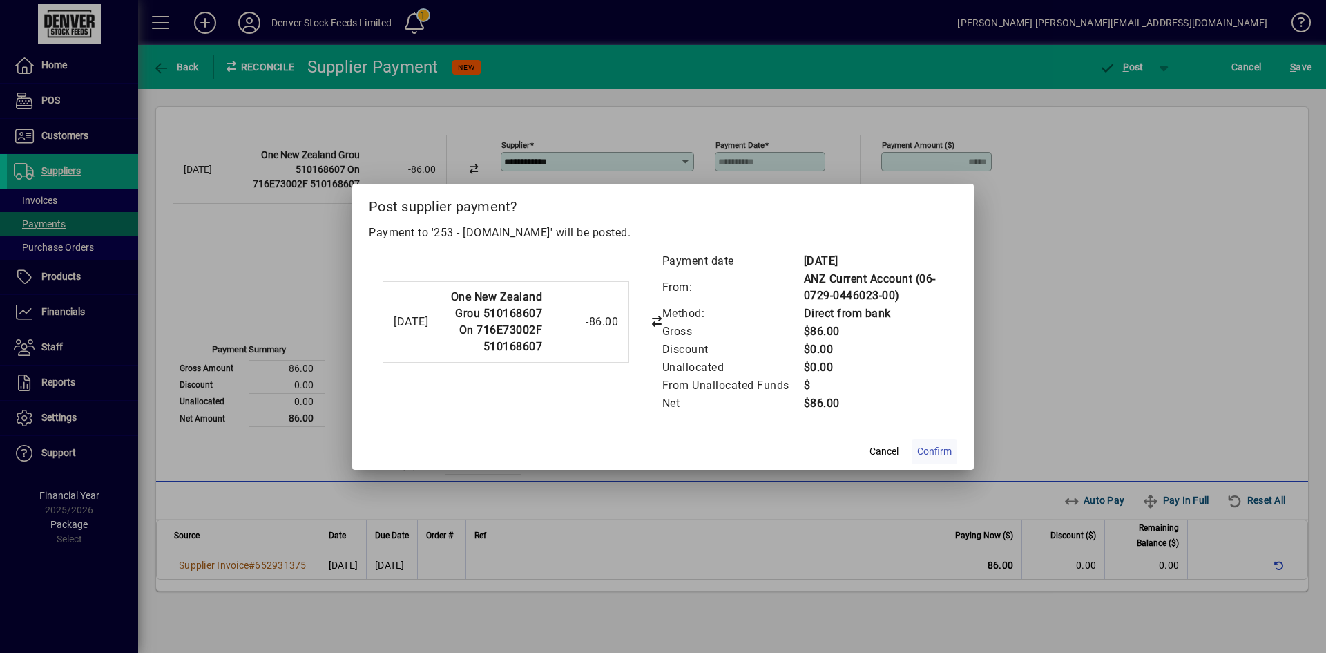
click at [934, 449] on span "Confirm" at bounding box center [934, 451] width 35 height 15
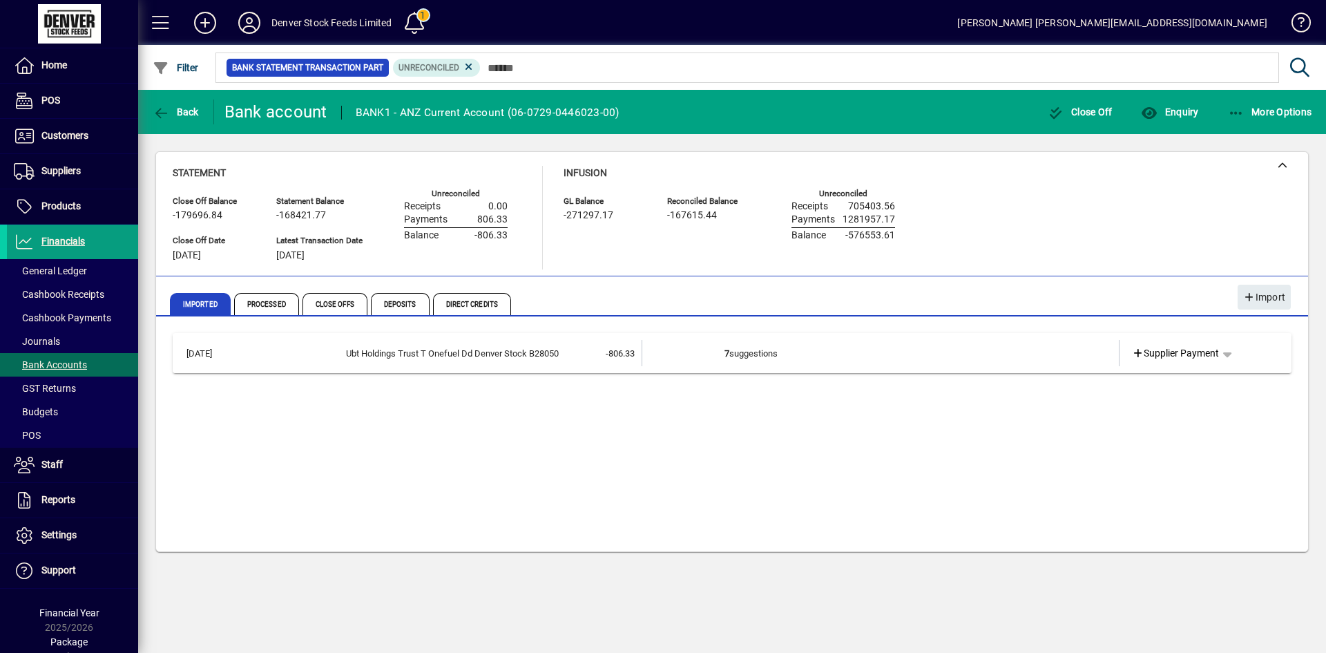
click at [790, 354] on td "7 suggestions" at bounding box center [882, 353] width 314 height 26
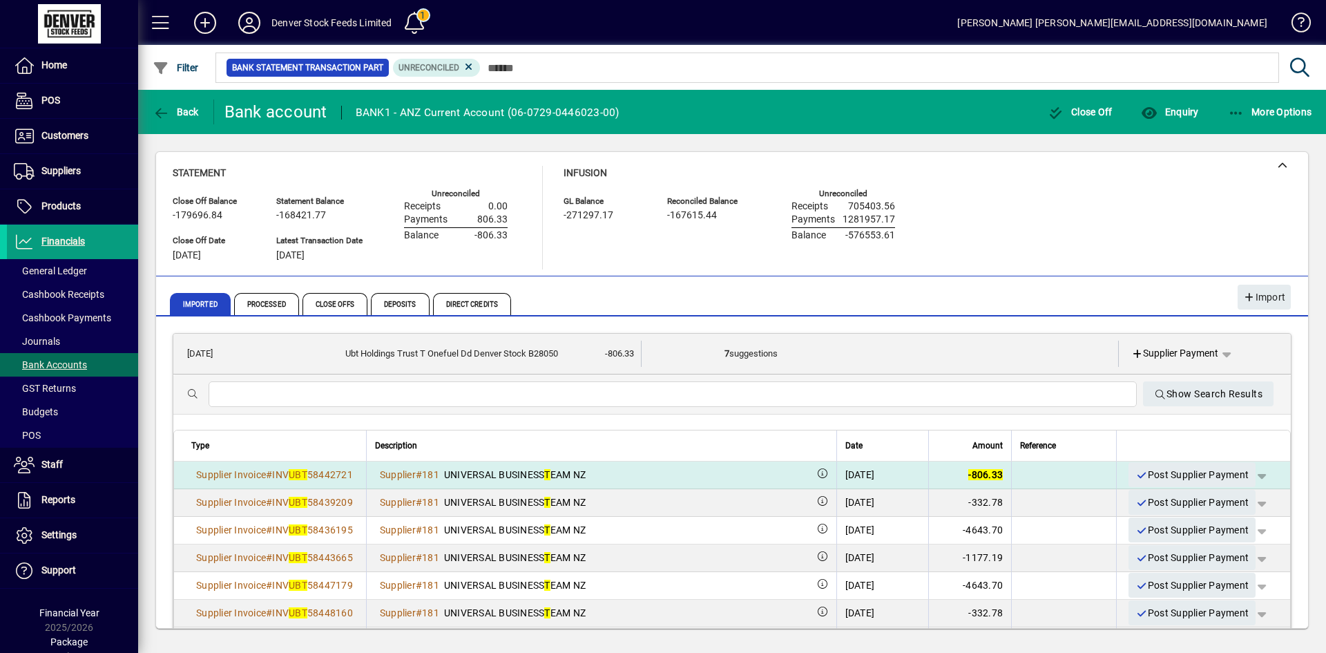
click at [658, 473] on div "Supplier # 181 UNIVERSAL BUSINESS T EAM NZ" at bounding box center [601, 475] width 453 height 14
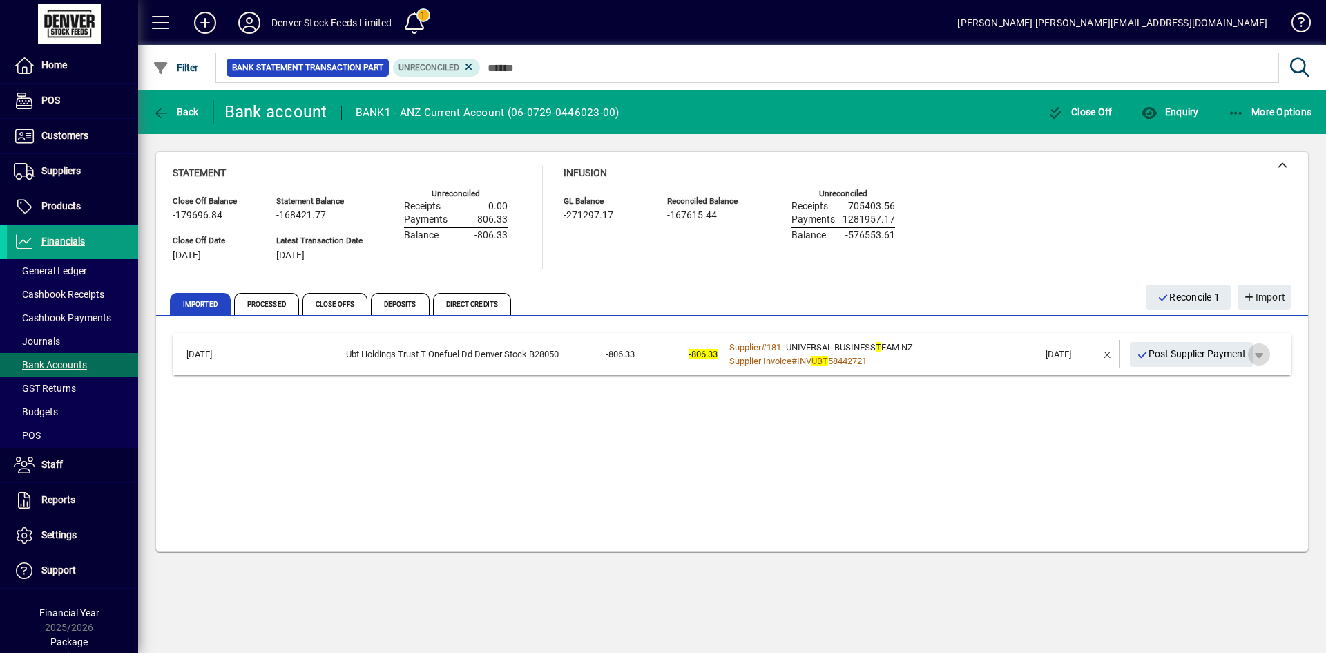
click at [1264, 355] on span "button" at bounding box center [1259, 354] width 33 height 33
click at [1215, 383] on span "Supplier Payment" at bounding box center [1220, 383] width 93 height 17
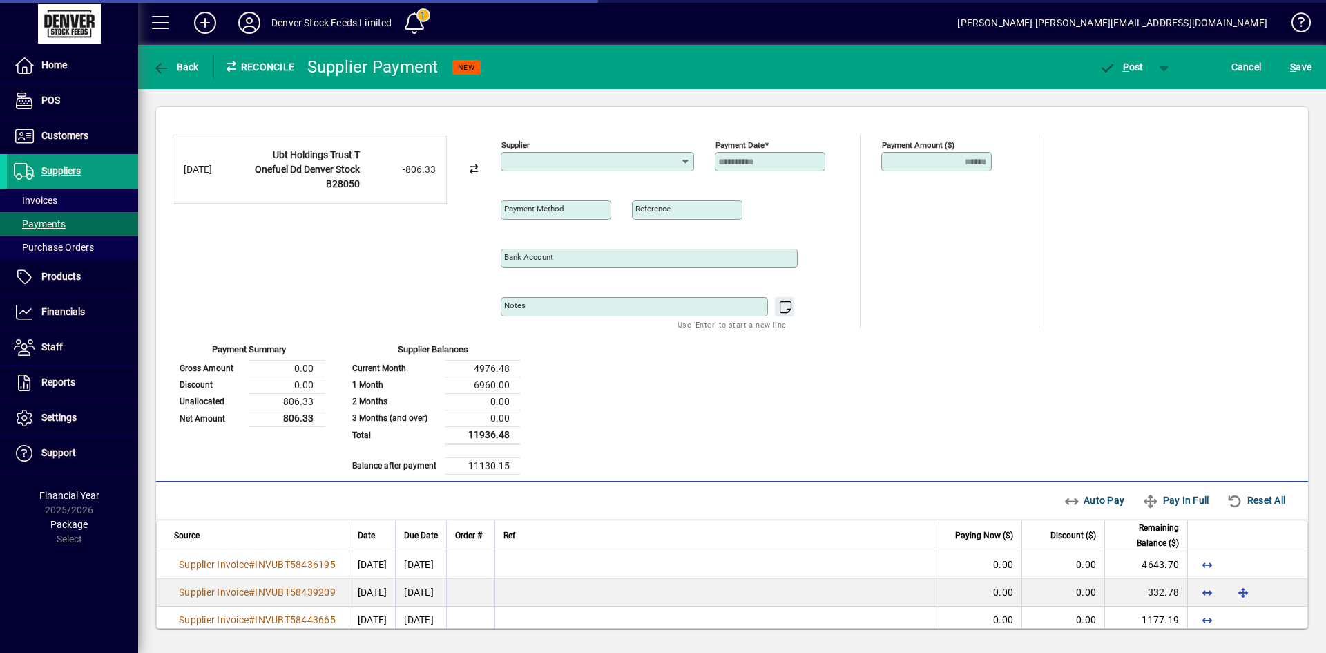
type input "**********"
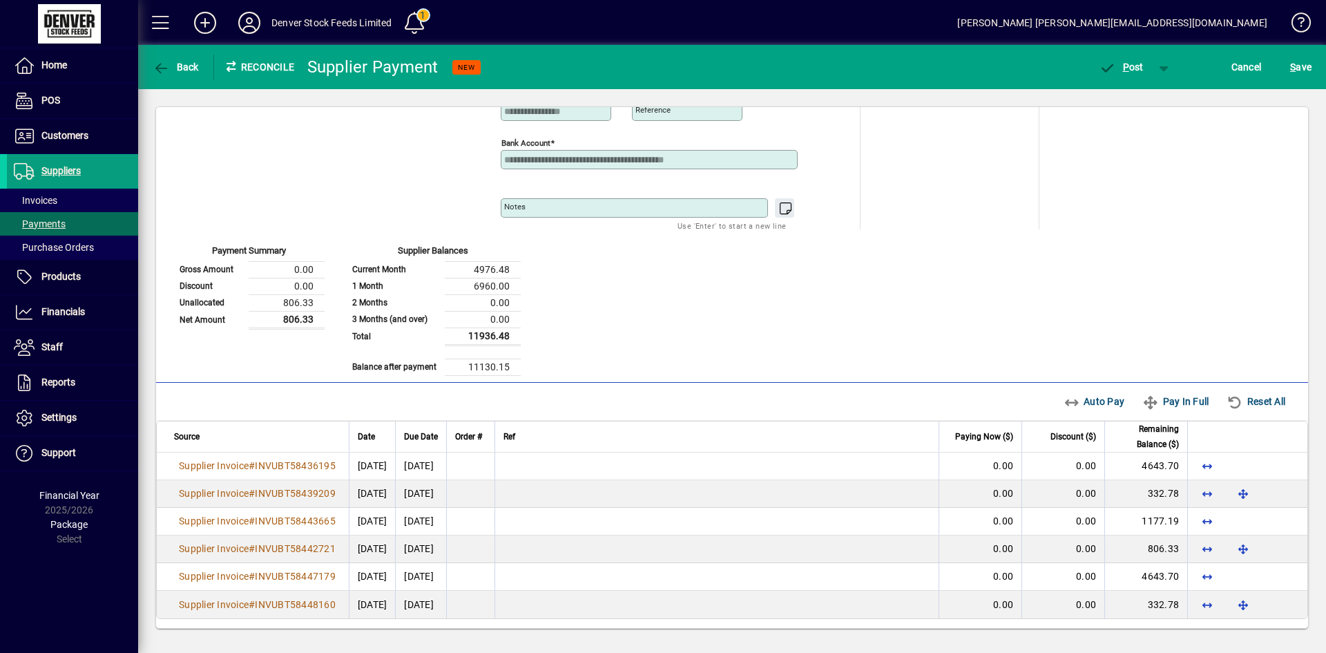
scroll to position [101, 0]
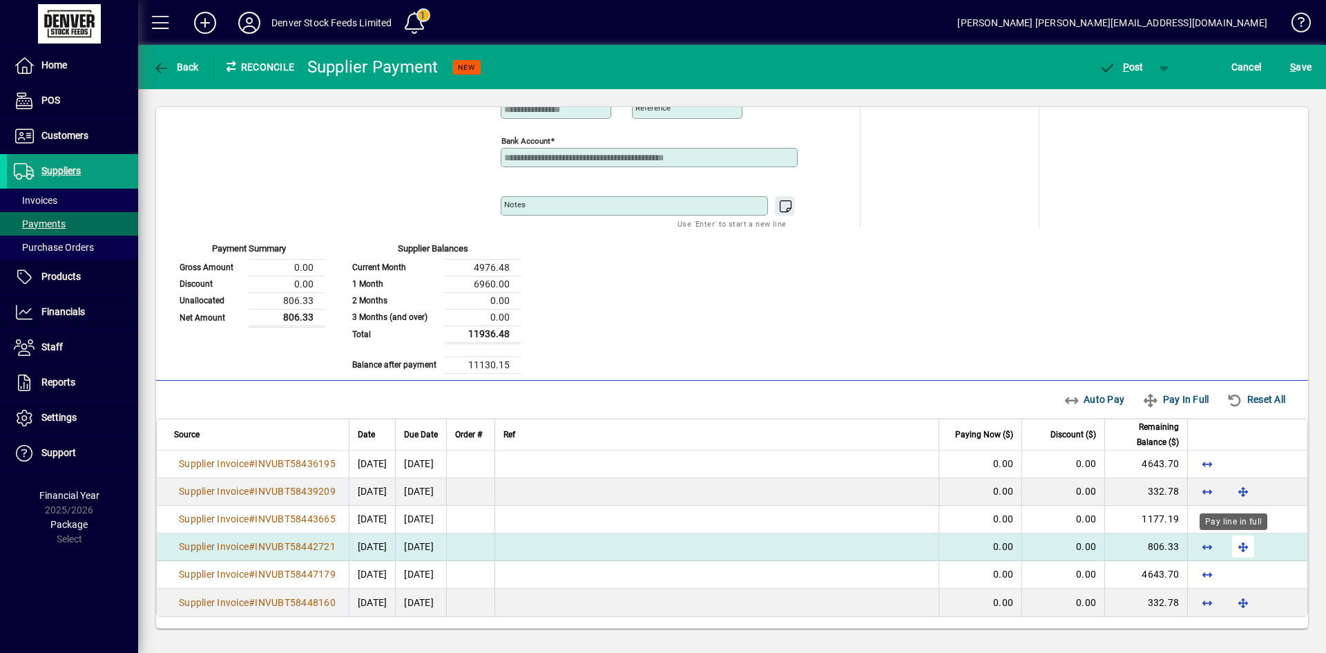
click at [1233, 546] on span "button" at bounding box center [1243, 546] width 33 height 33
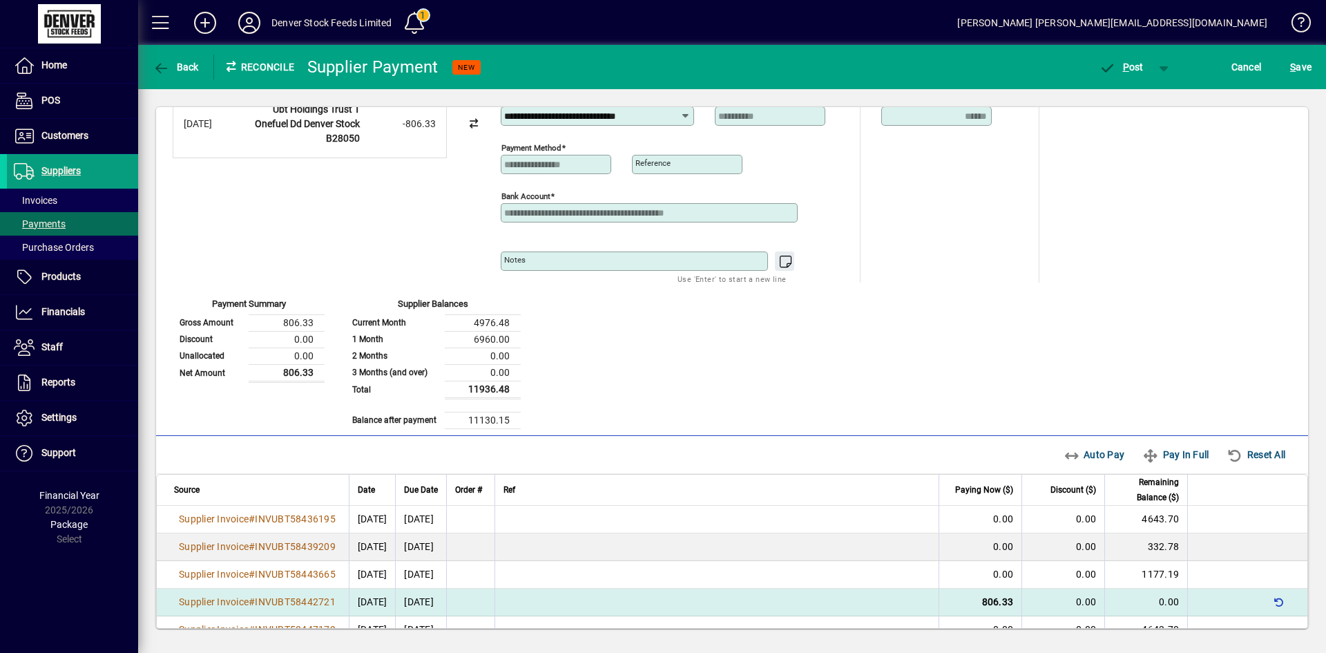
scroll to position [0, 0]
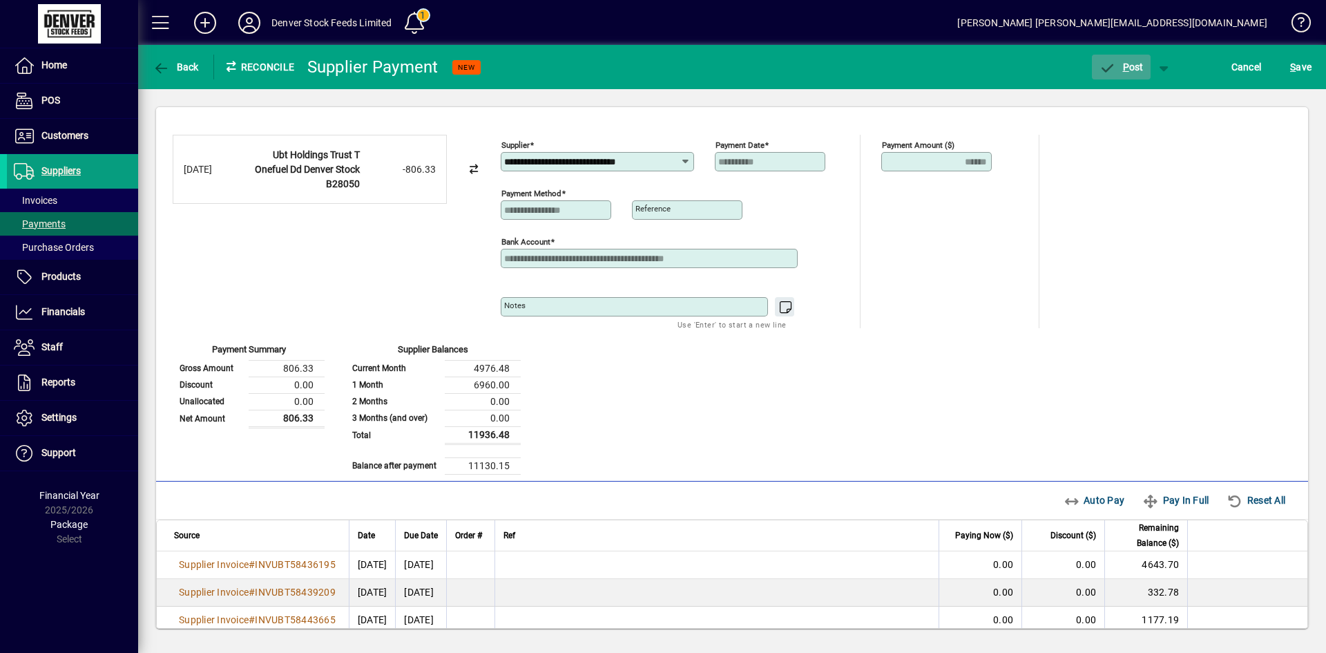
click at [1123, 70] on span "P" at bounding box center [1126, 66] width 6 height 11
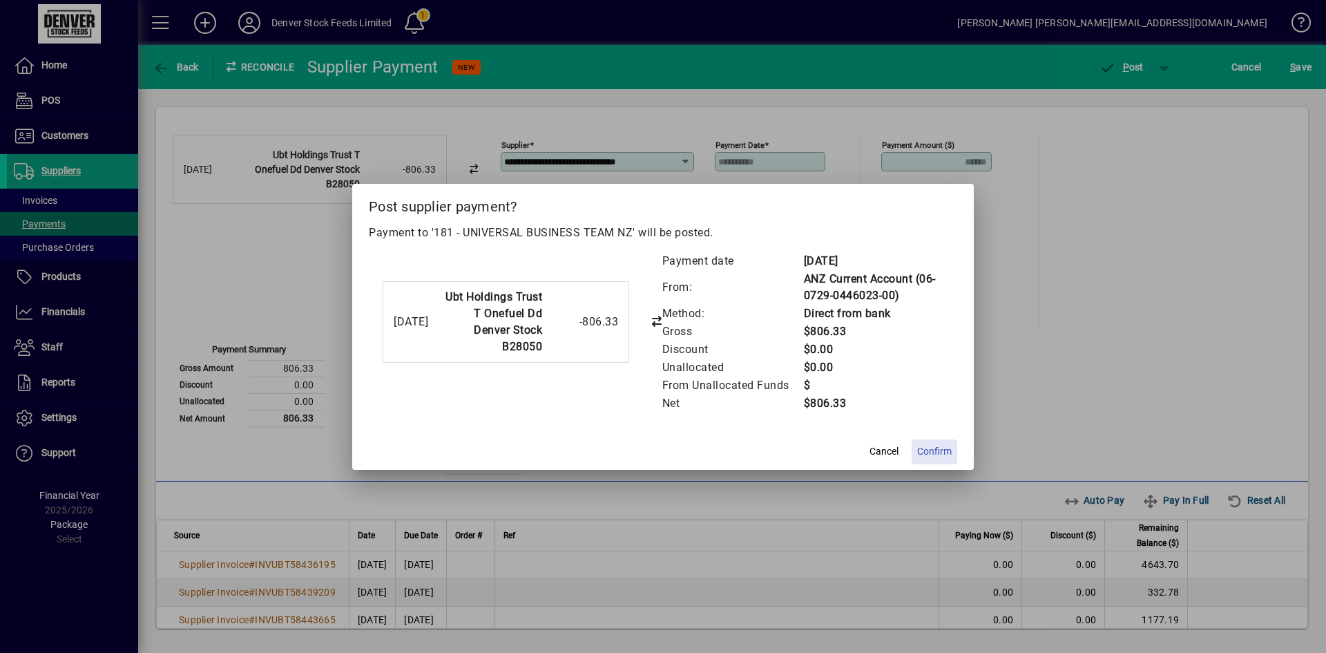
click at [937, 450] on span "Confirm" at bounding box center [934, 451] width 35 height 15
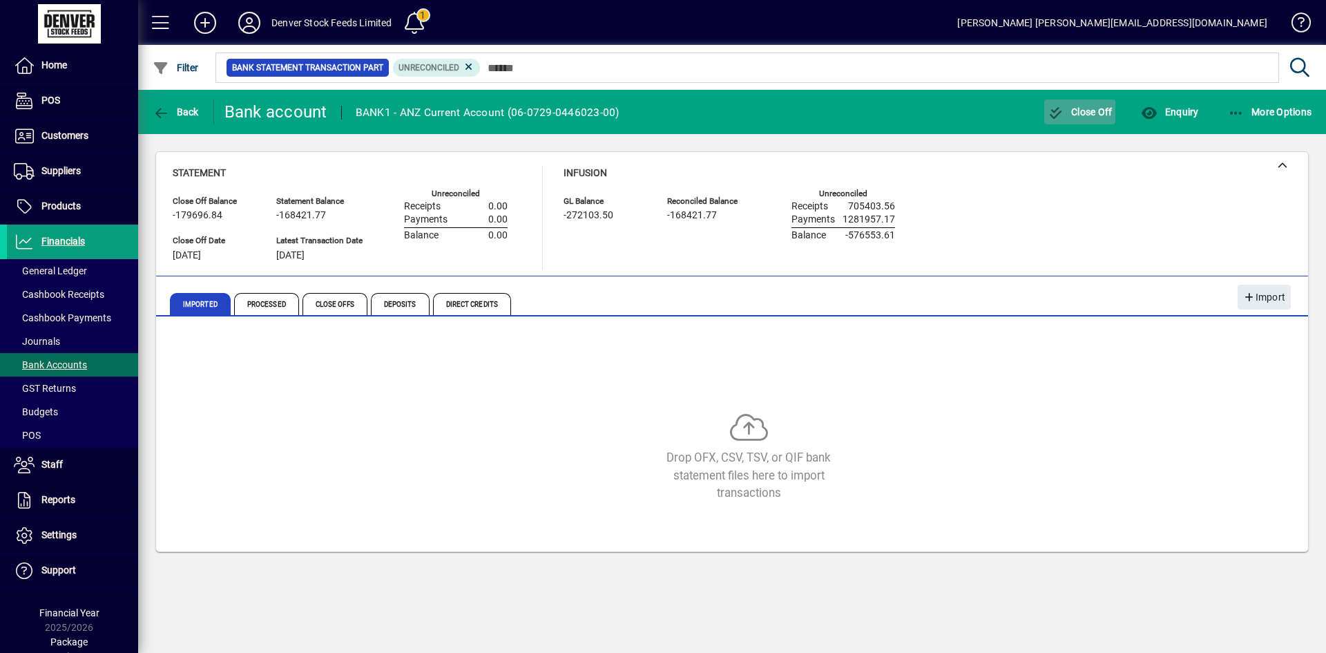
click at [1067, 111] on span "Close Off" at bounding box center [1080, 111] width 65 height 11
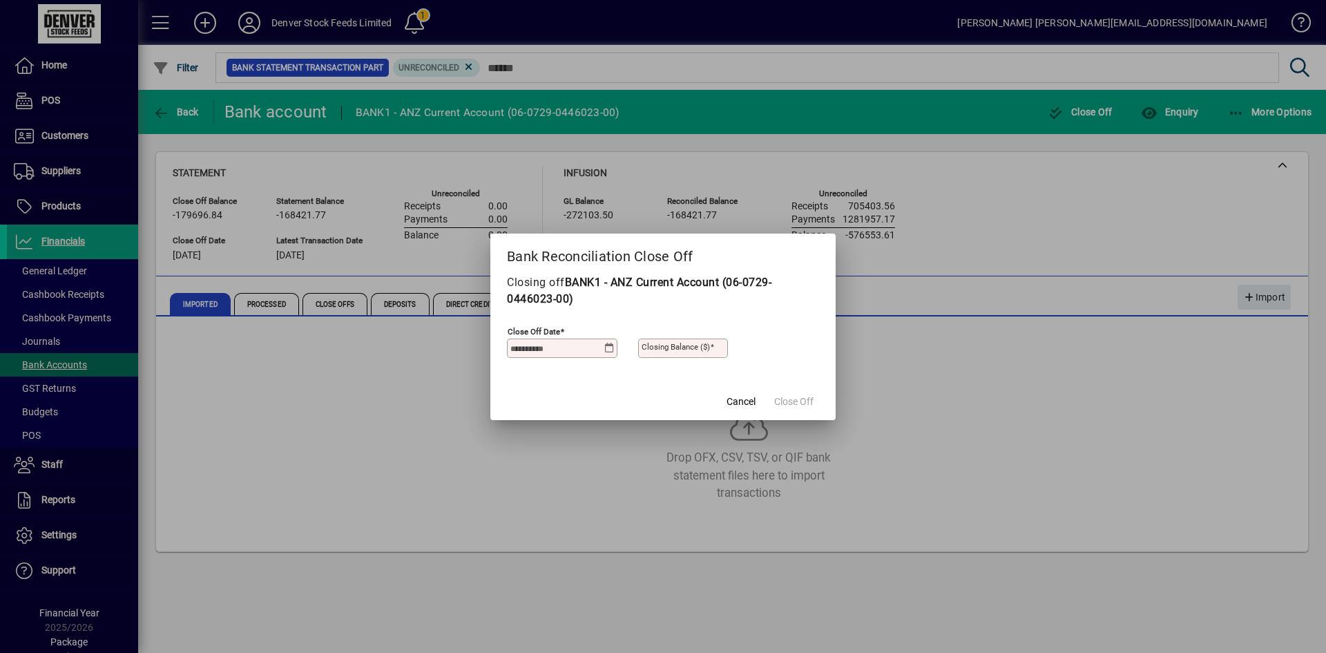
click at [609, 347] on icon at bounding box center [609, 348] width 10 height 11
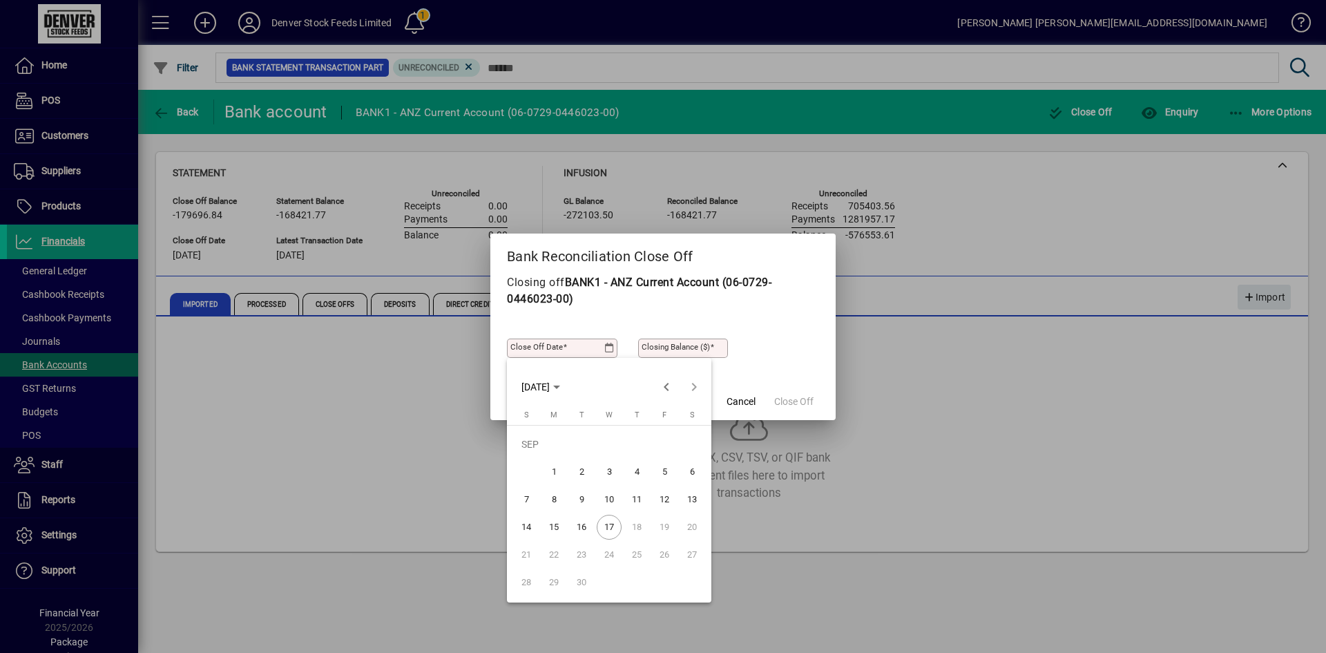
click at [550, 525] on span "15" at bounding box center [553, 527] width 25 height 25
type input "**********"
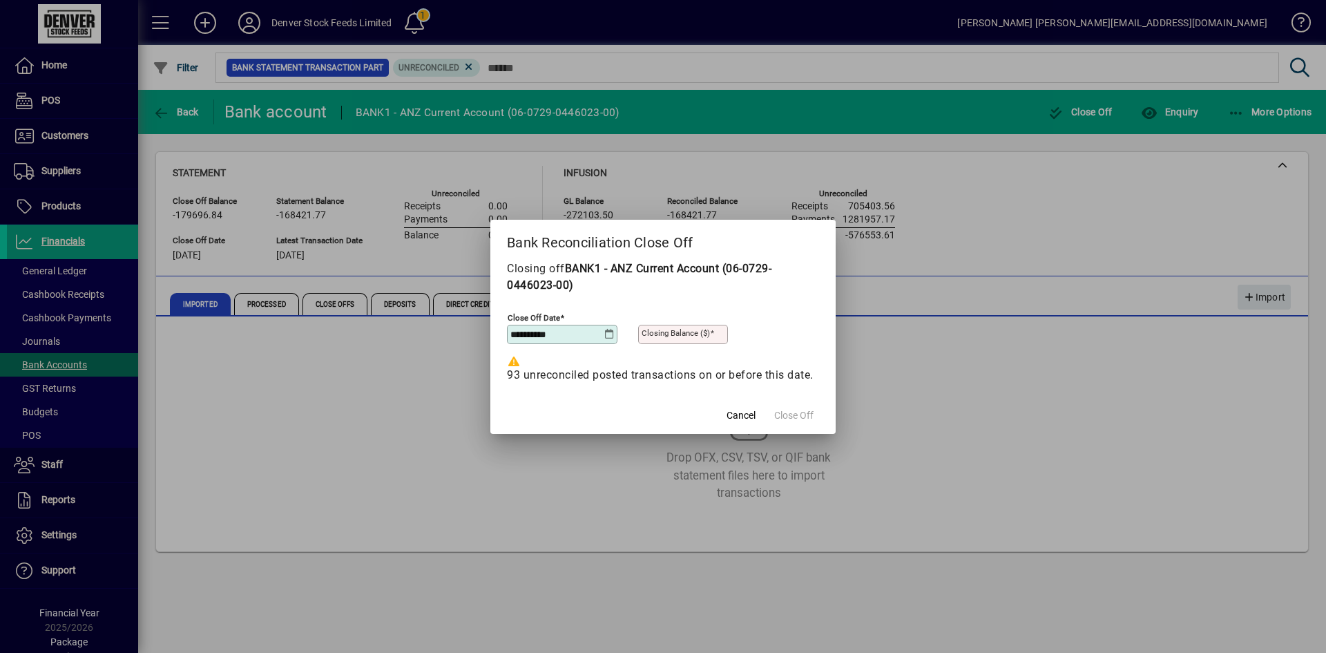
click at [697, 328] on mat-label "Closing Balance ($)" at bounding box center [676, 333] width 68 height 10
click at [697, 329] on input "Closing Balance ($)" at bounding box center [685, 334] width 86 height 11
type input "**********"
click at [800, 423] on span "Close Off" at bounding box center [793, 415] width 39 height 15
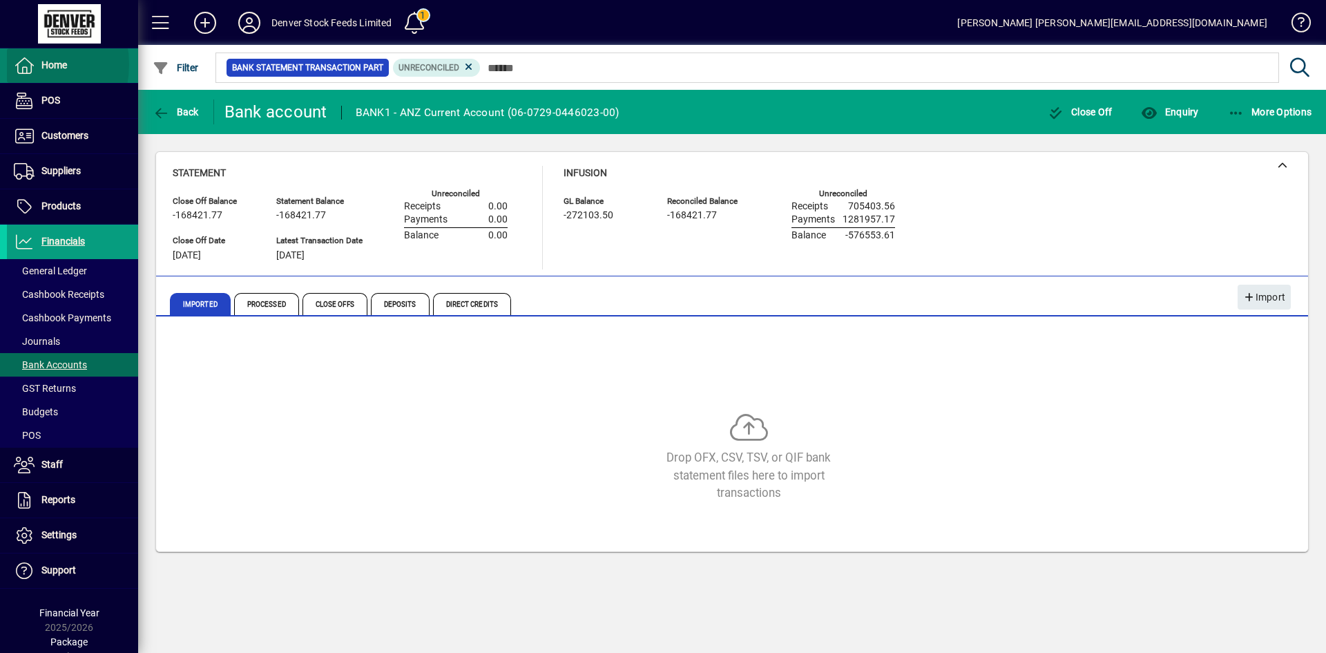
click at [19, 64] on icon at bounding box center [24, 65] width 21 height 17
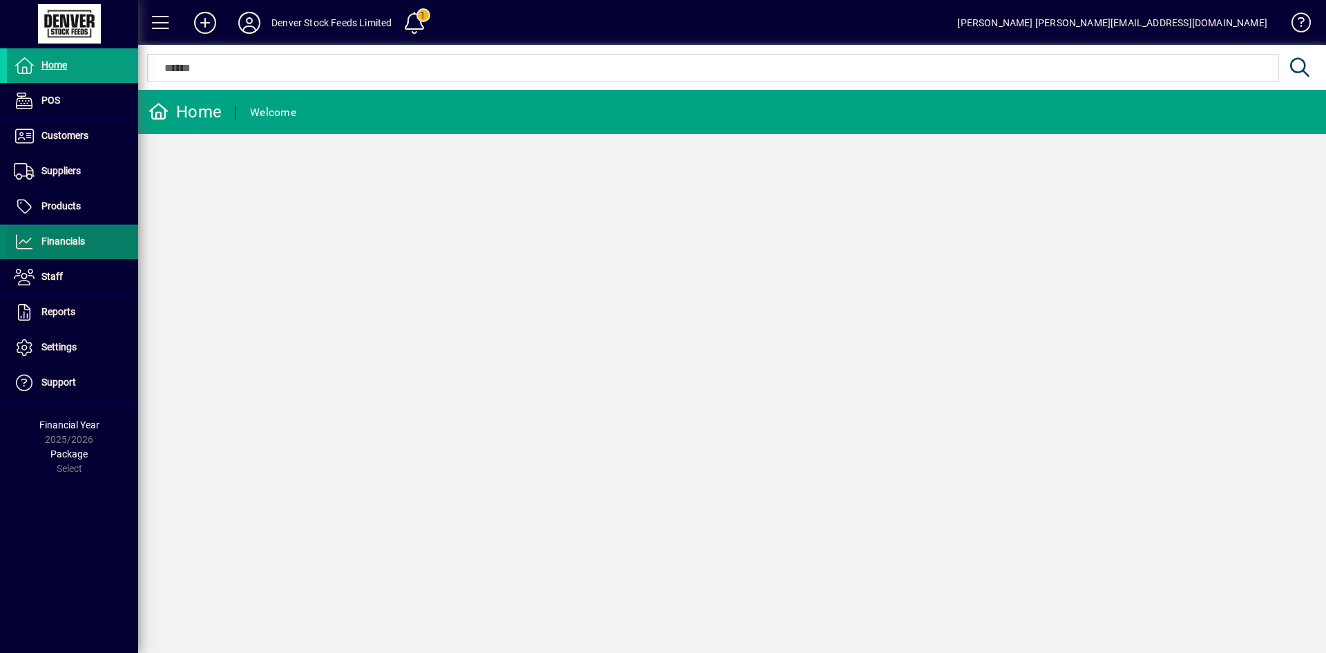
click at [52, 245] on span "Financials" at bounding box center [63, 241] width 44 height 11
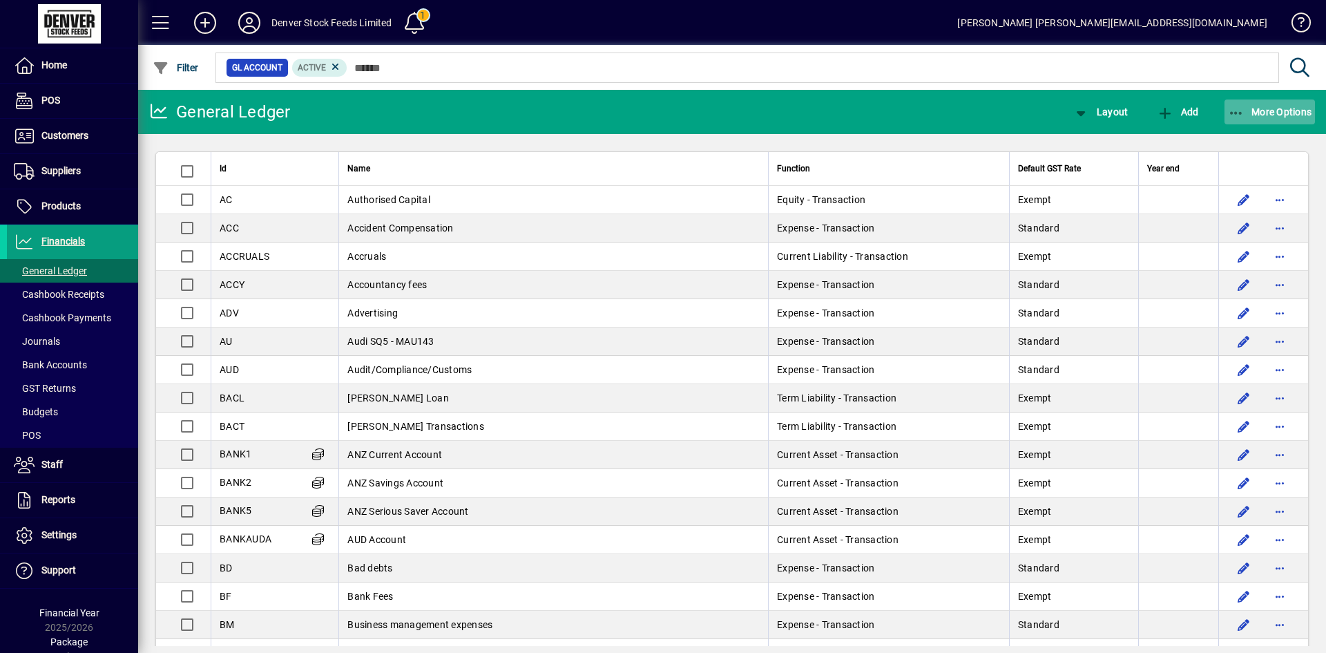
click at [1278, 109] on span "More Options" at bounding box center [1270, 111] width 84 height 11
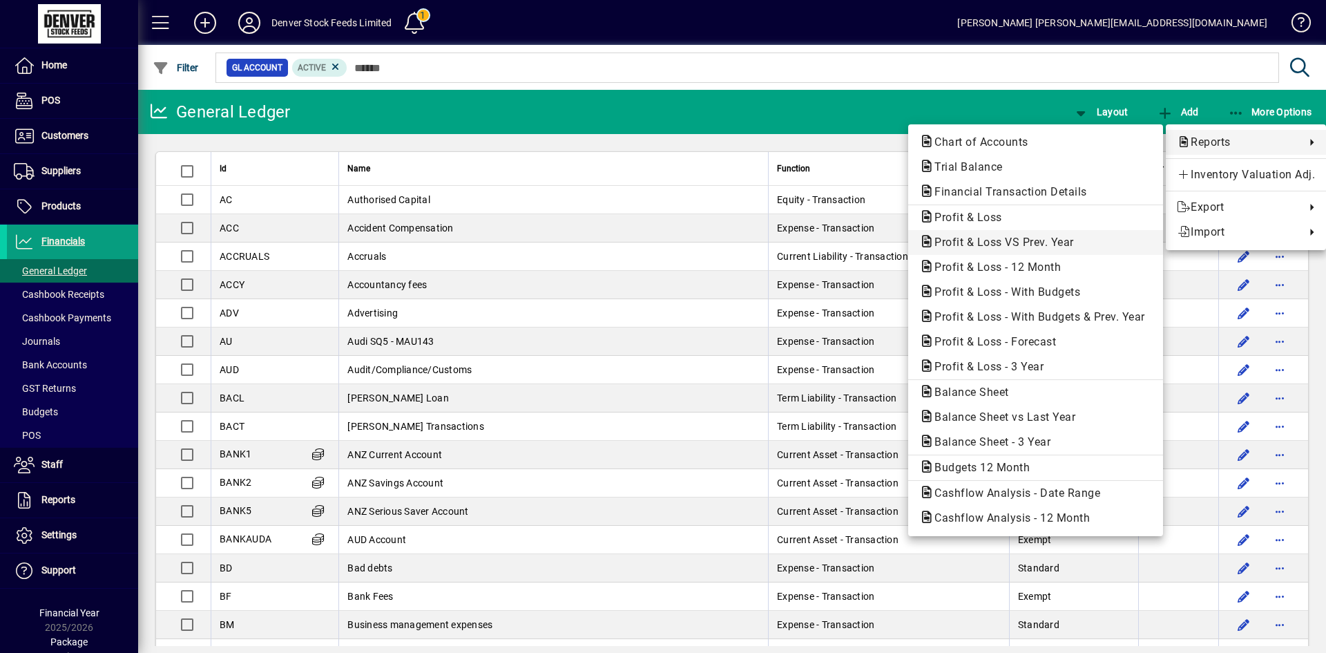
click at [1006, 246] on span "Profit & Loss VS Prev. Year" at bounding box center [1000, 242] width 162 height 13
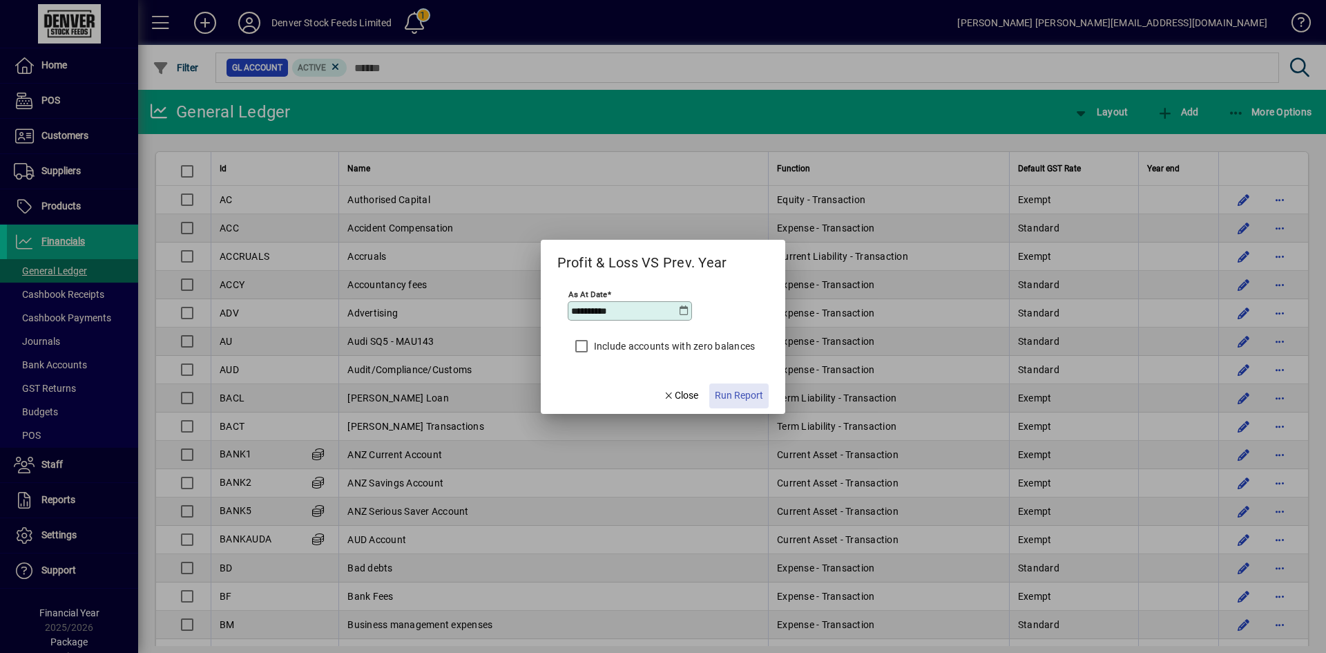
click at [740, 397] on span "Run Report" at bounding box center [739, 395] width 48 height 15
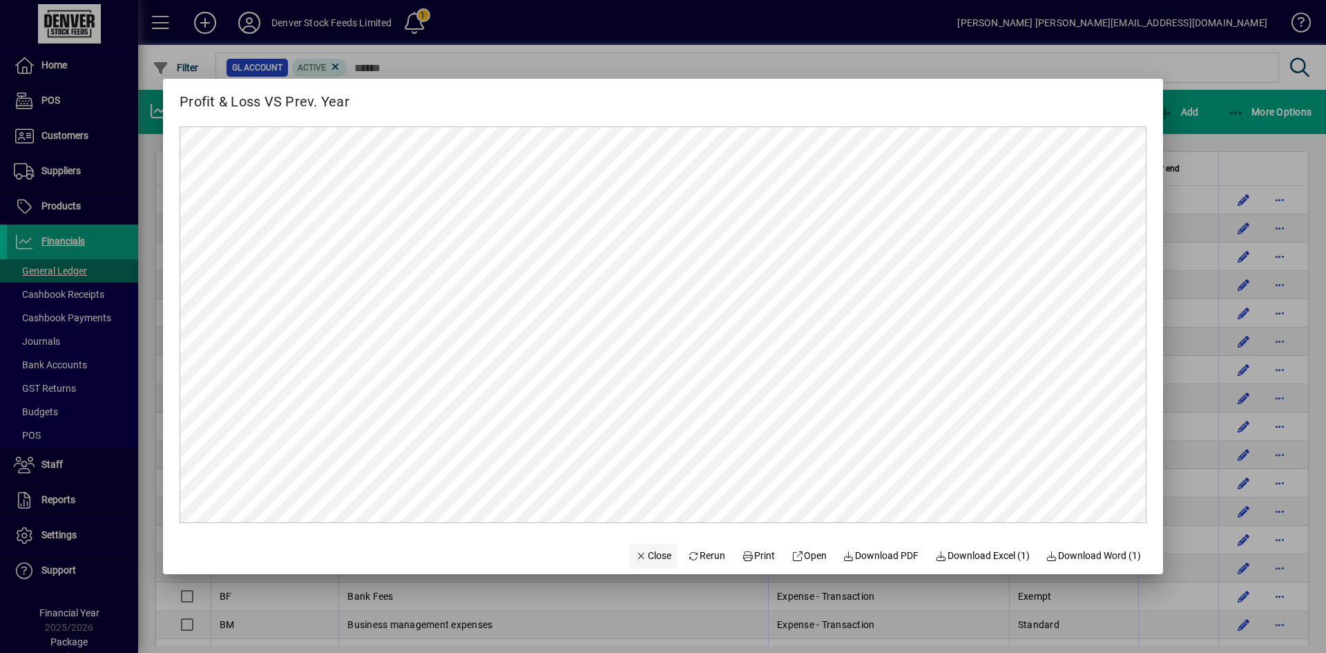
click at [644, 557] on span "Close" at bounding box center [653, 555] width 36 height 15
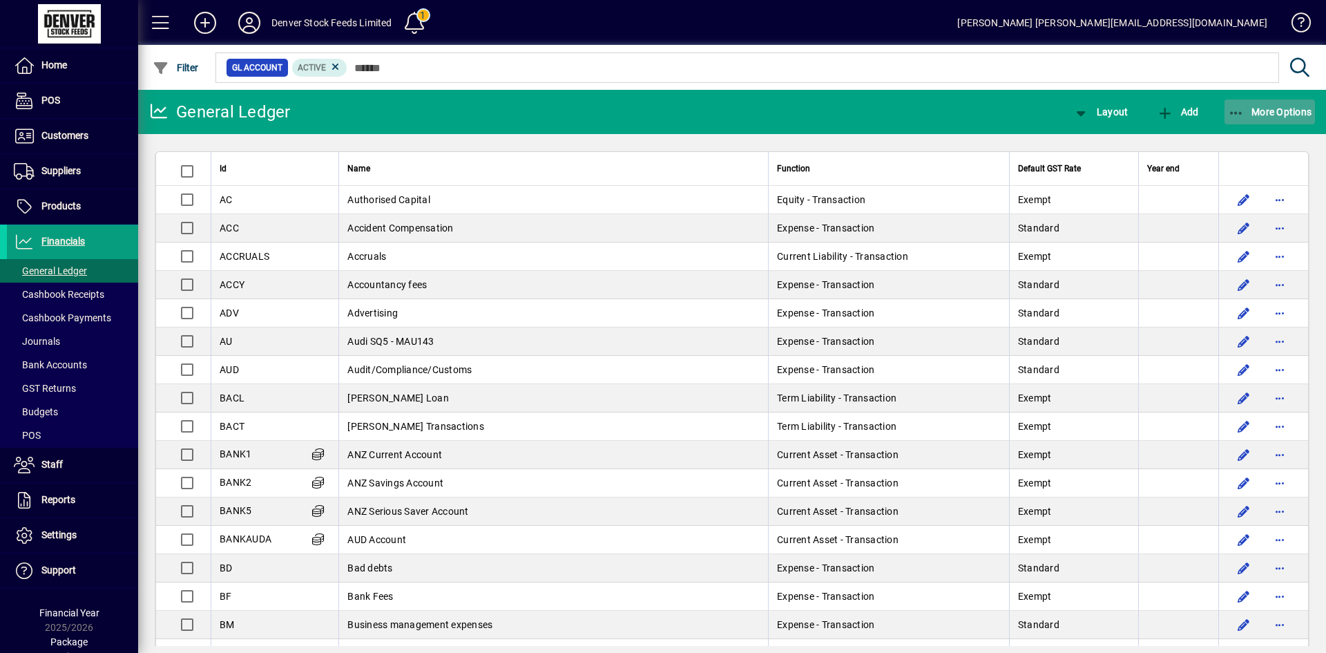
click at [1264, 113] on span "More Options" at bounding box center [1270, 111] width 84 height 11
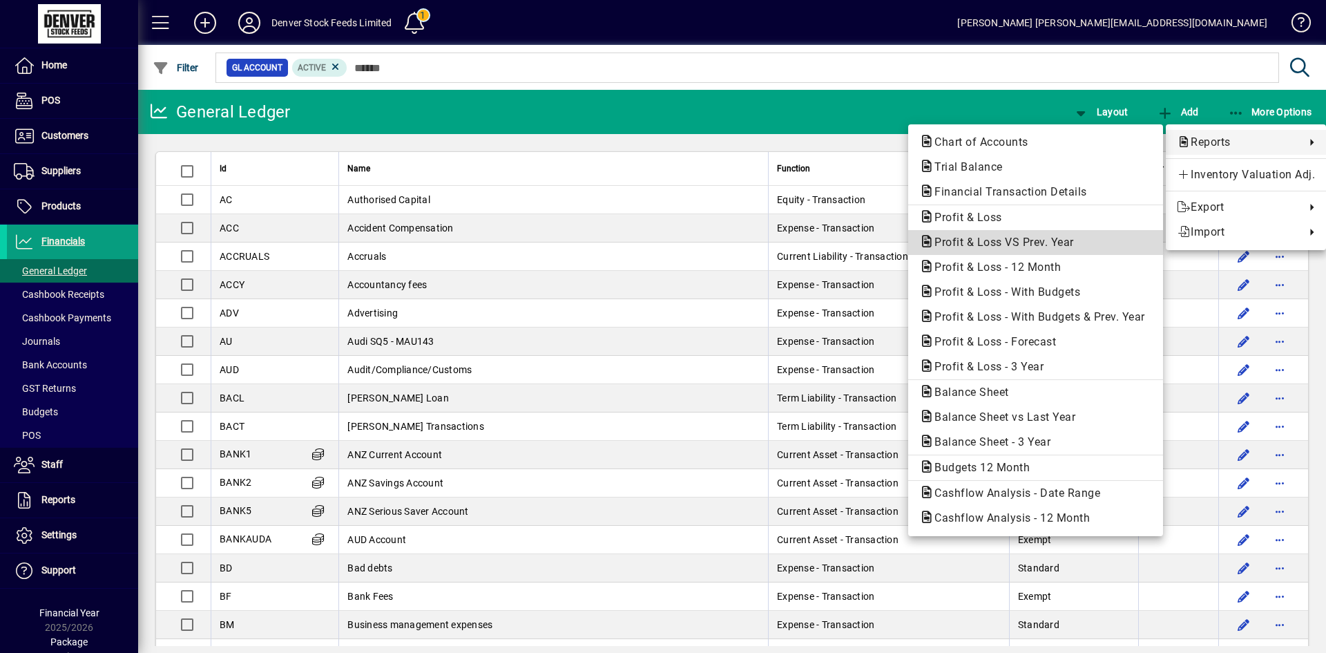
click at [970, 247] on span "Profit & Loss VS Prev. Year" at bounding box center [1000, 242] width 162 height 13
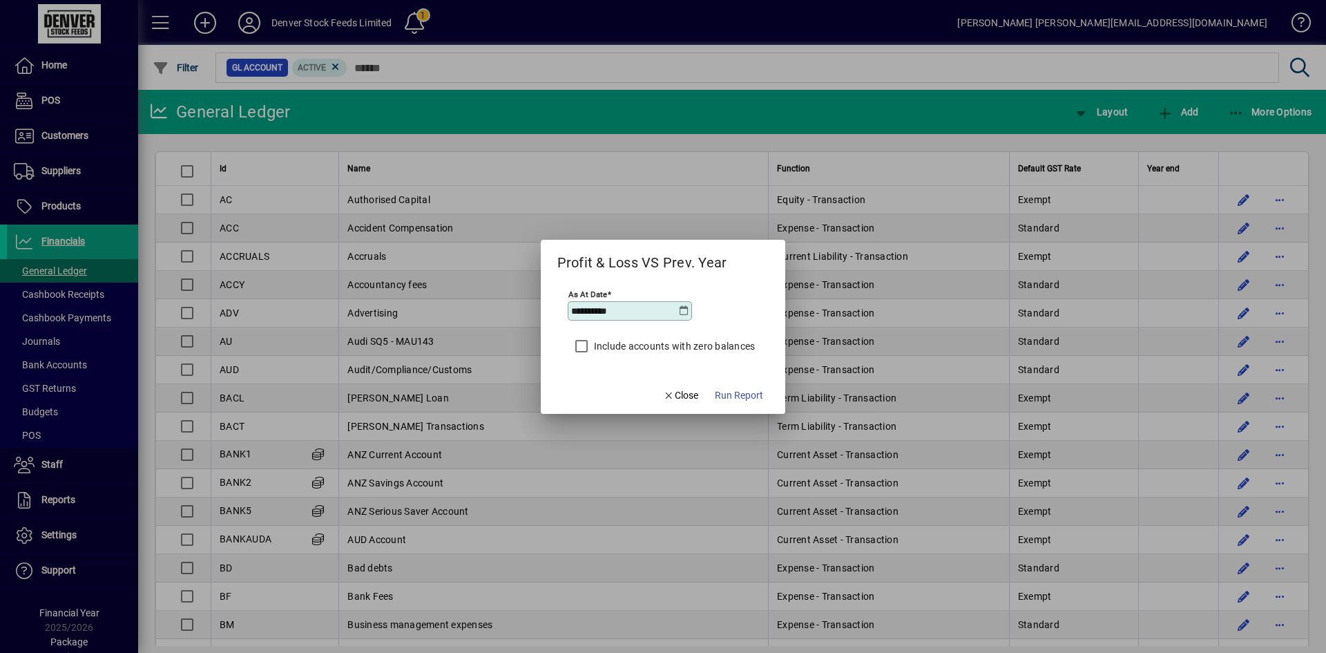
click at [684, 312] on icon at bounding box center [683, 310] width 11 height 11
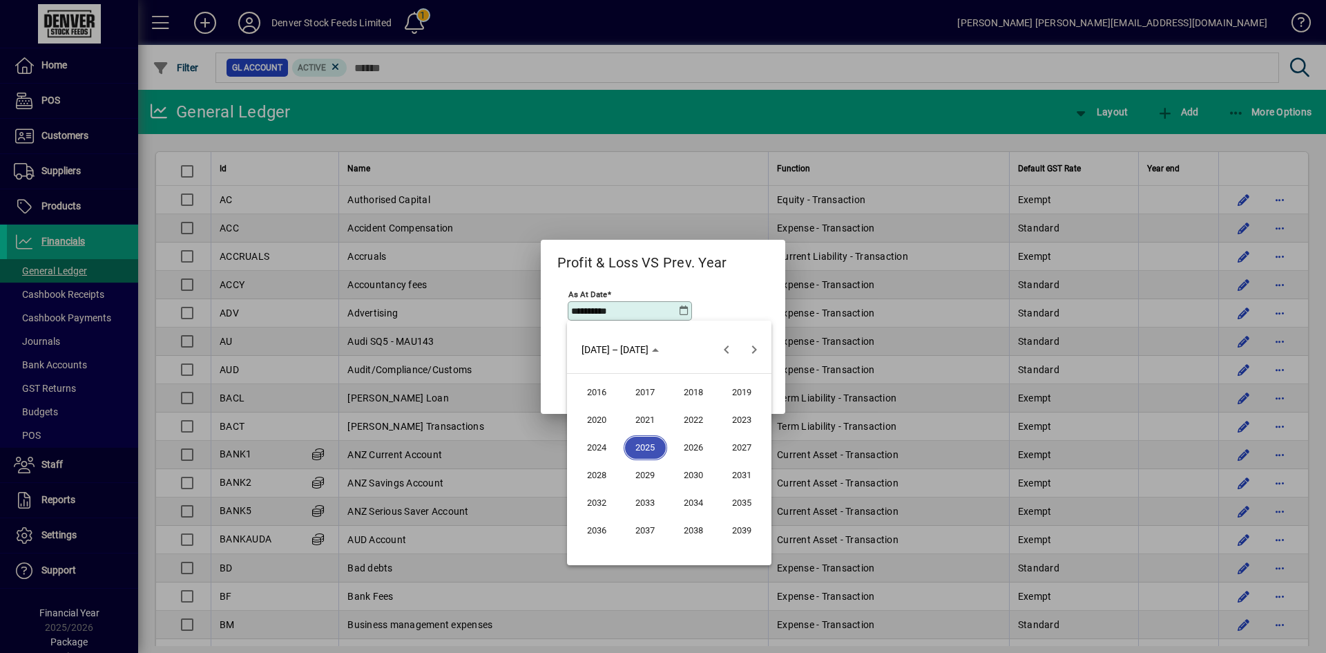
click at [579, 445] on span "2024" at bounding box center [597, 447] width 44 height 25
click at [595, 472] on span "SEP" at bounding box center [597, 475] width 44 height 25
click at [642, 489] on span "17" at bounding box center [641, 489] width 25 height 25
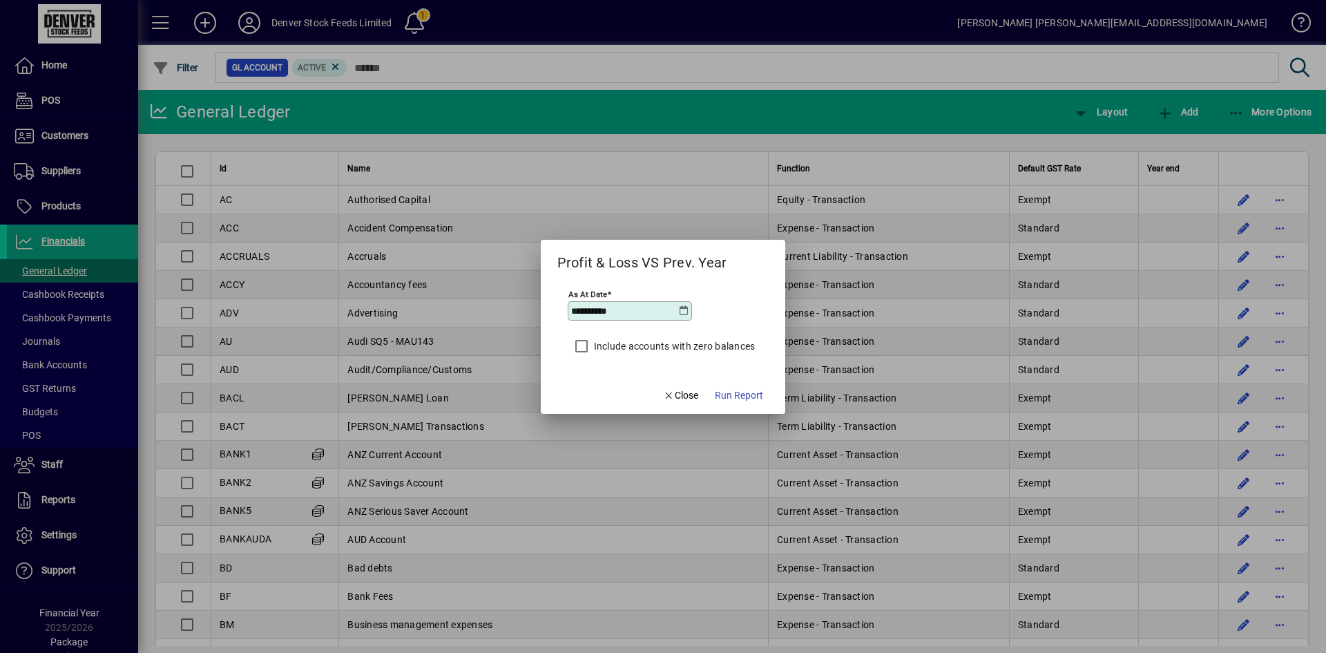
type input "**********"
click at [740, 394] on span "Run Report" at bounding box center [739, 395] width 48 height 15
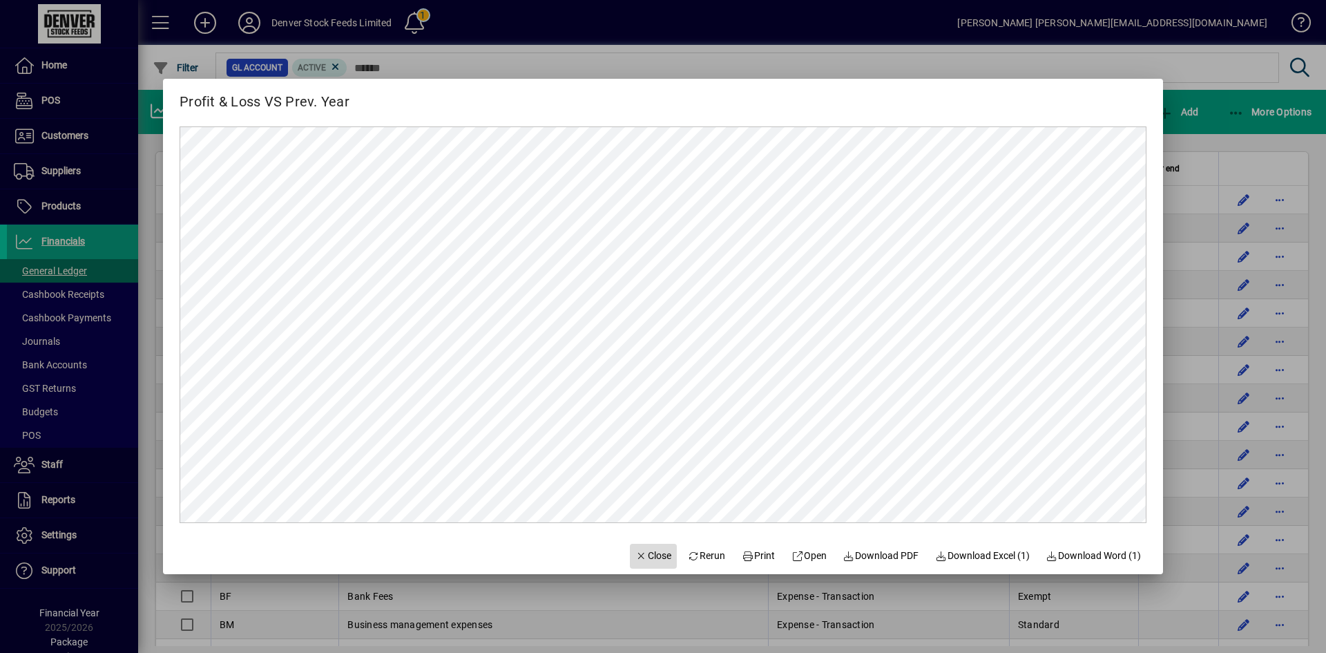
click at [640, 557] on span "Close" at bounding box center [653, 555] width 36 height 15
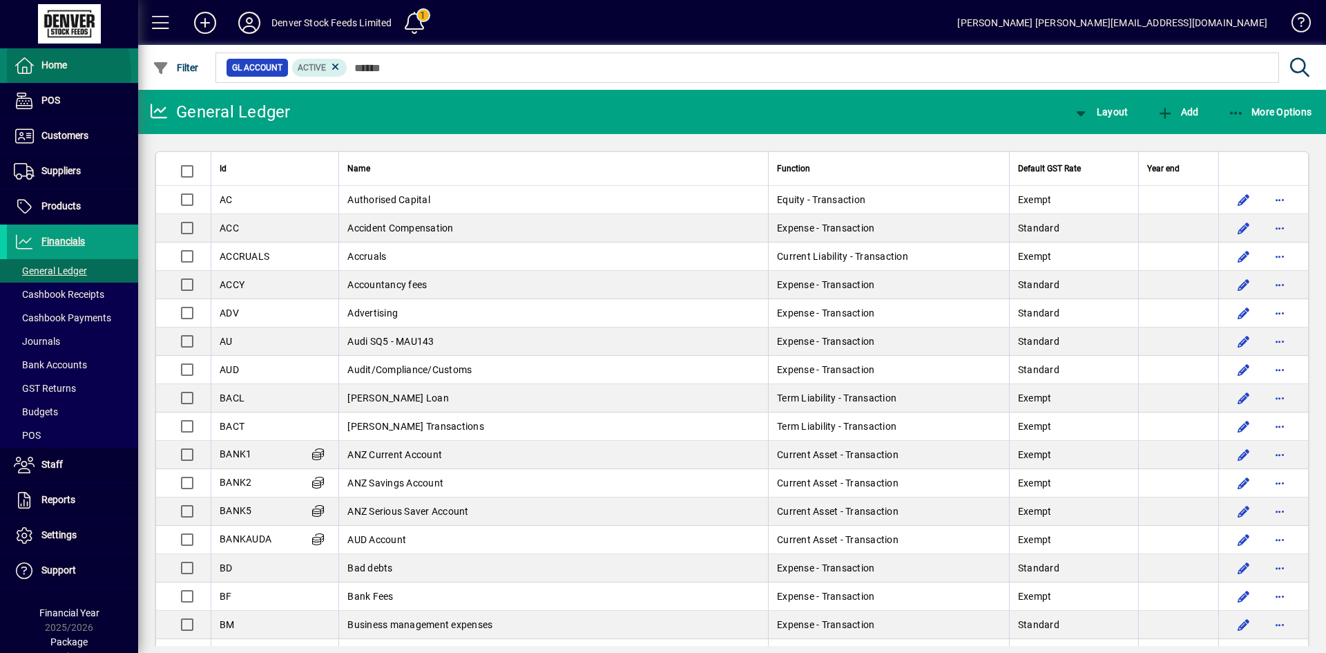
click at [28, 73] on icon at bounding box center [24, 65] width 21 height 17
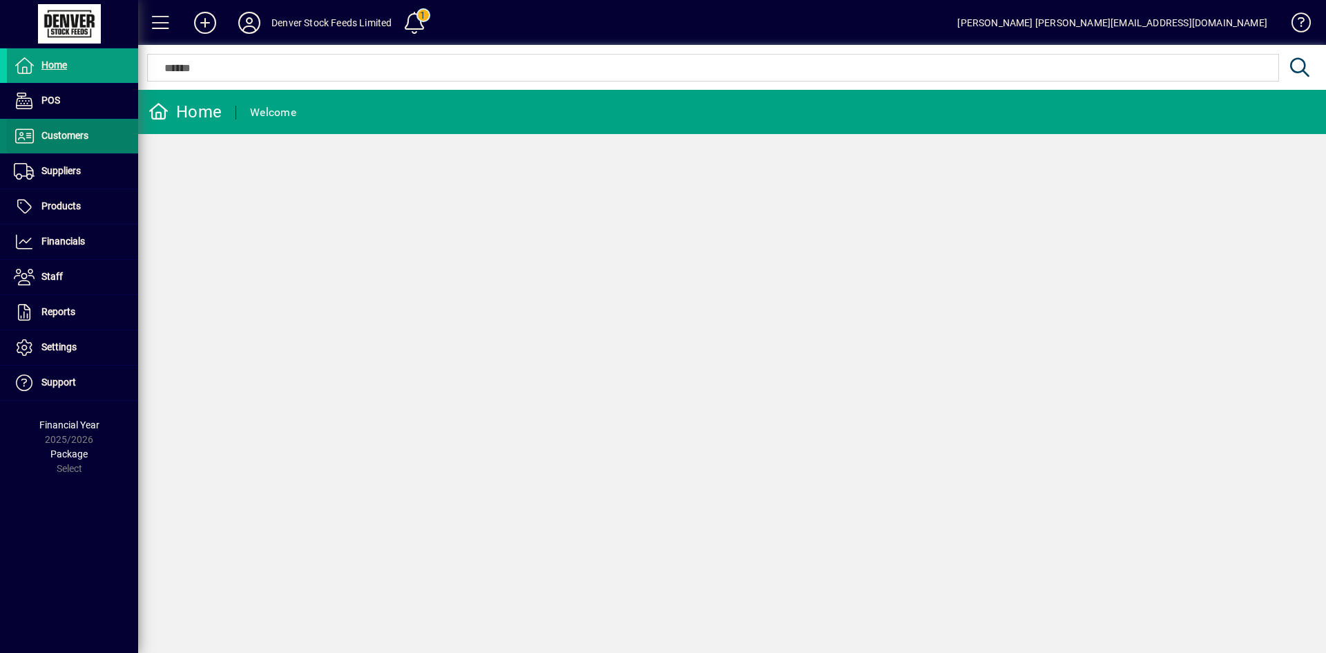
click at [17, 136] on icon at bounding box center [24, 136] width 21 height 17
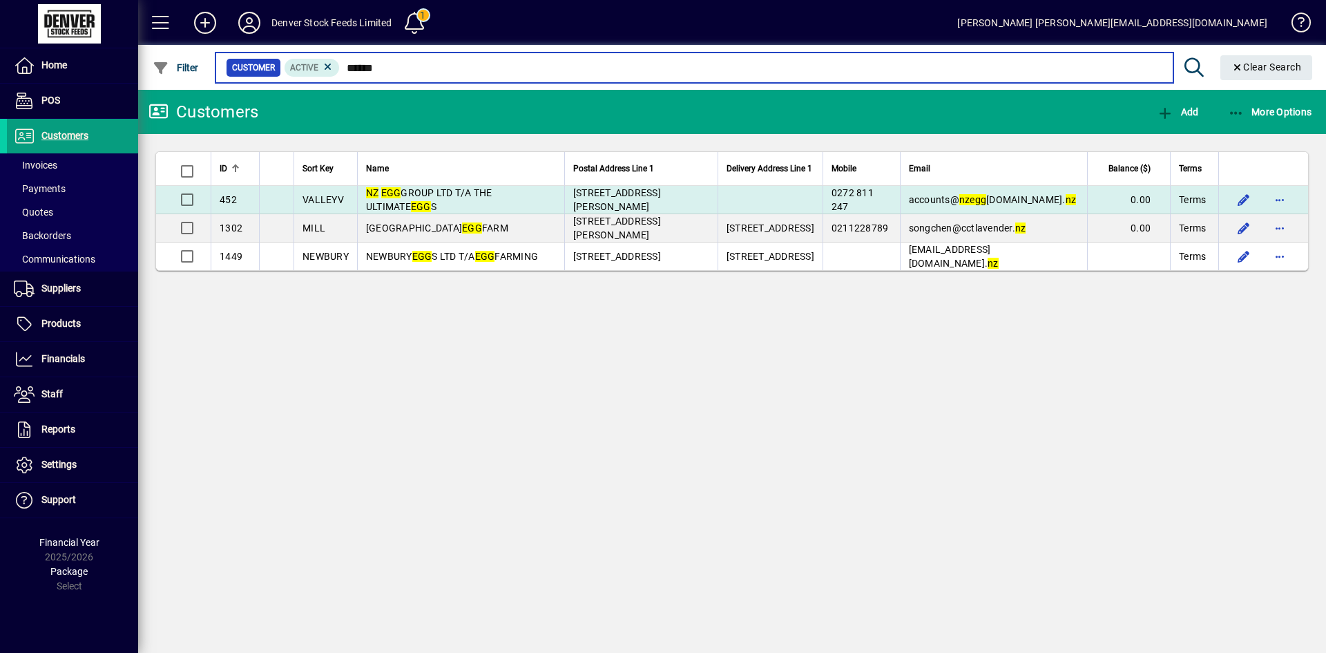
type input "******"
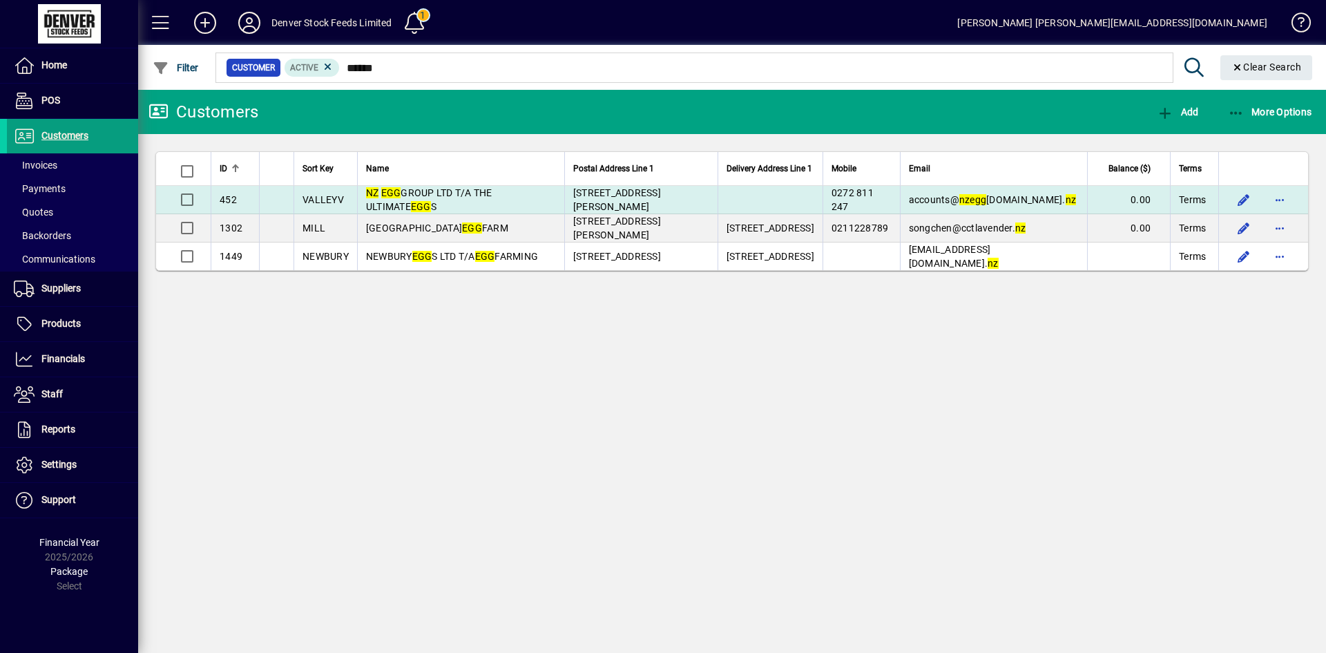
click at [492, 189] on span "NZ EGG GROUP LTD T/A THE ULTIMATE EGG S" at bounding box center [429, 199] width 126 height 25
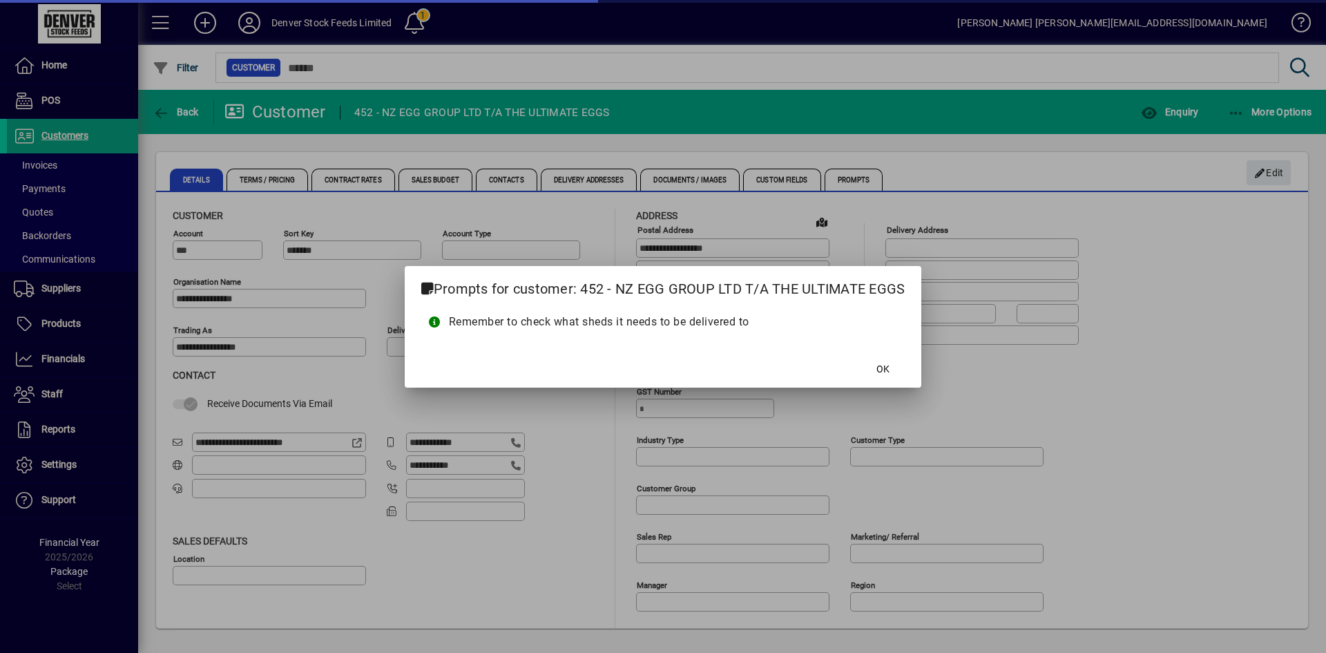
type input "**********"
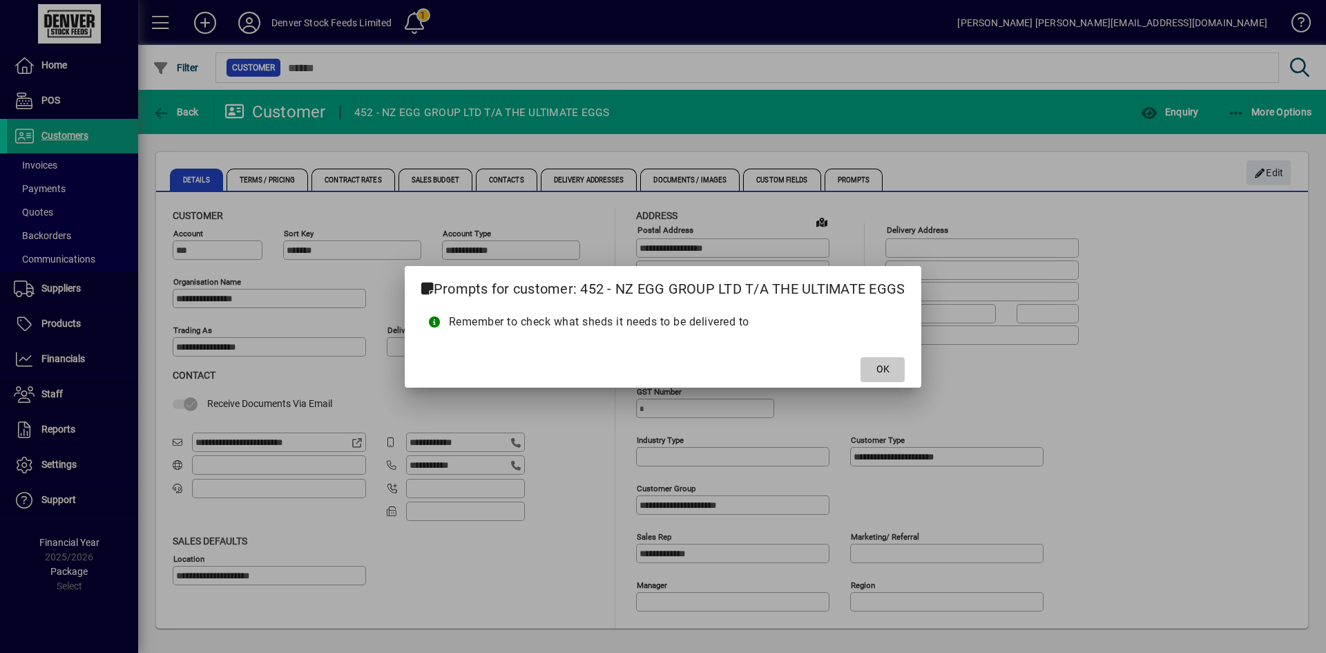
click at [899, 370] on span at bounding box center [883, 369] width 44 height 33
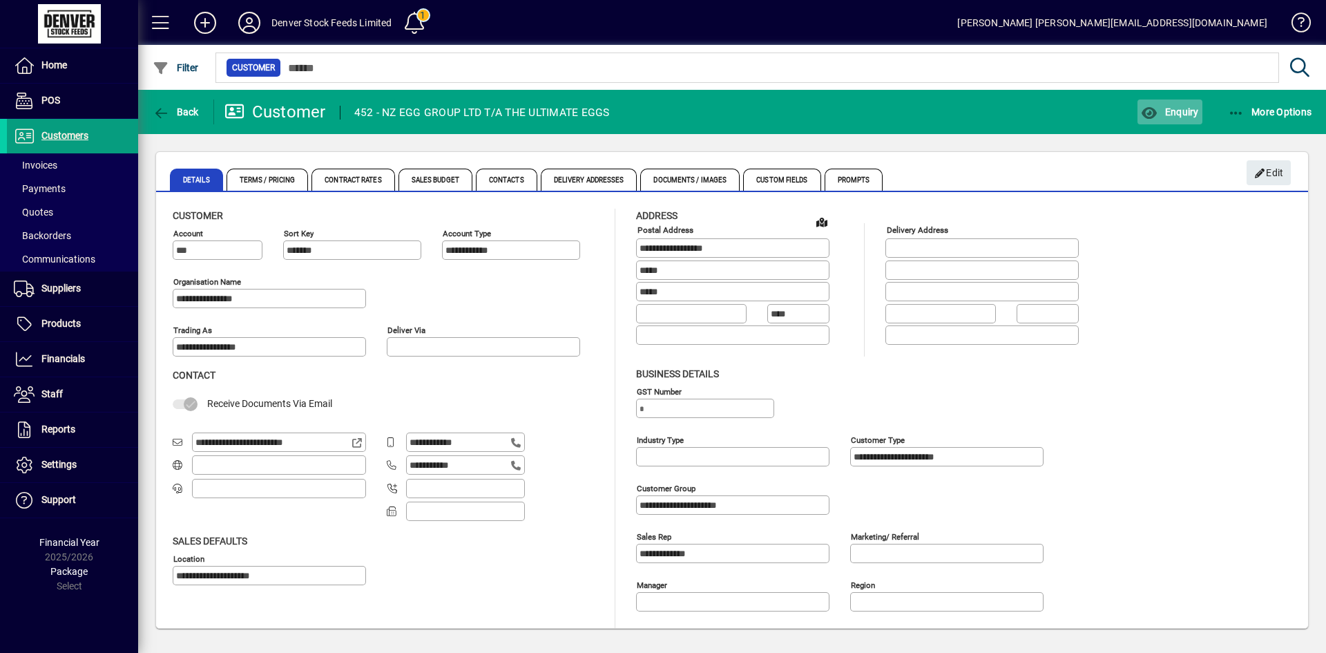
click at [1174, 113] on span "Enquiry" at bounding box center [1169, 111] width 57 height 11
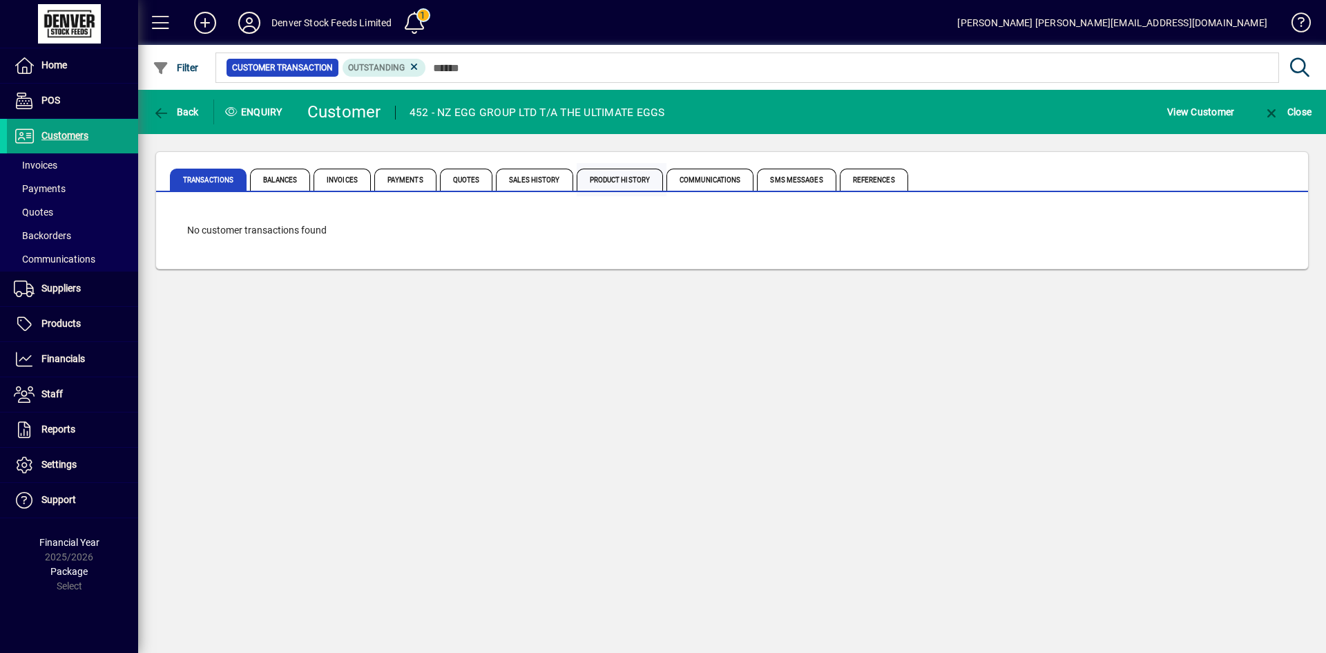
click at [620, 183] on span "Product History" at bounding box center [620, 180] width 87 height 22
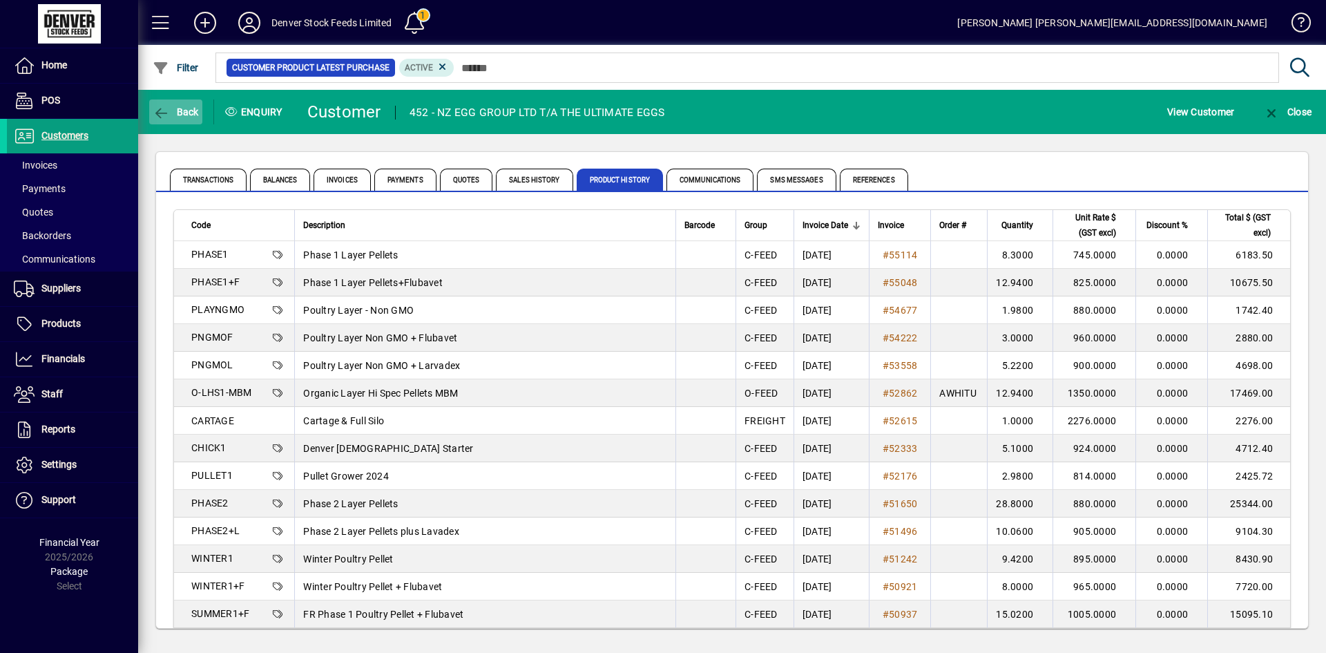
click at [178, 114] on span "Back" at bounding box center [176, 111] width 46 height 11
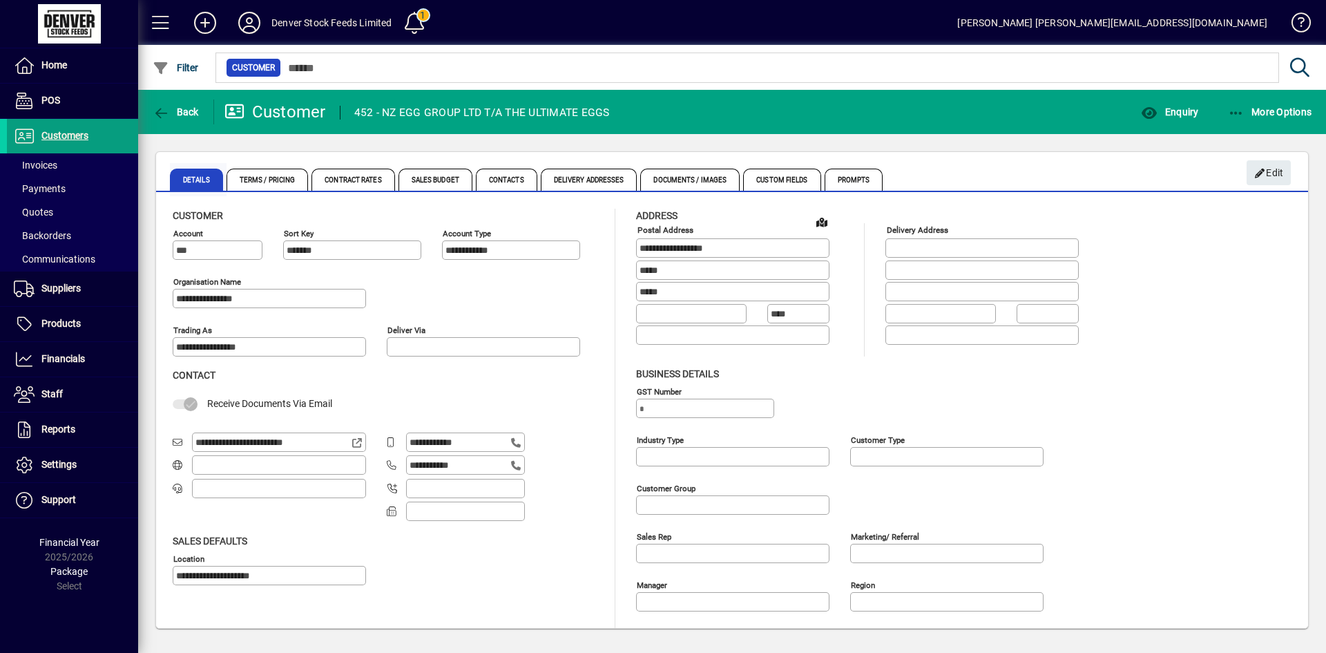
type input "**********"
click at [587, 179] on span "Delivery Addresses" at bounding box center [589, 180] width 97 height 22
